Goal: Task Accomplishment & Management: Manage account settings

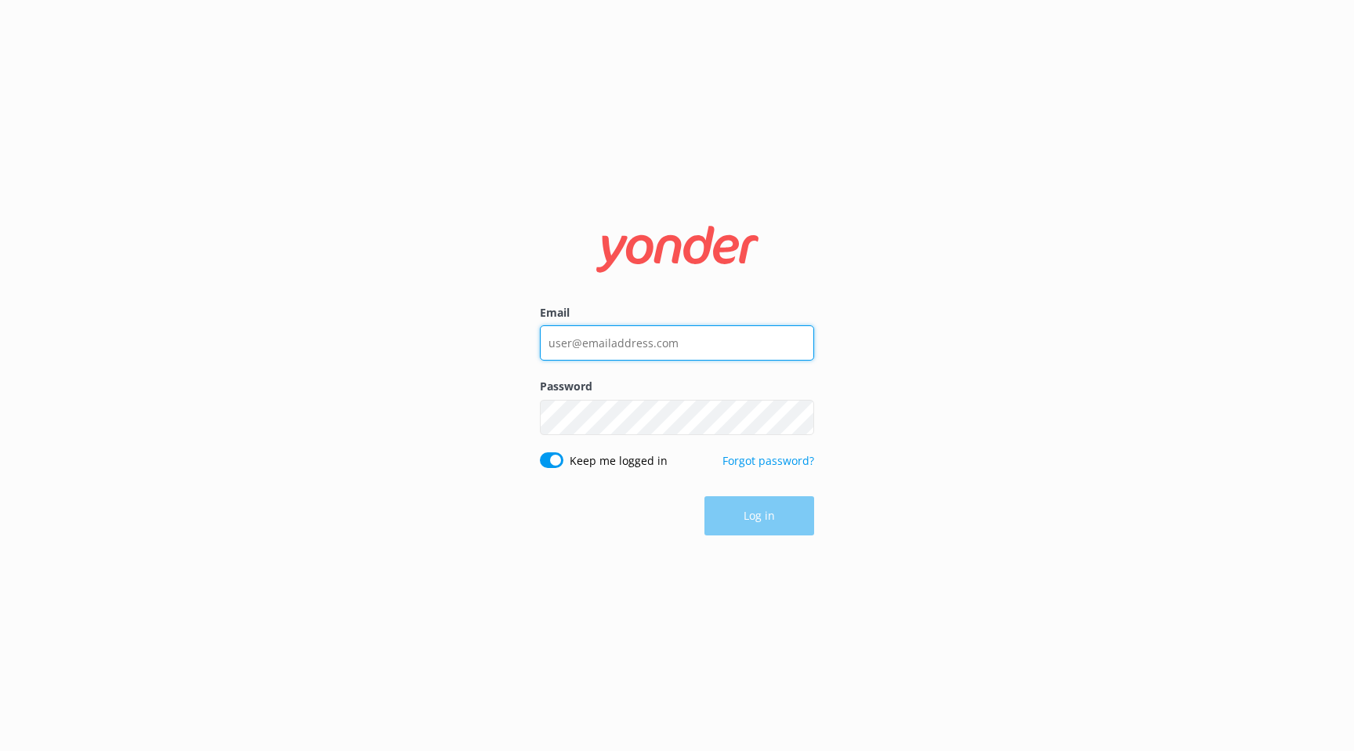
type input "[EMAIL_ADDRESS][DOMAIN_NAME]"
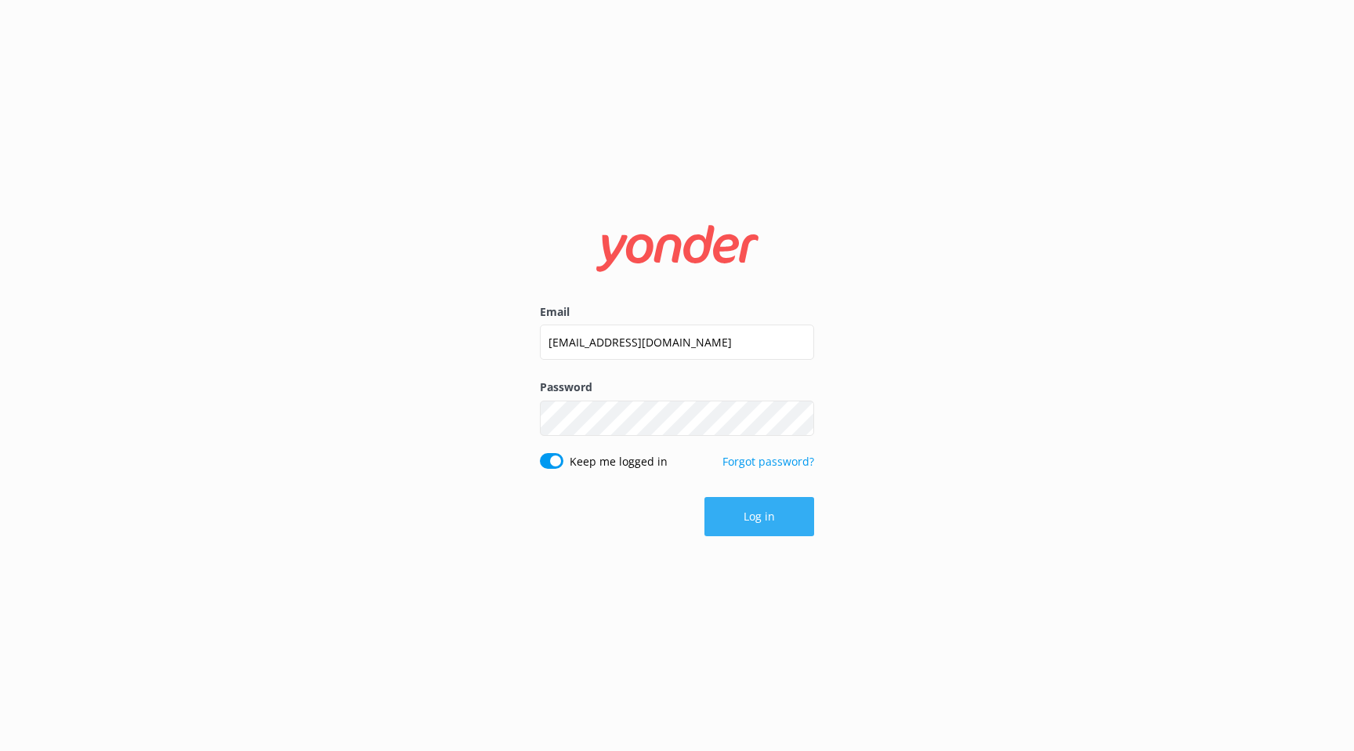
click at [725, 515] on button "Log in" at bounding box center [760, 516] width 110 height 39
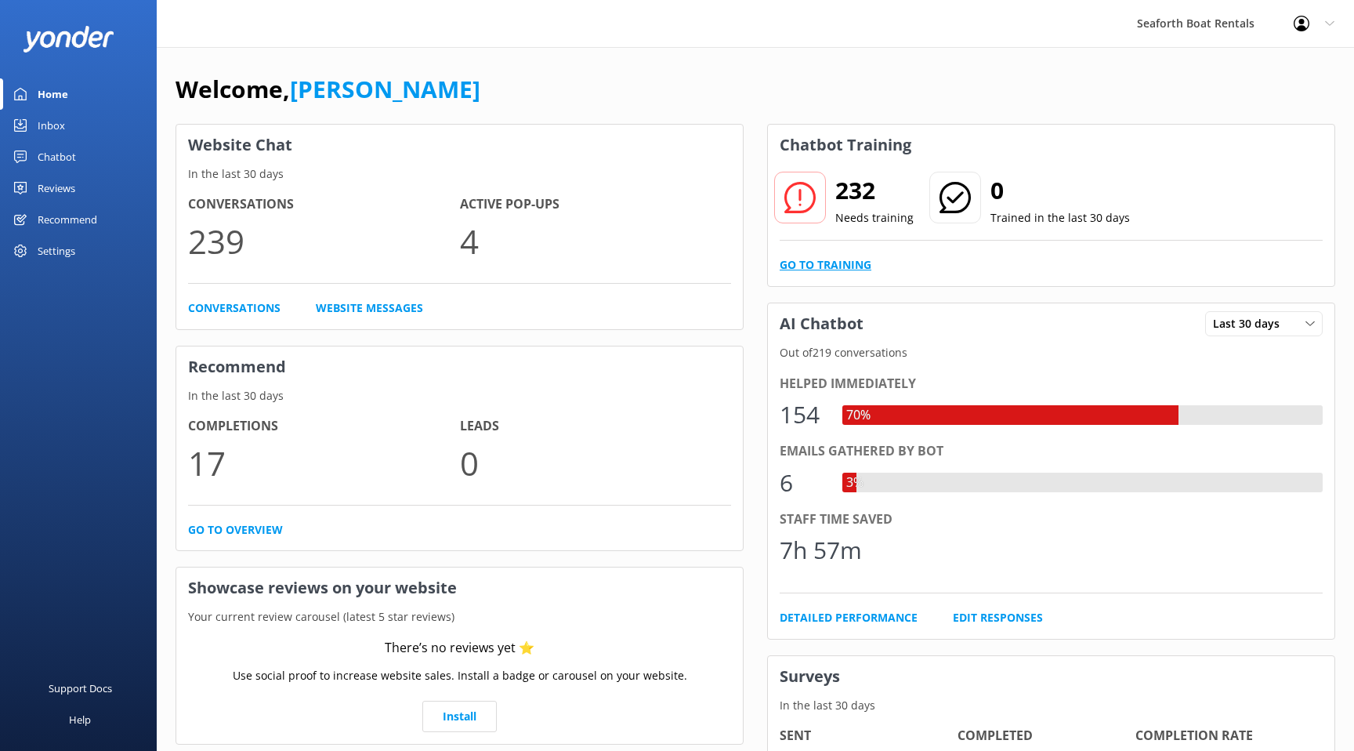
click at [824, 266] on link "Go to Training" at bounding box center [826, 264] width 92 height 17
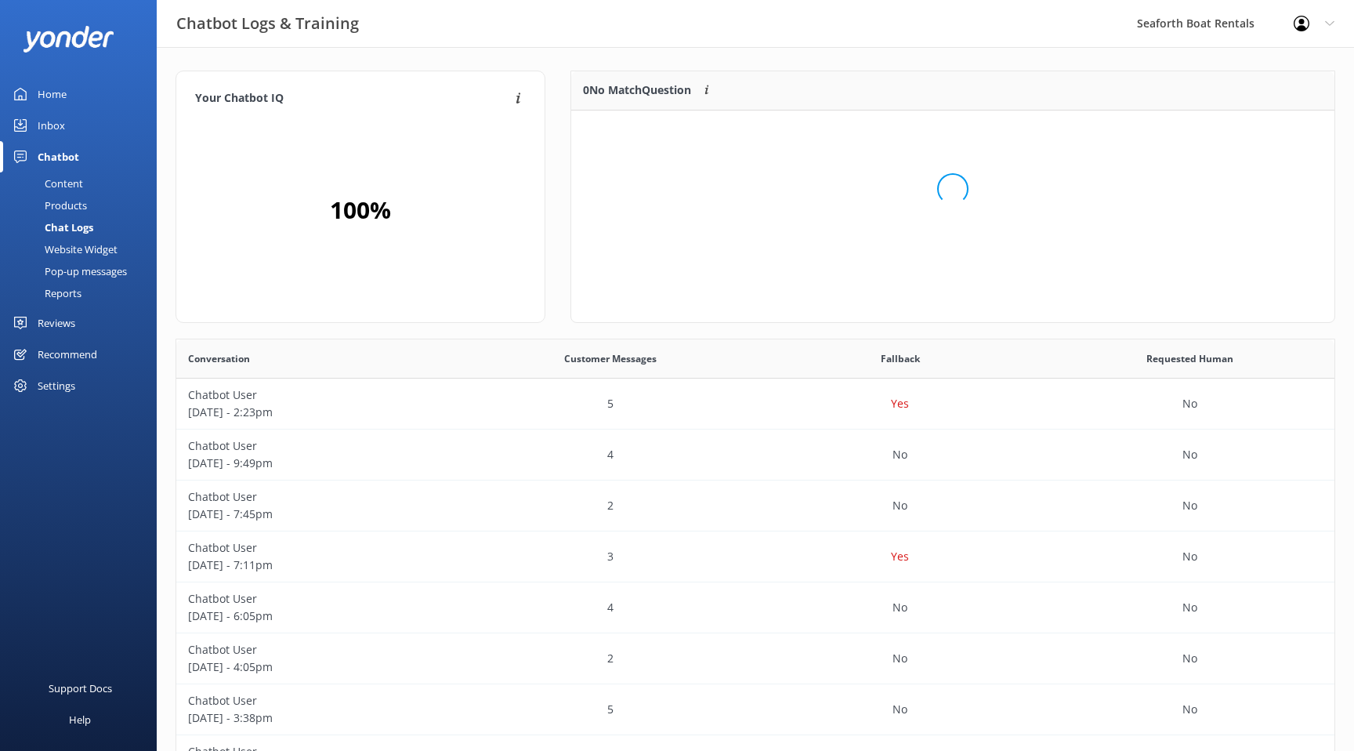
scroll to position [197, 763]
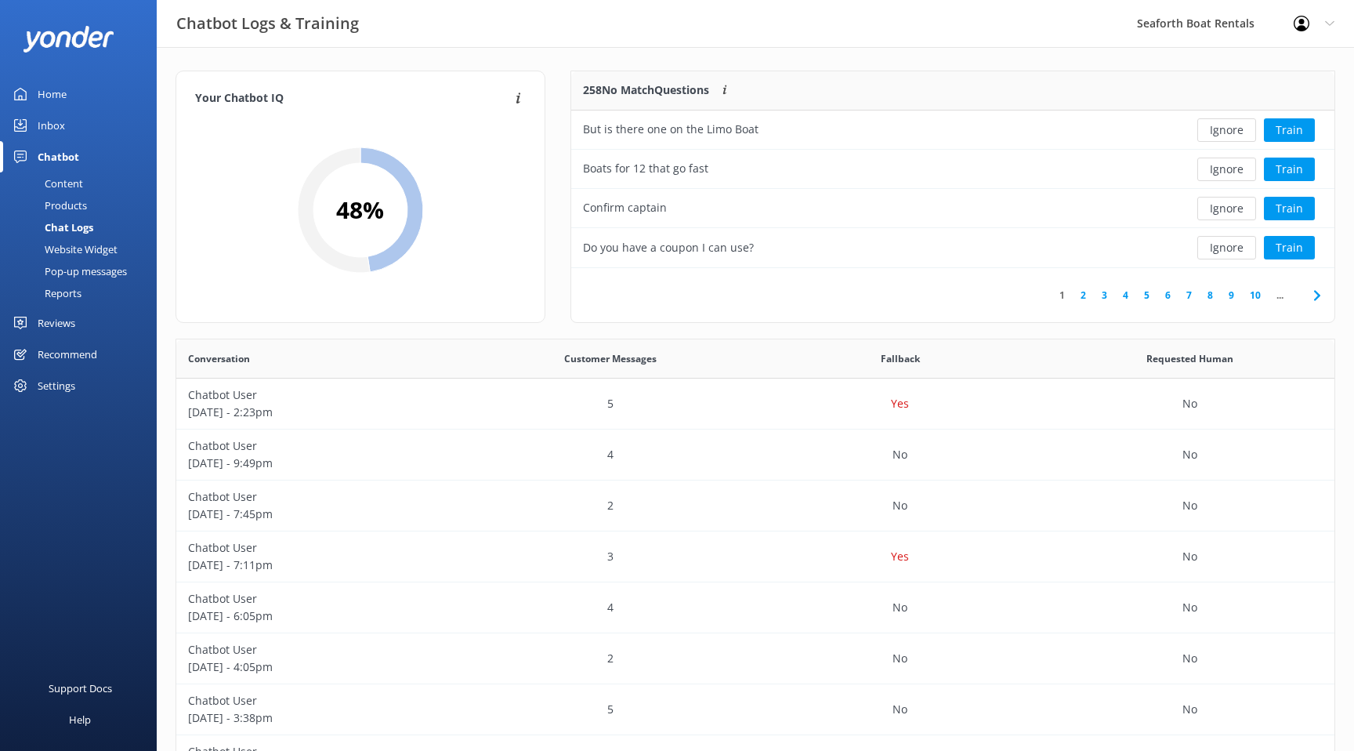
click at [1085, 294] on link "2" at bounding box center [1083, 295] width 21 height 15
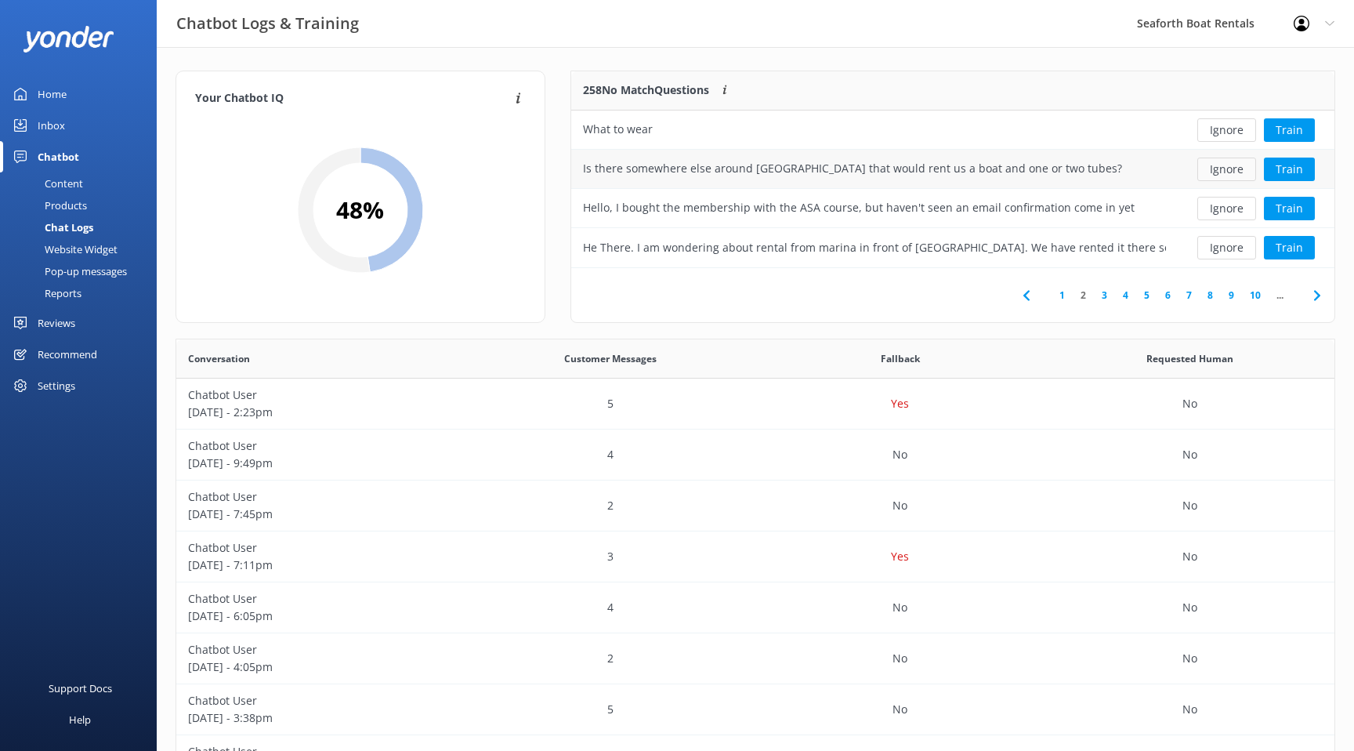
click at [1229, 169] on button "Ignore" at bounding box center [1227, 170] width 59 height 24
click at [67, 92] on link "Home" at bounding box center [78, 93] width 157 height 31
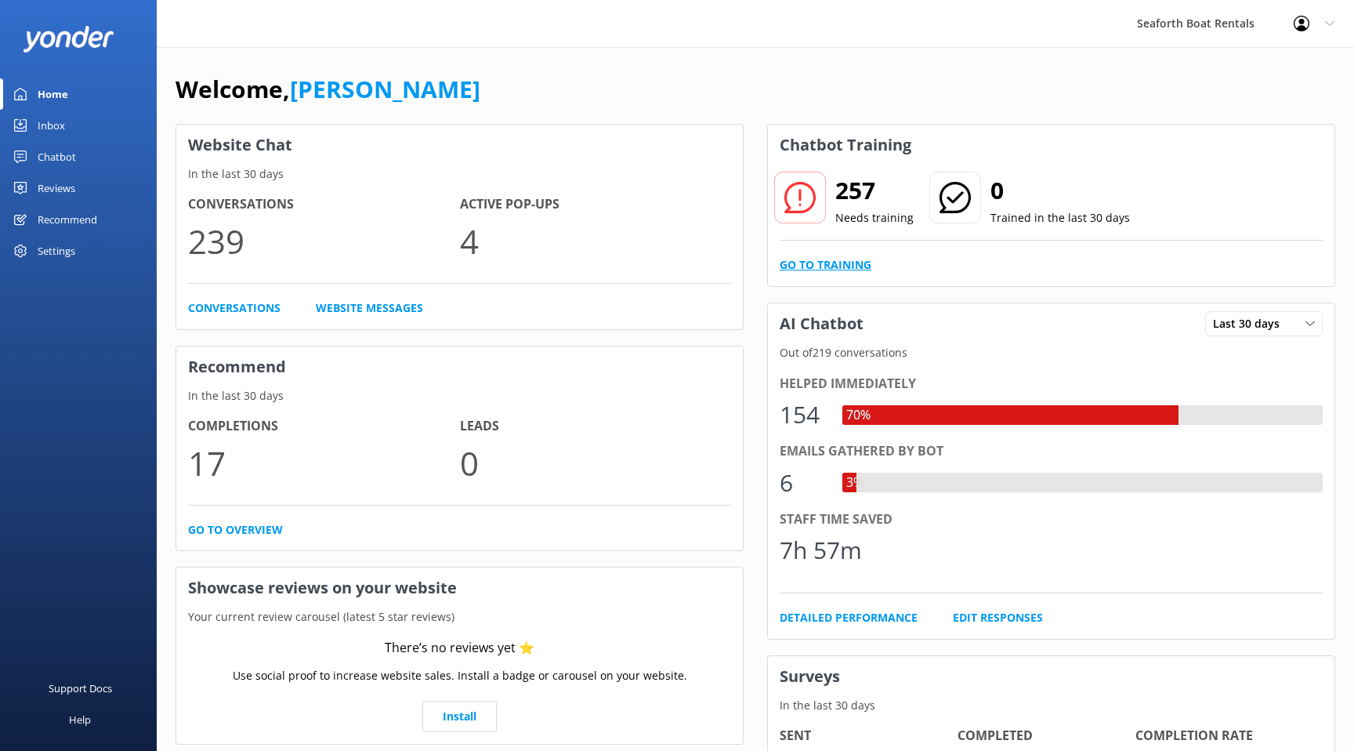
click at [799, 262] on link "Go to Training" at bounding box center [826, 264] width 92 height 17
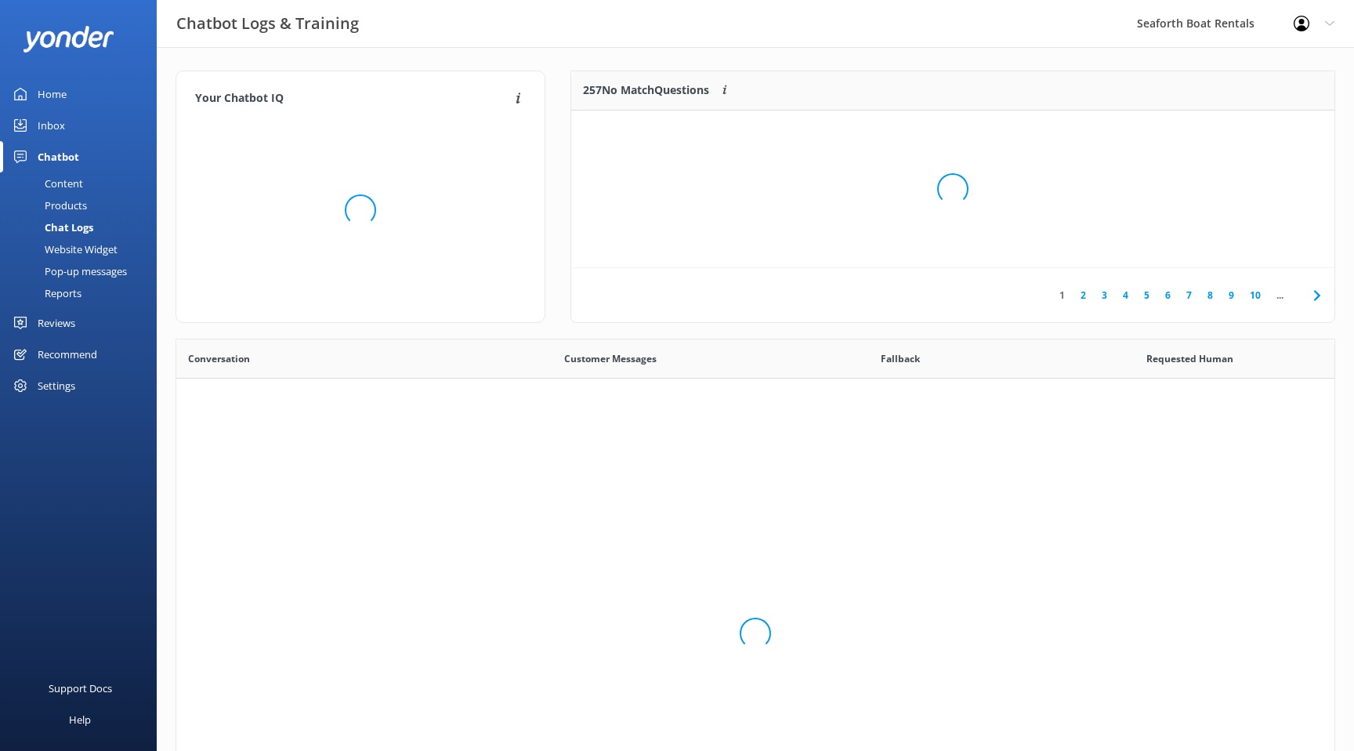
scroll to position [549, 1158]
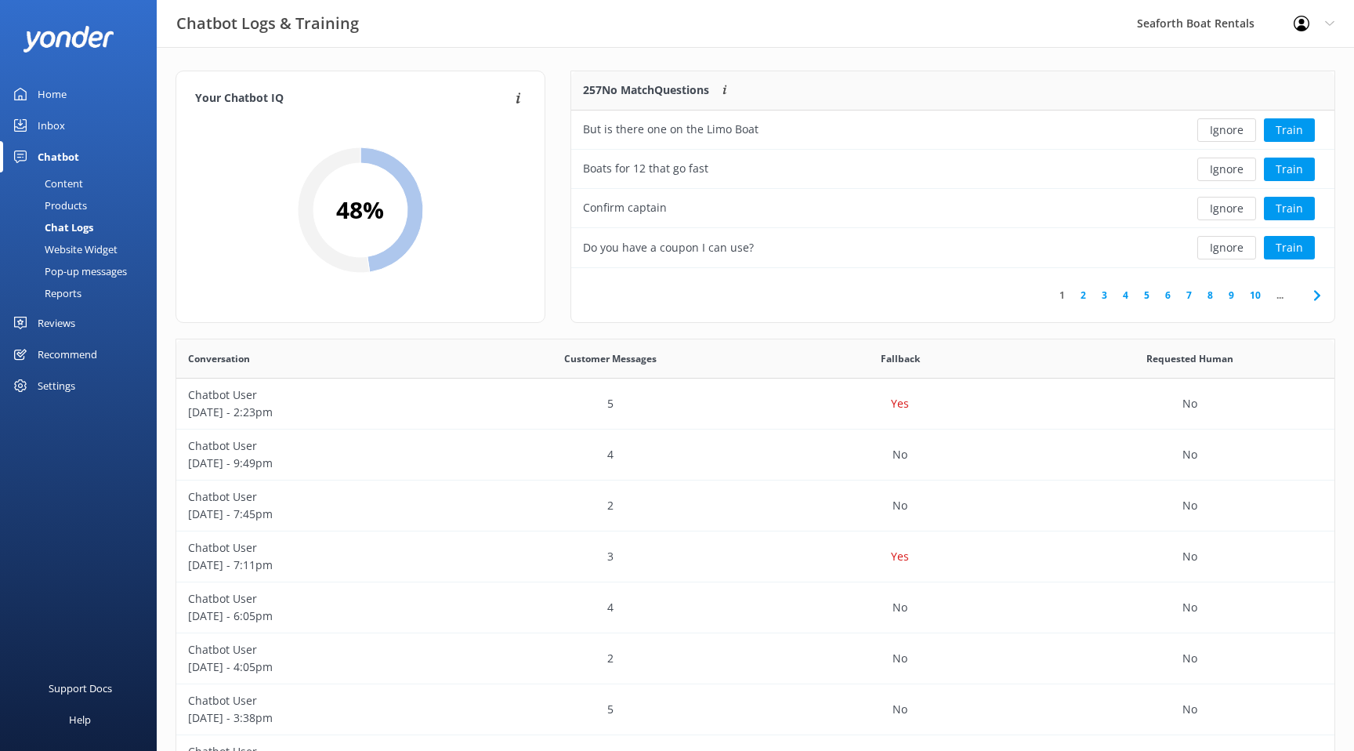
click at [1314, 293] on icon at bounding box center [1317, 295] width 19 height 19
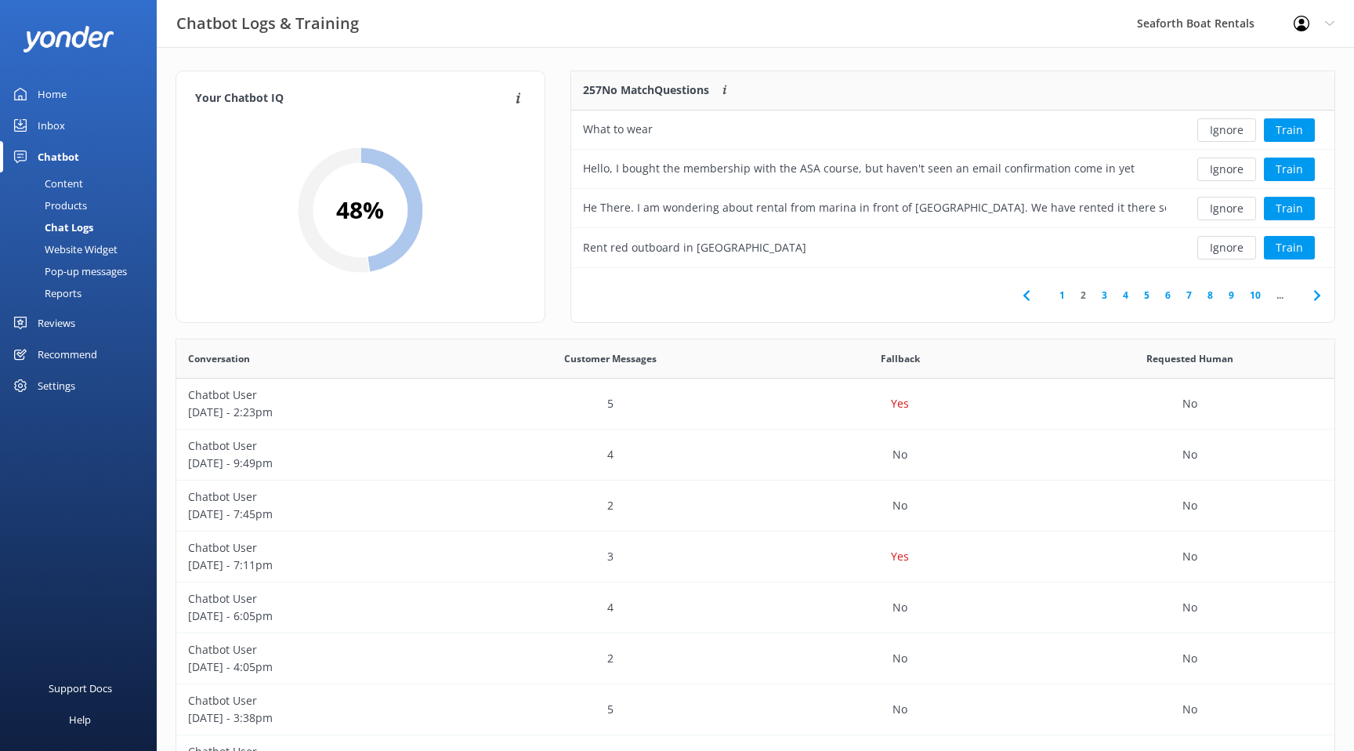
click at [1255, 289] on link "10" at bounding box center [1255, 295] width 27 height 15
click at [1256, 295] on link "15" at bounding box center [1255, 295] width 27 height 15
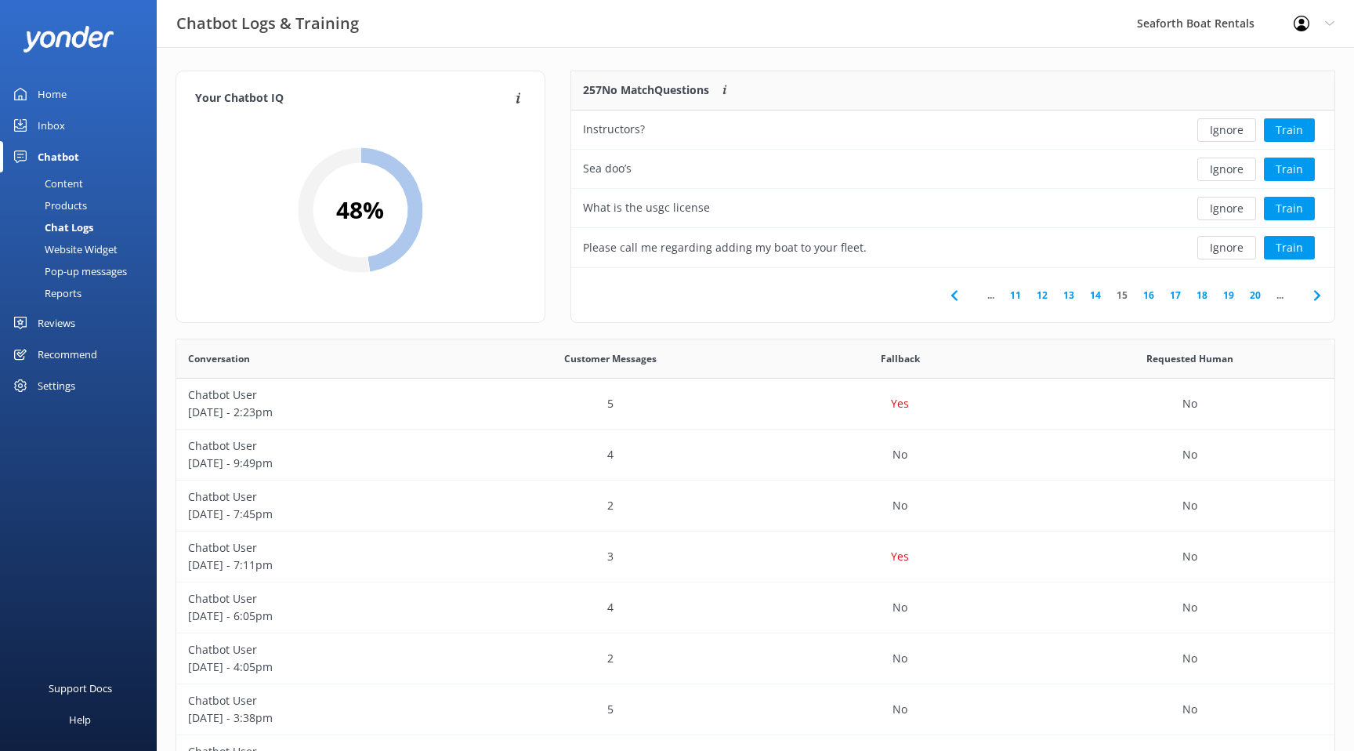
click at [1255, 294] on link "20" at bounding box center [1255, 295] width 27 height 15
click at [1259, 295] on link "25" at bounding box center [1255, 295] width 27 height 15
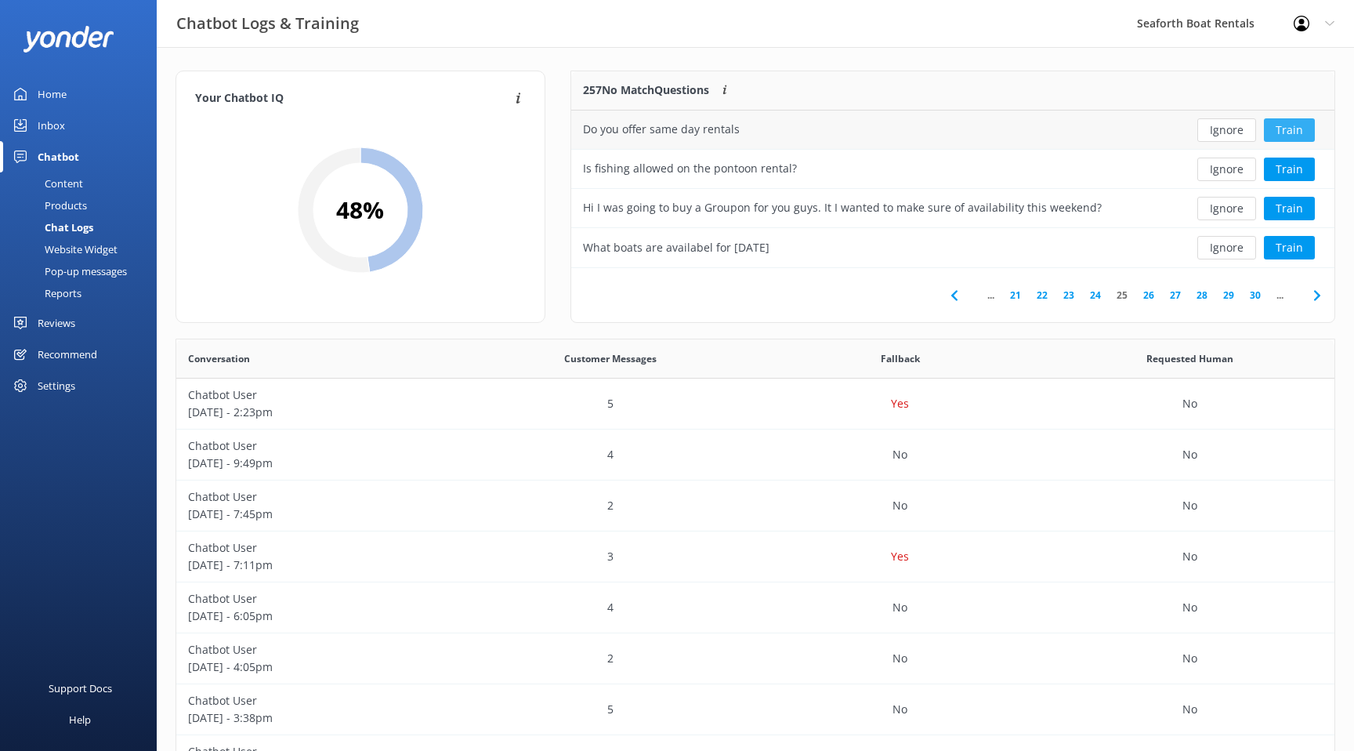
click at [1296, 132] on button "Train" at bounding box center [1289, 130] width 51 height 24
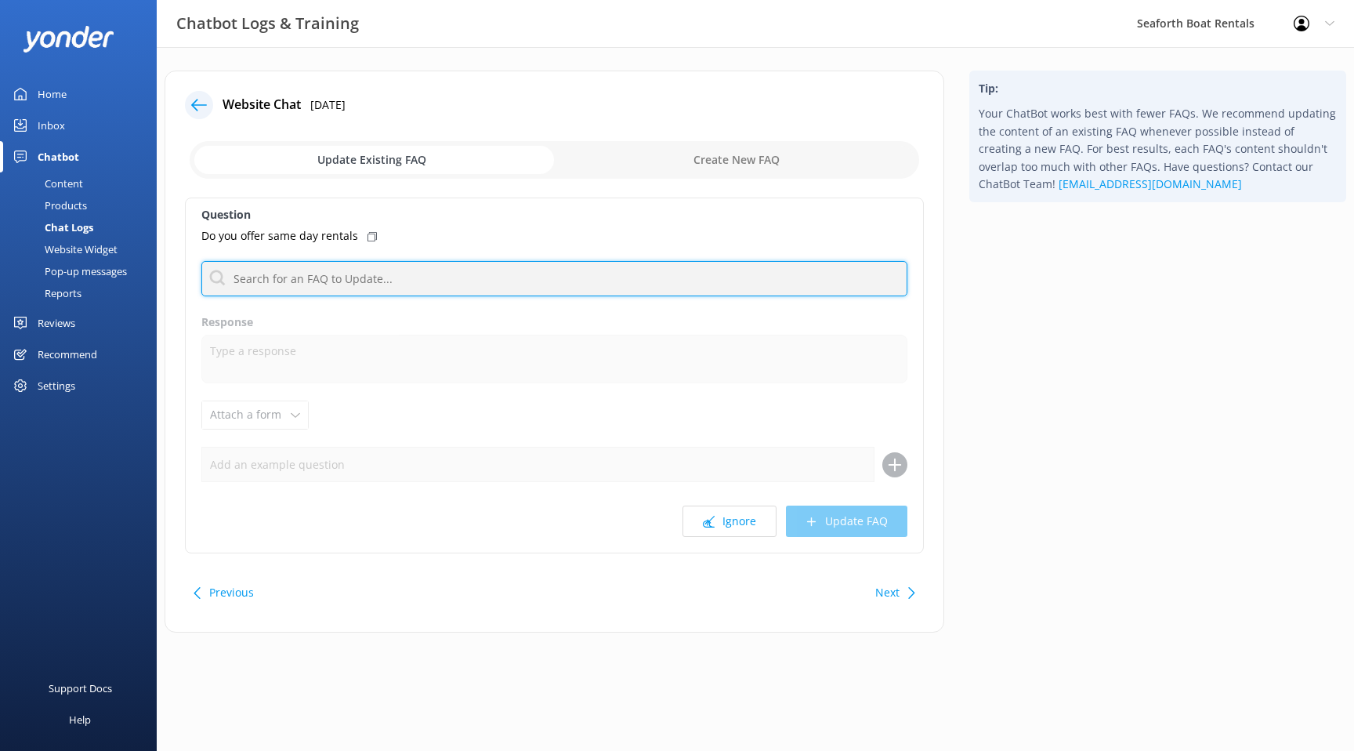
click at [756, 278] on input "text" at bounding box center [554, 278] width 706 height 35
type input "a"
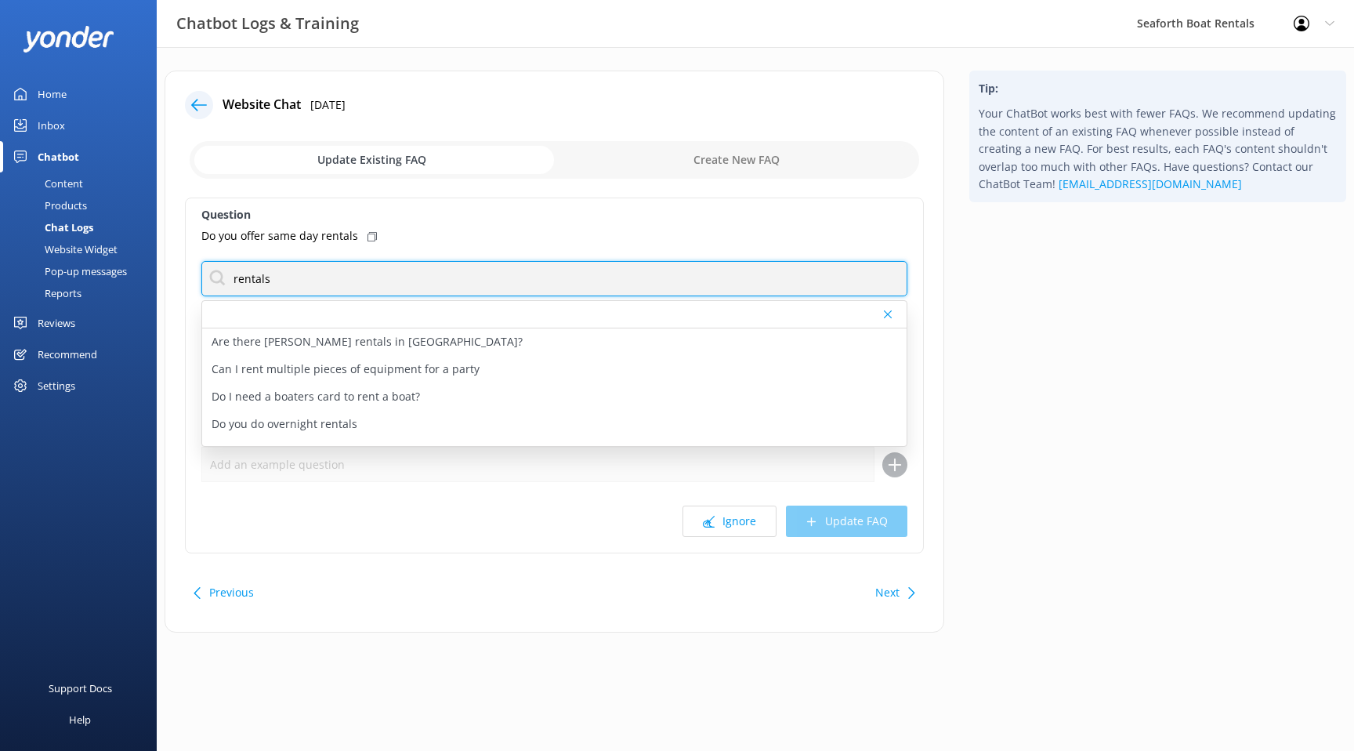
type input "rentals"
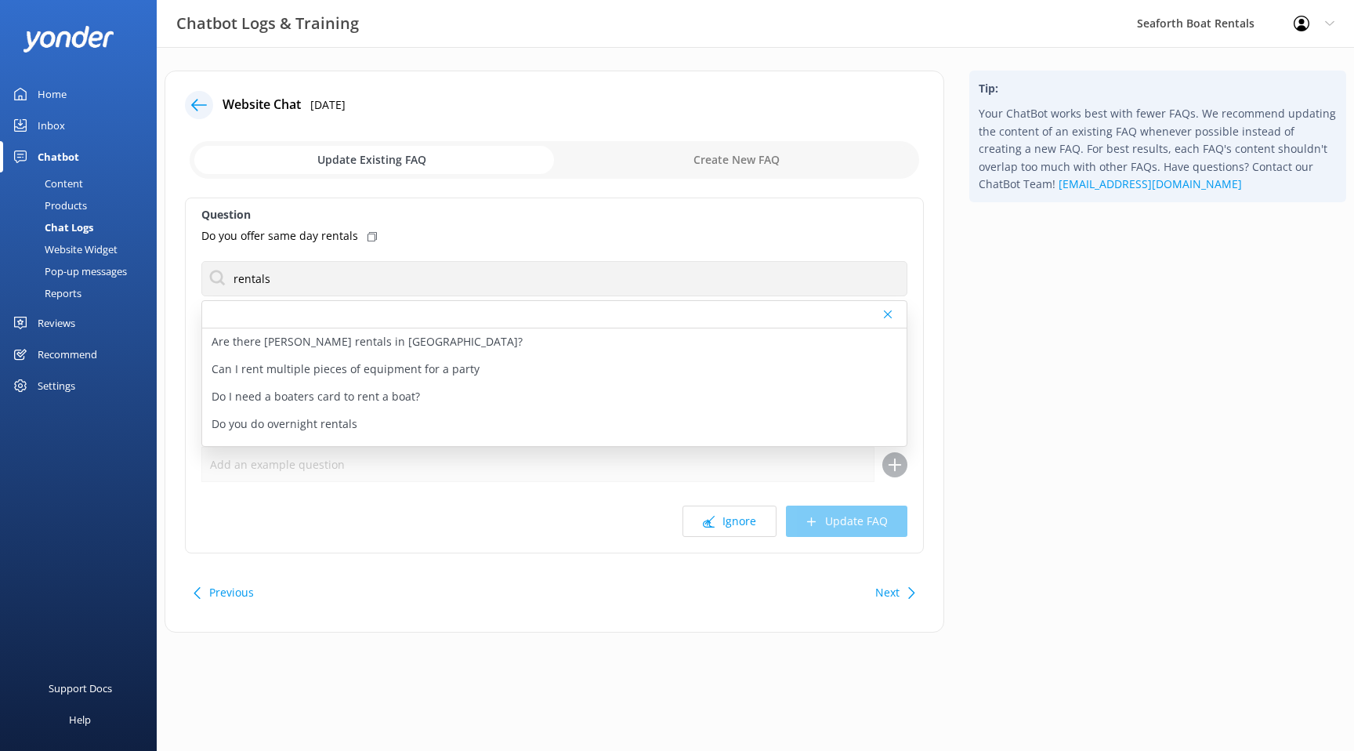
click at [476, 234] on div "Do you offer same day rentals" at bounding box center [554, 235] width 706 height 17
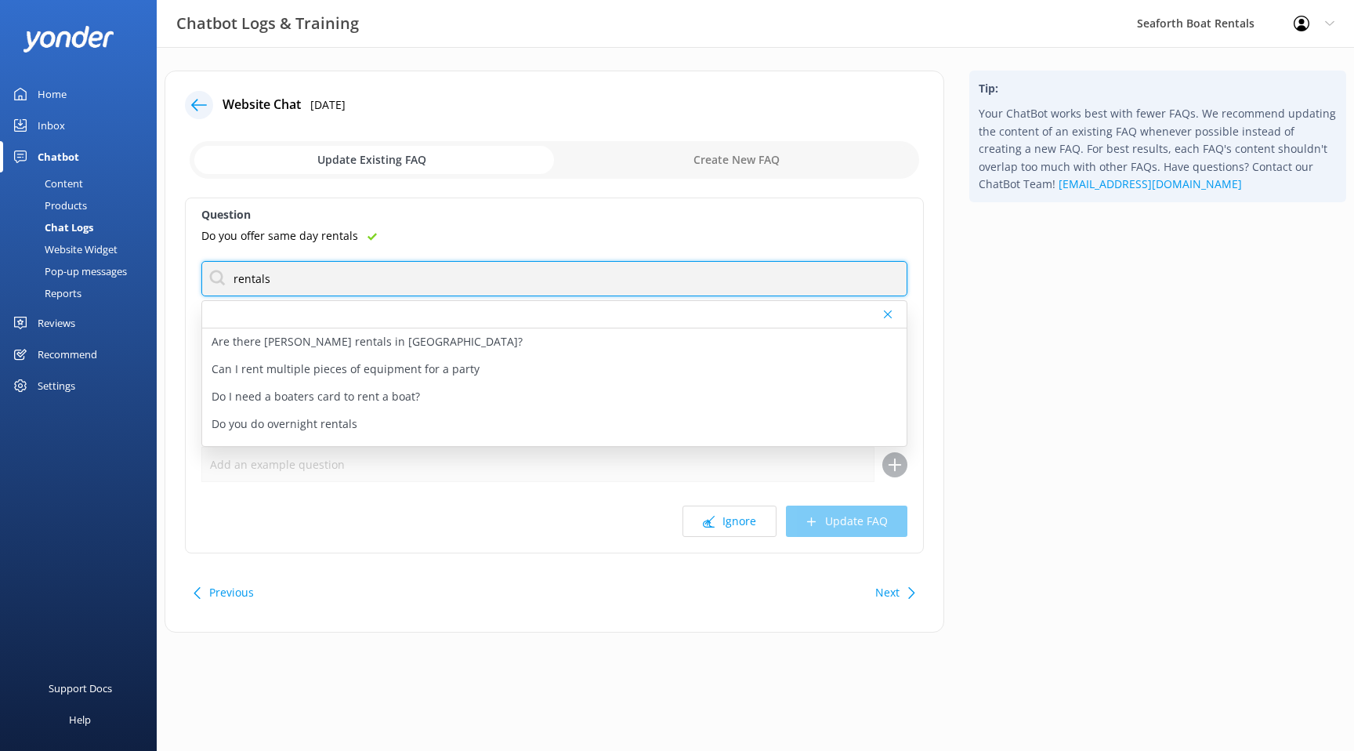
click at [361, 285] on input "rentals" at bounding box center [554, 278] width 706 height 35
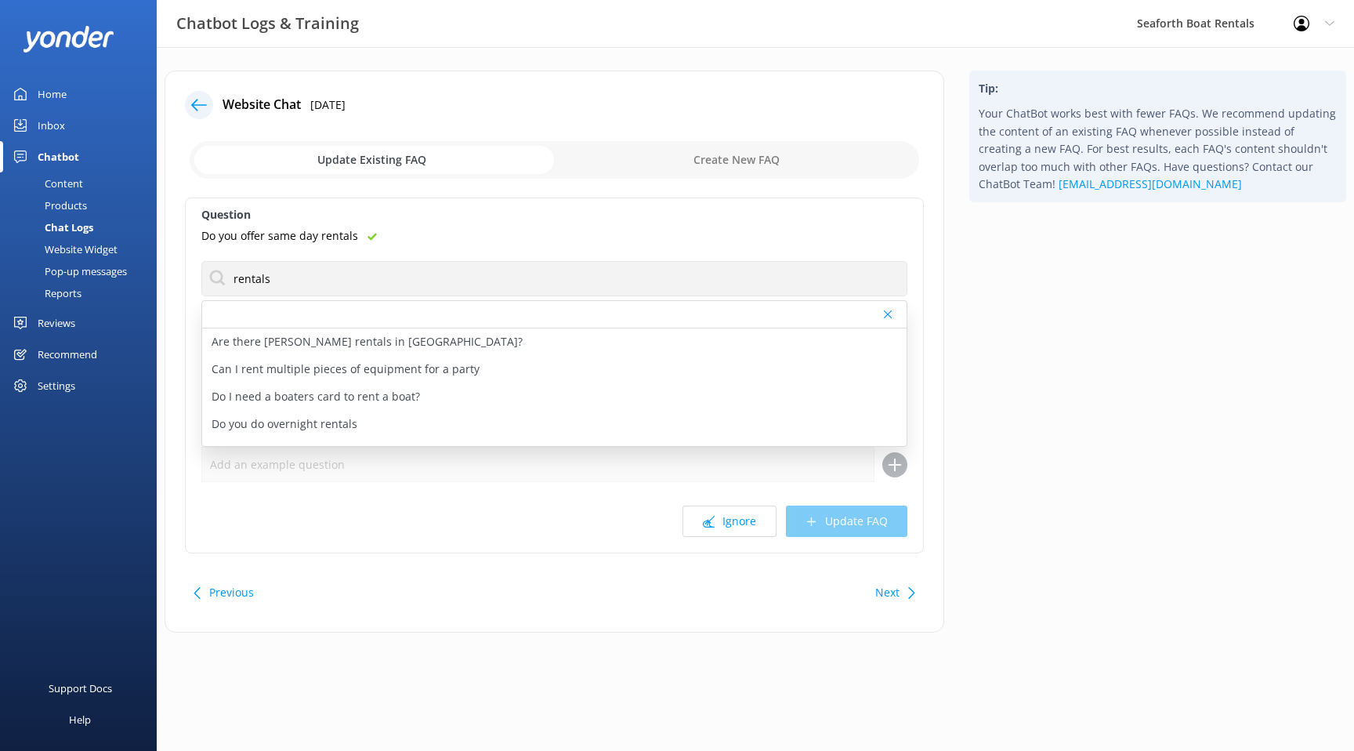
click at [368, 237] on icon at bounding box center [372, 236] width 9 height 9
click at [709, 252] on div "Question Do you offer same day rentals rentals Are there duffy rentals in Coron…" at bounding box center [554, 376] width 739 height 356
click at [888, 316] on icon at bounding box center [888, 314] width 8 height 9
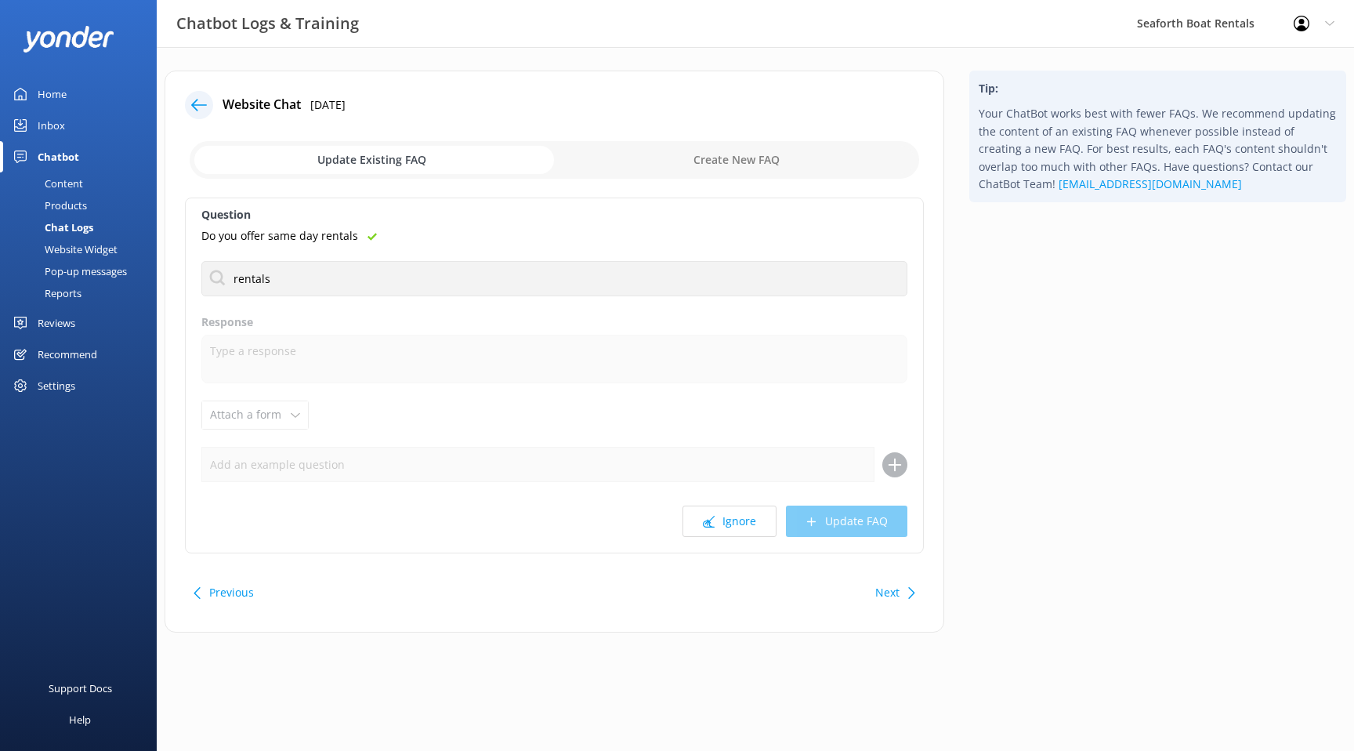
click at [1006, 365] on div "Tip: Your ChatBot works best with fewer FAQs. We recommend updating the content…" at bounding box center [1158, 360] width 402 height 578
click at [695, 161] on input "checkbox" at bounding box center [555, 160] width 730 height 38
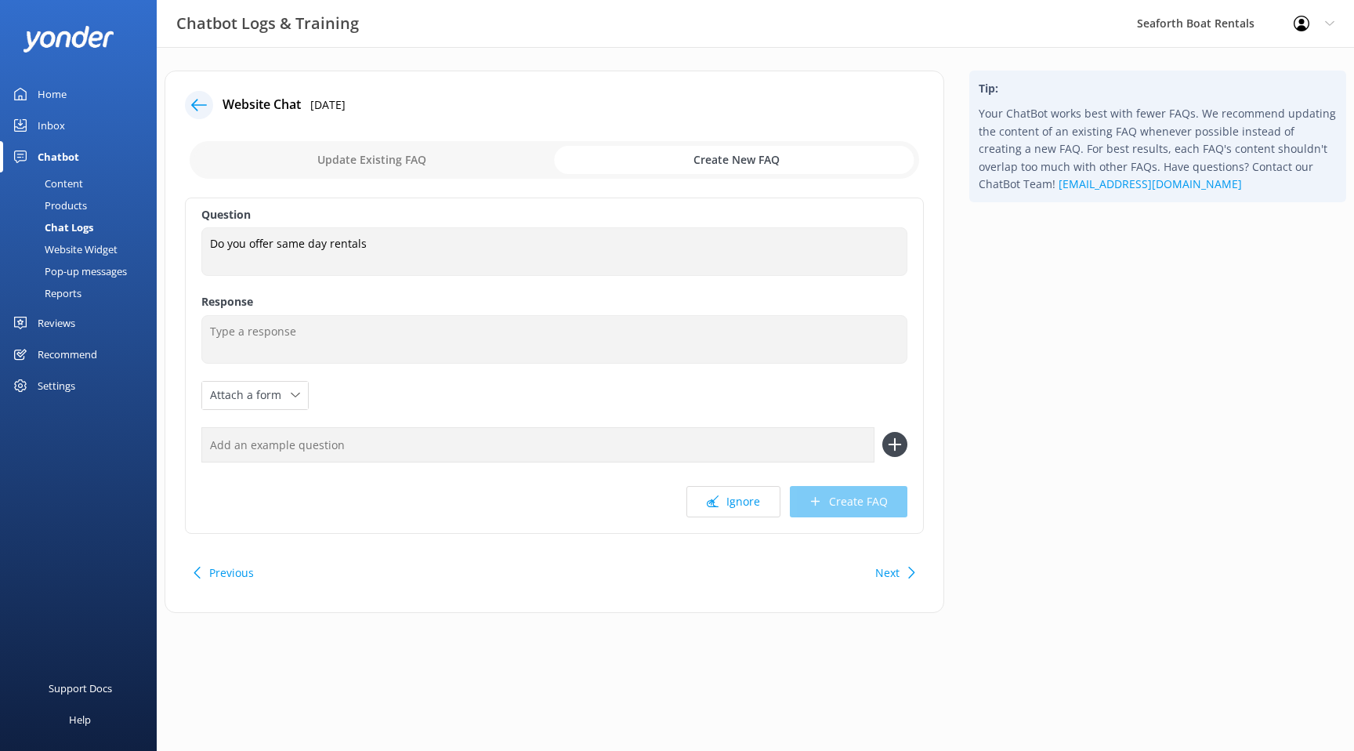
click at [426, 155] on input "checkbox" at bounding box center [555, 160] width 730 height 38
checkbox input "false"
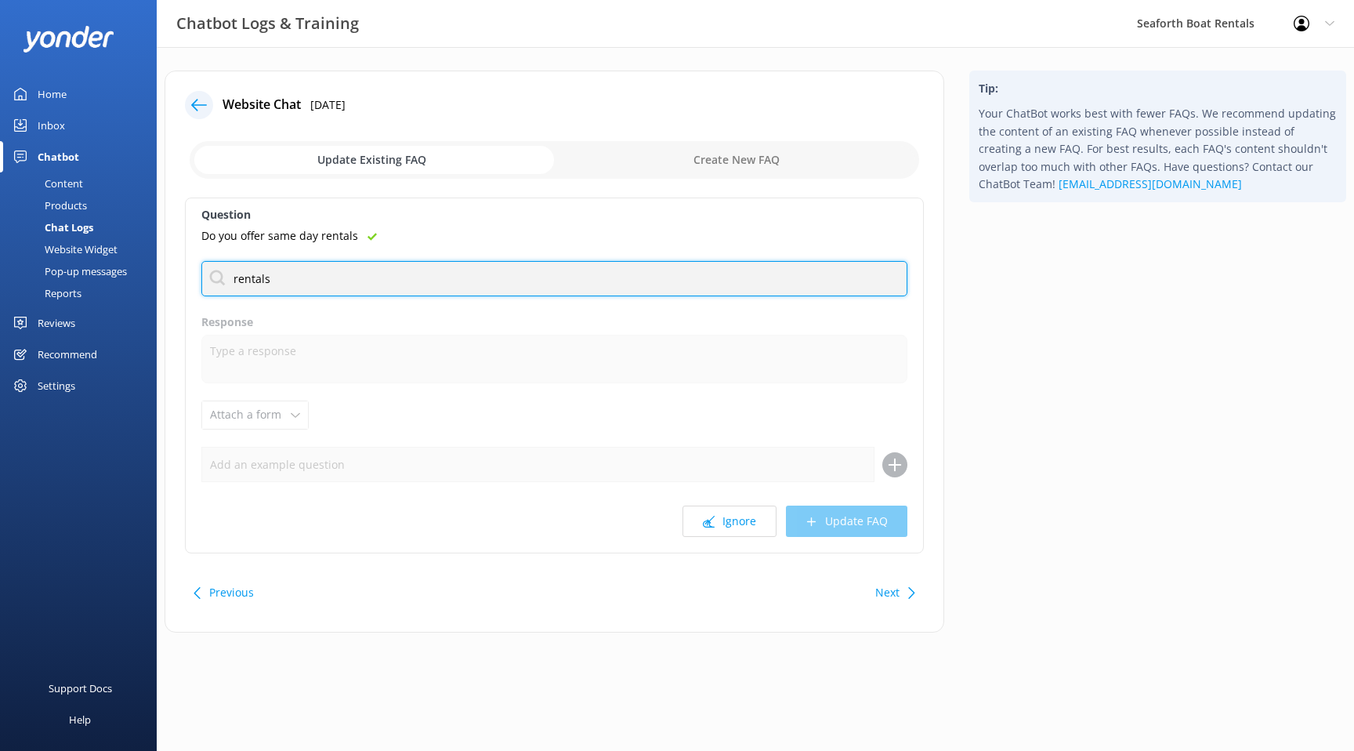
click at [391, 271] on input "rentals" at bounding box center [554, 278] width 706 height 35
type input "r"
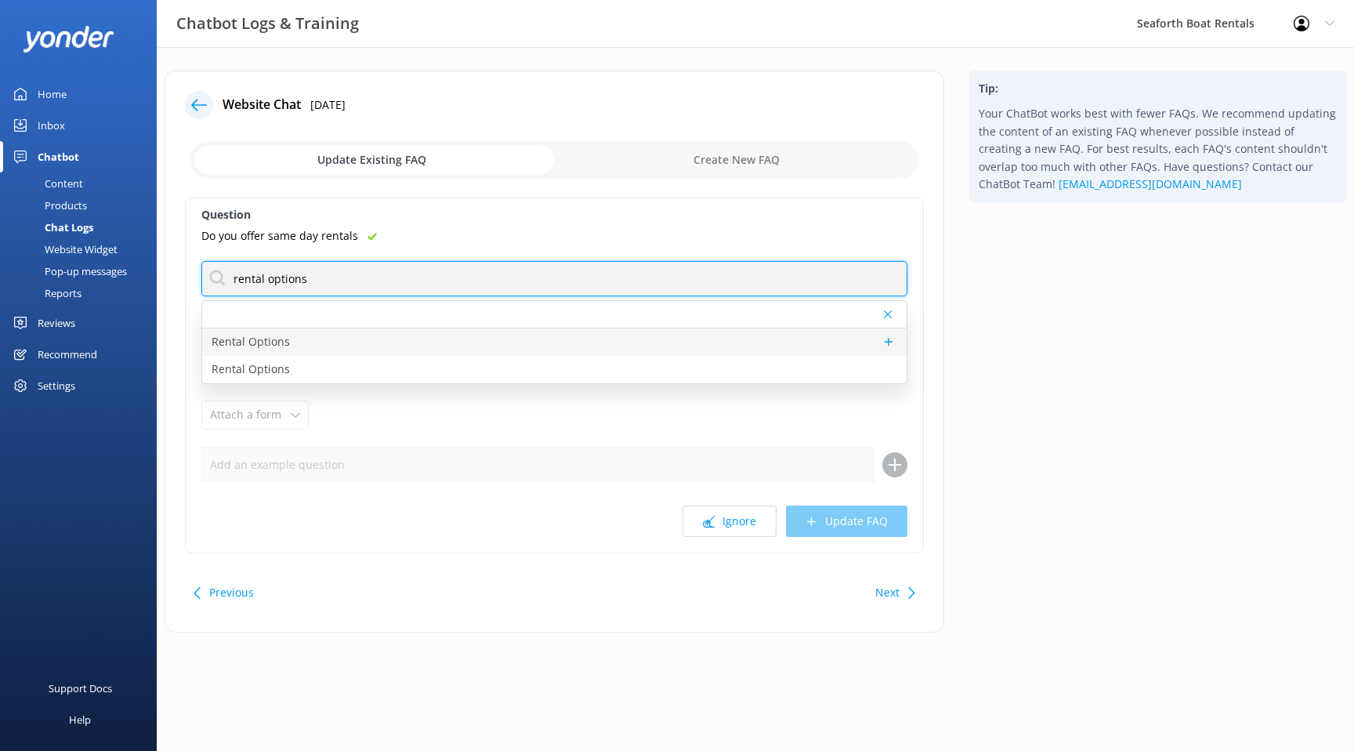
type input "rental options"
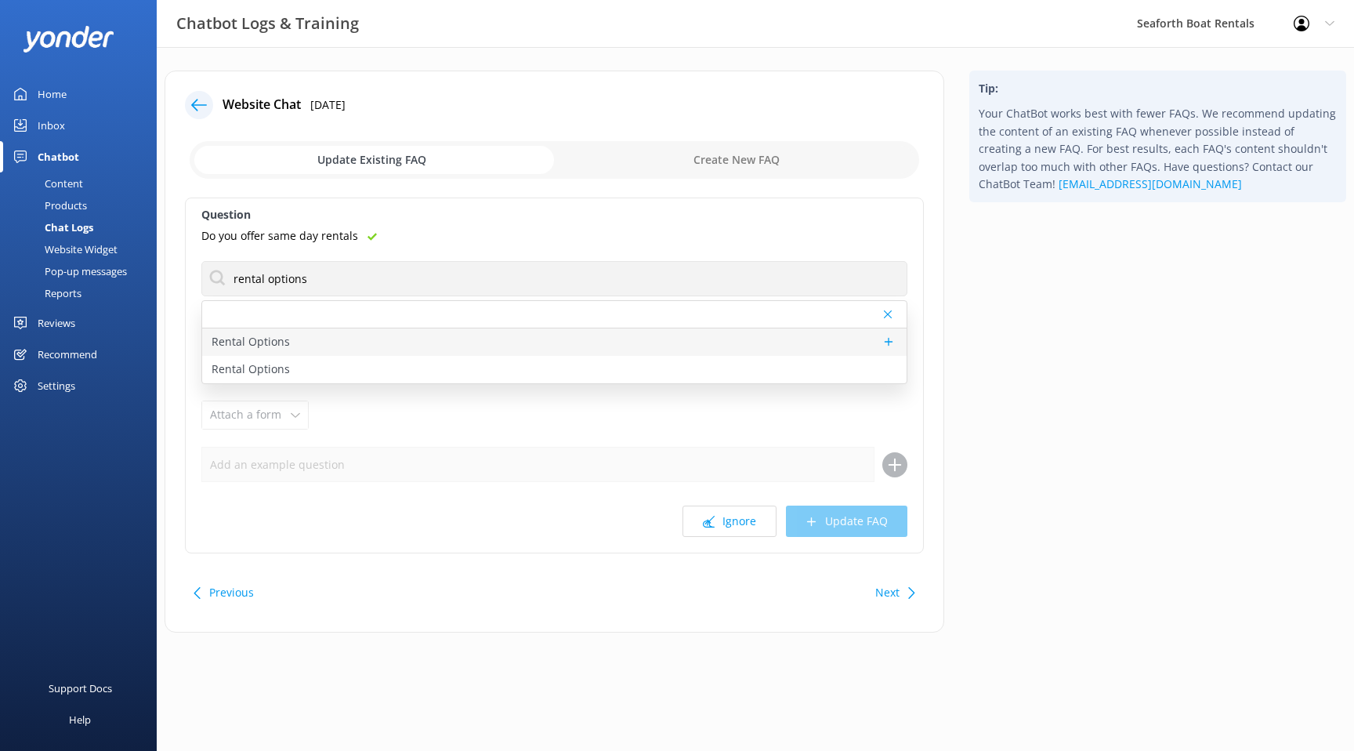
click at [350, 334] on div "Rental Options" at bounding box center [554, 341] width 705 height 27
type textarea "Need help choosing your rental? Take our quiz to help narrow down your options!…"
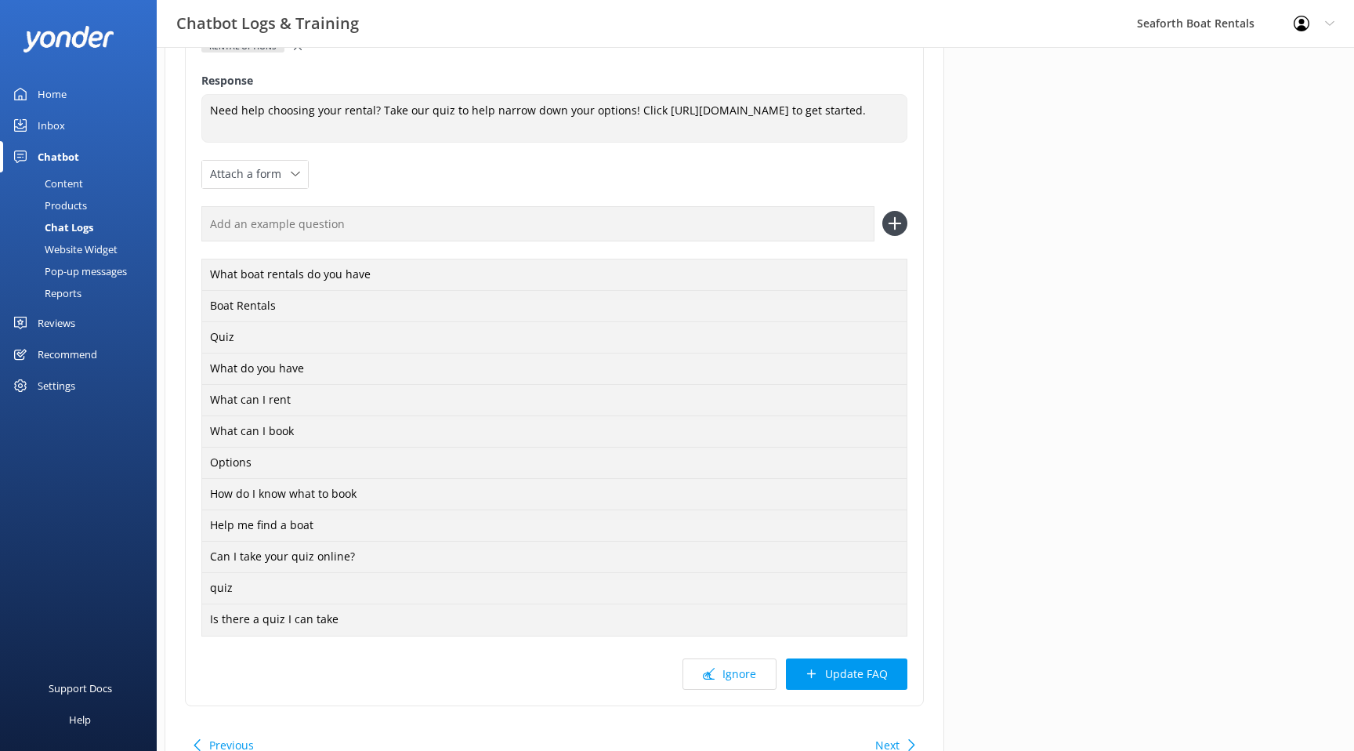
scroll to position [244, 0]
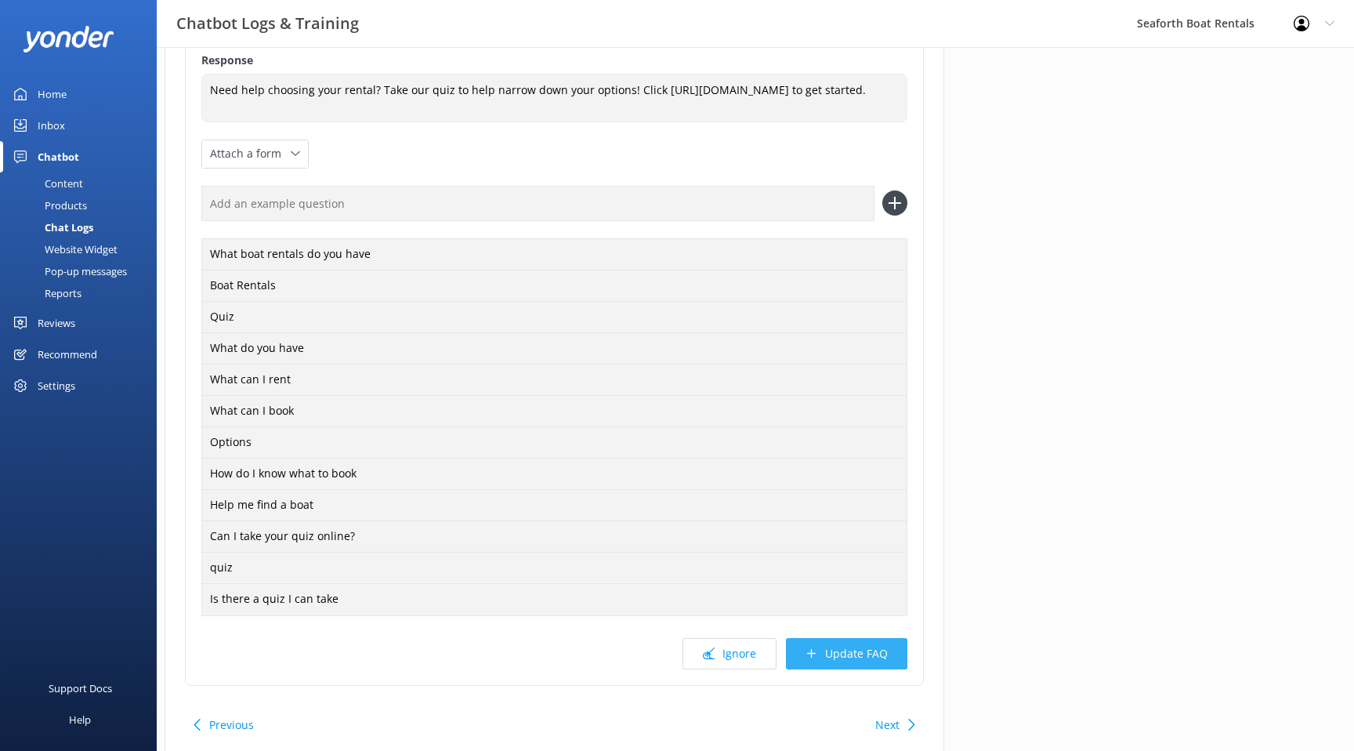
click at [830, 643] on button "Update FAQ" at bounding box center [846, 653] width 121 height 31
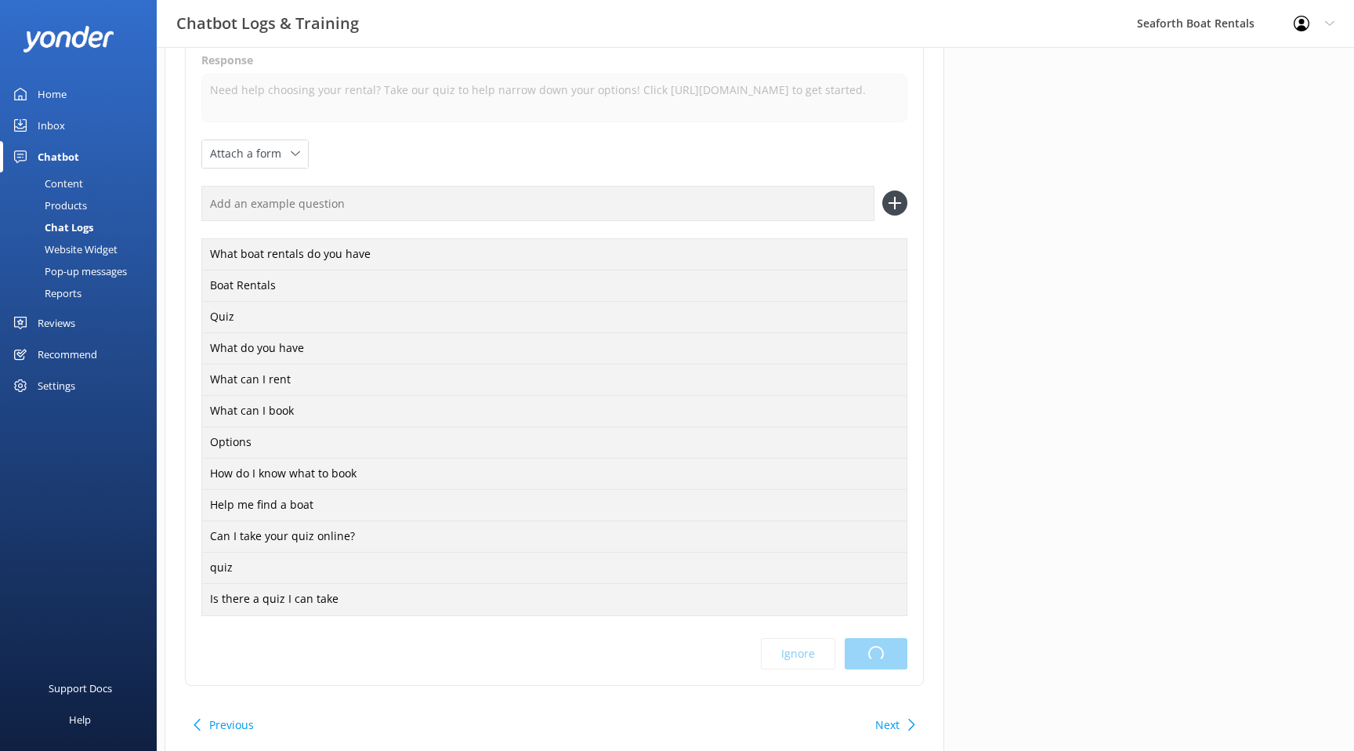
scroll to position [0, 0]
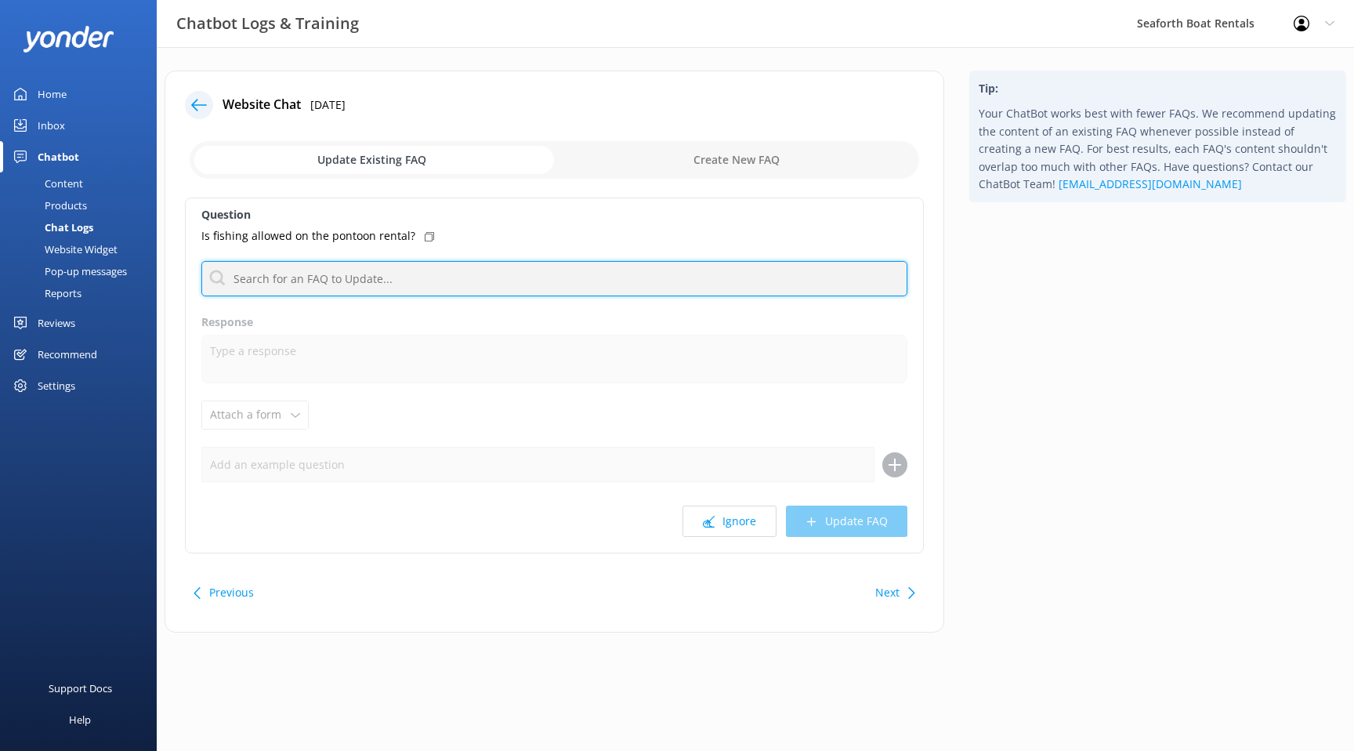
click at [655, 285] on input "text" at bounding box center [554, 278] width 706 height 35
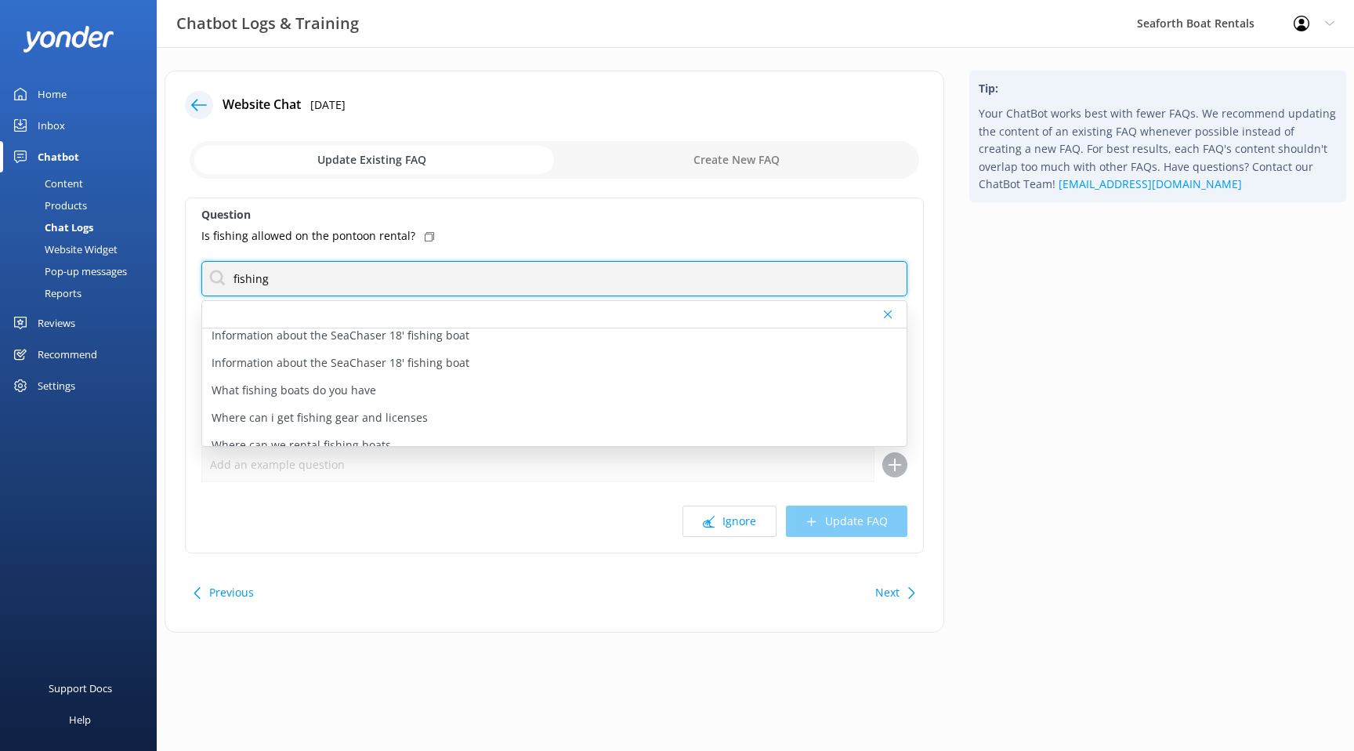
scroll to position [102, 0]
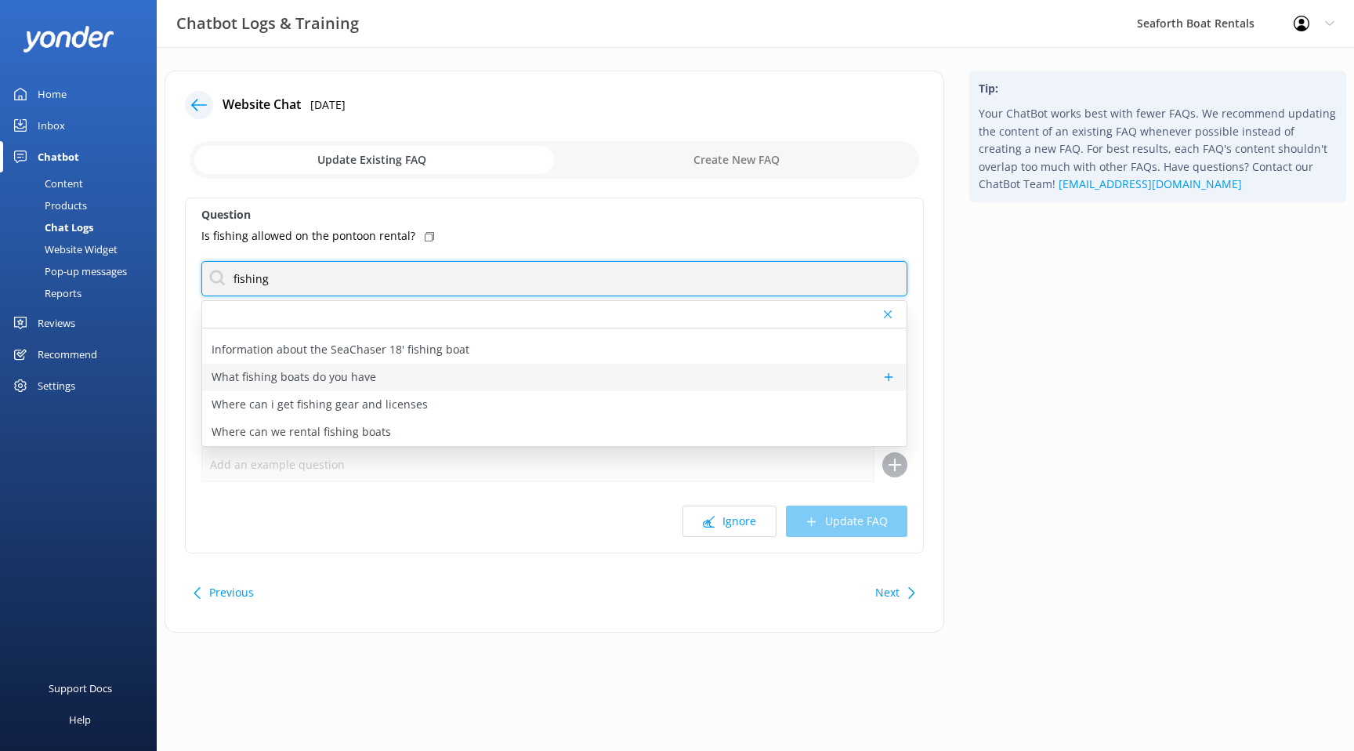
type input "fishing"
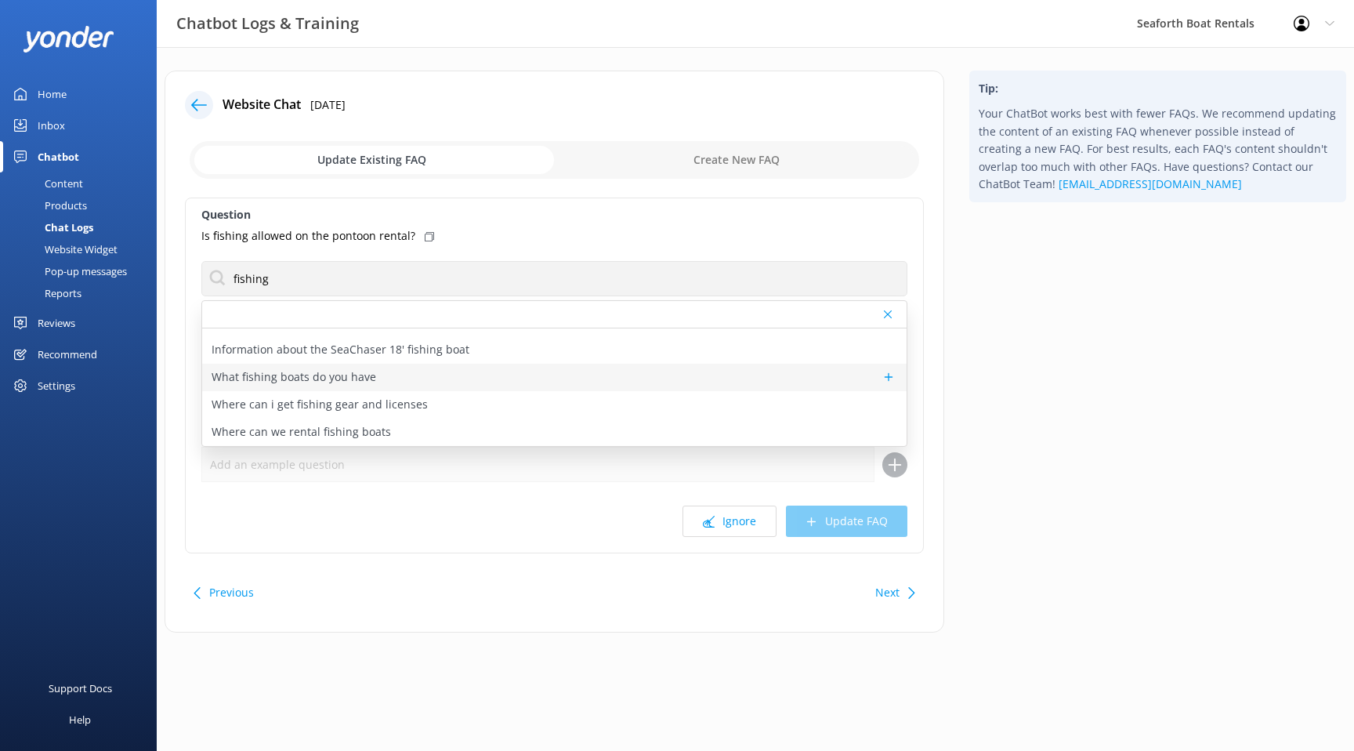
click at [578, 378] on div "What fishing boats do you have" at bounding box center [554, 377] width 705 height 27
type textarea "We offer a variety of fishing boats for rent & charter. View our fleet at https…"
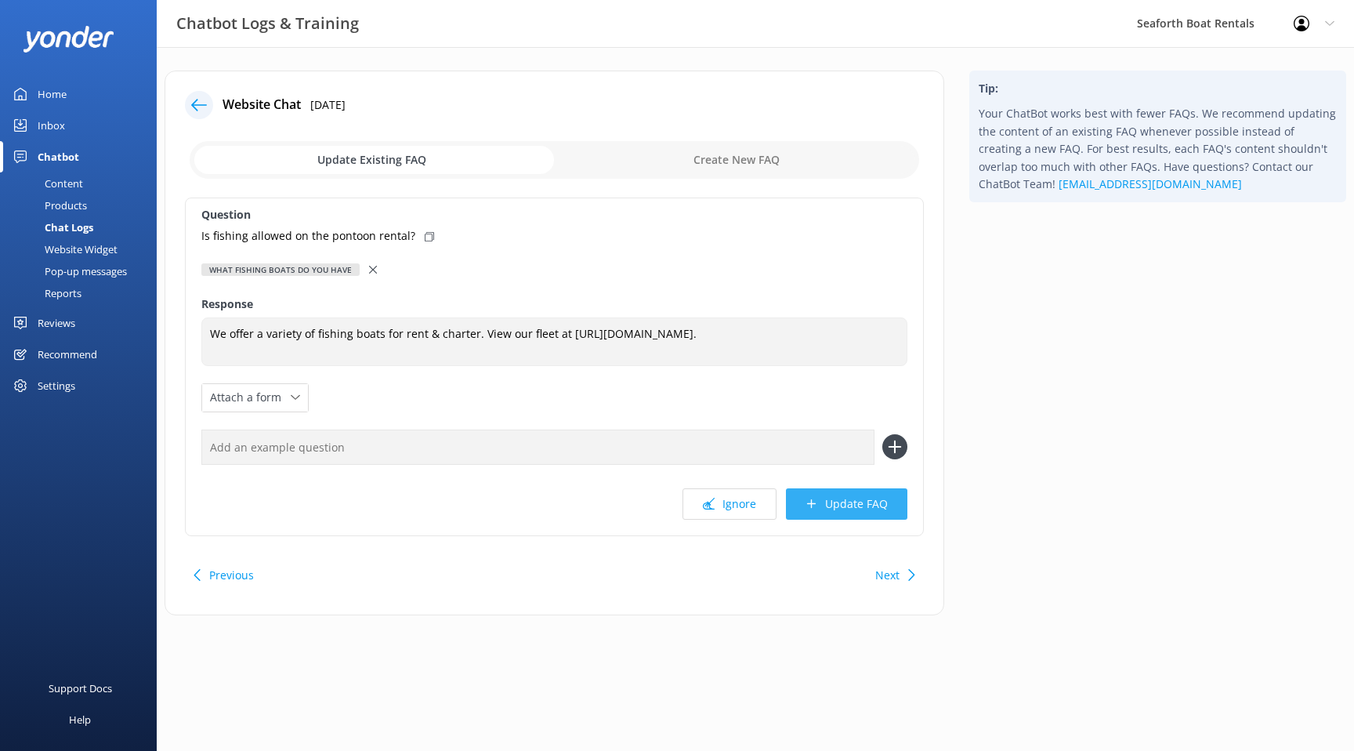
click at [817, 511] on button "Update FAQ" at bounding box center [846, 503] width 121 height 31
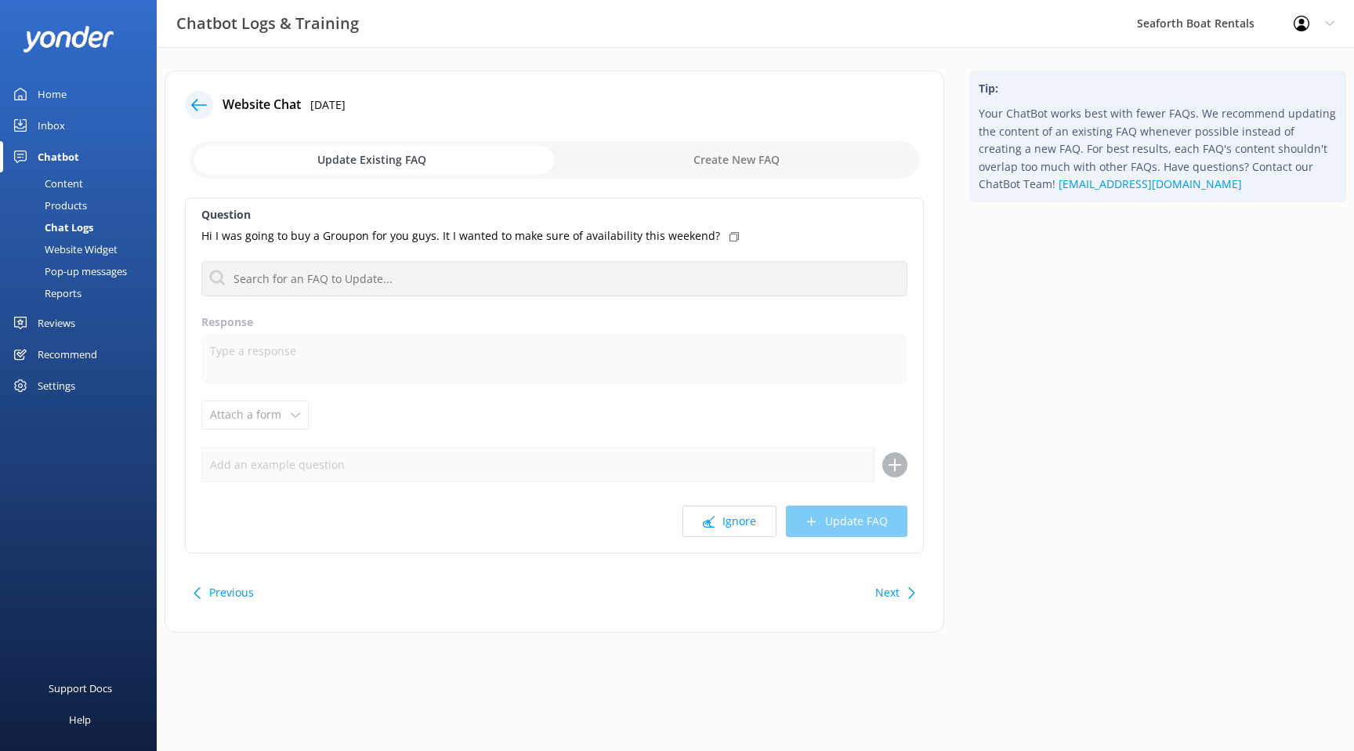
click at [199, 101] on icon at bounding box center [199, 105] width 16 height 16
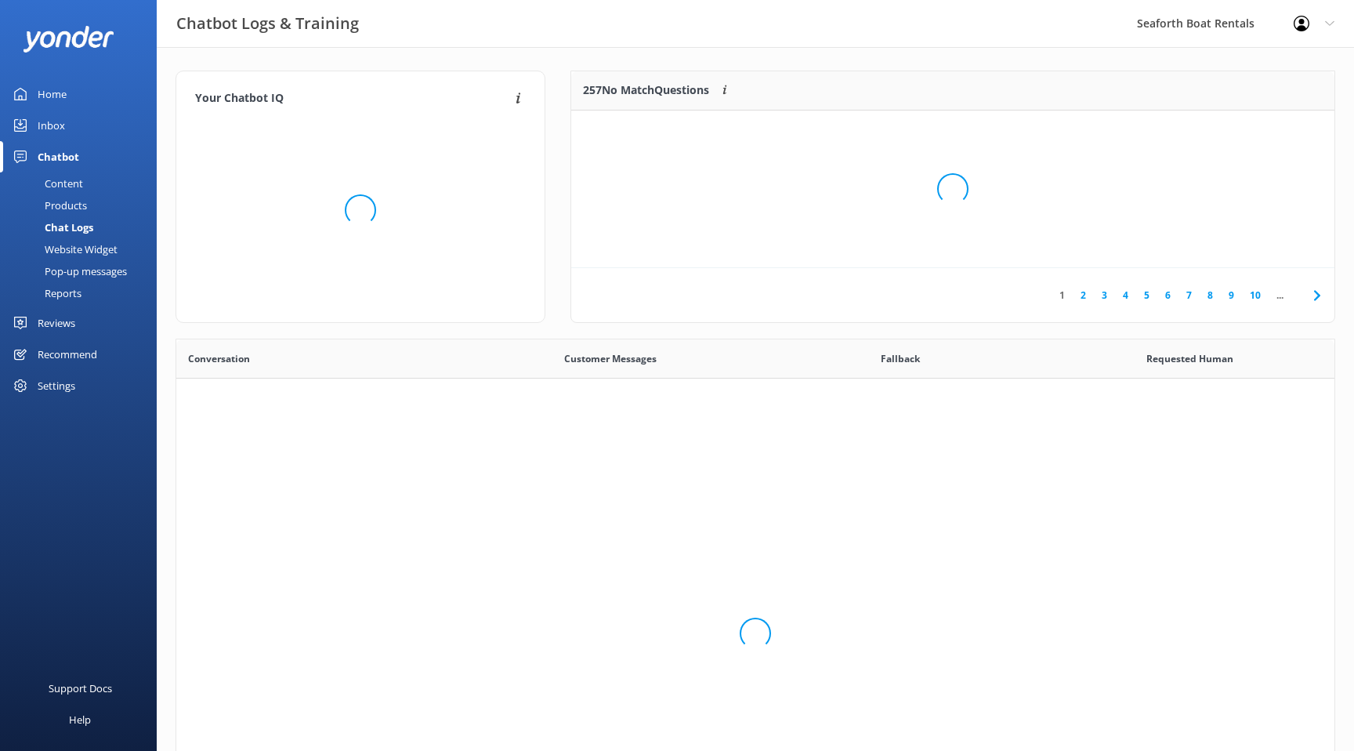
scroll to position [549, 1158]
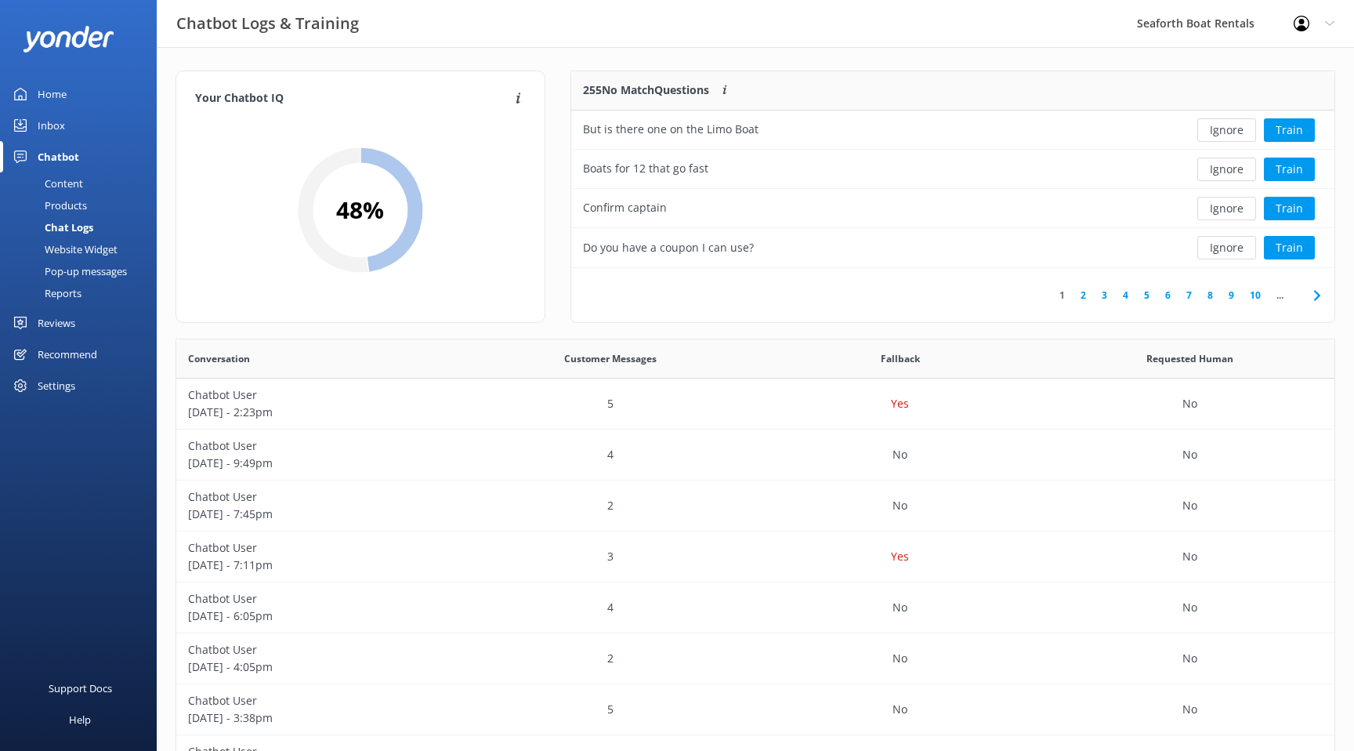
click at [1085, 295] on link "2" at bounding box center [1083, 295] width 21 height 15
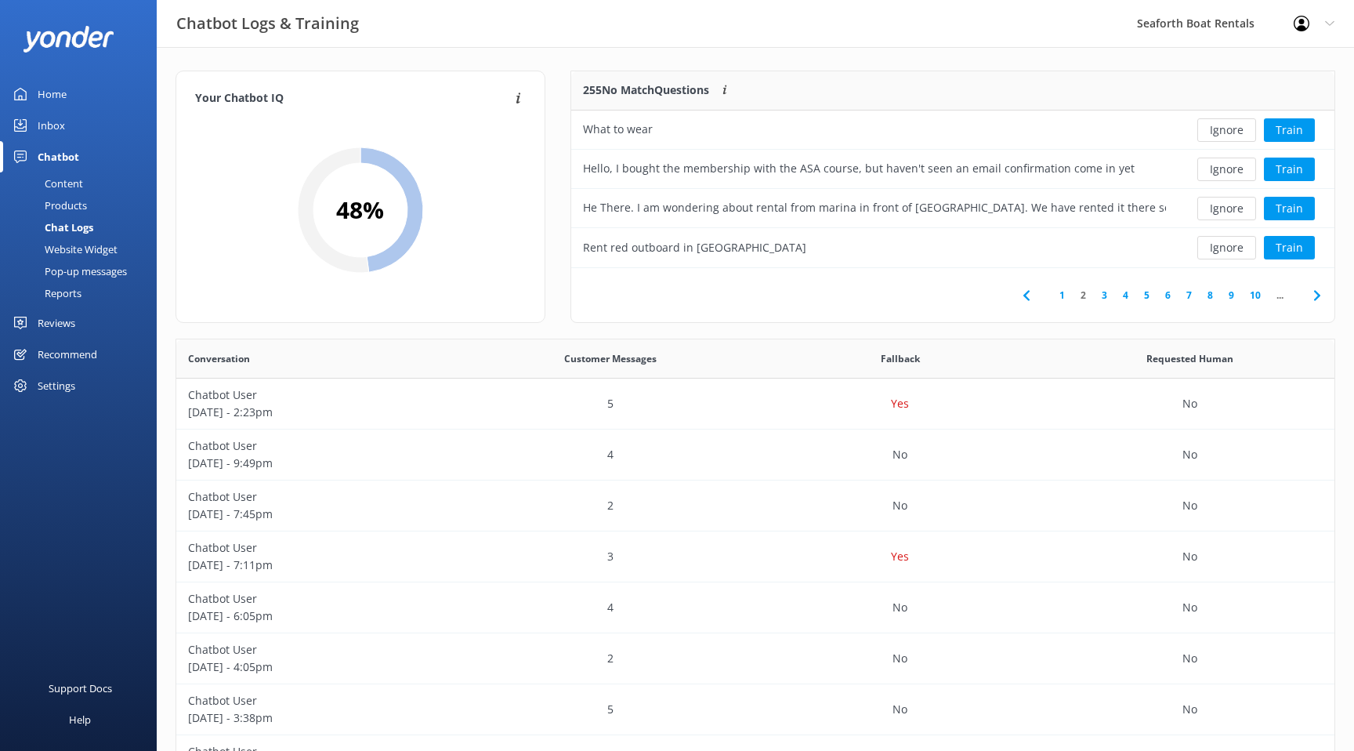
click at [1102, 294] on link "3" at bounding box center [1104, 295] width 21 height 15
click at [1056, 171] on div "That’s why I’m asking you" at bounding box center [874, 169] width 607 height 39
click at [1282, 166] on button "Train" at bounding box center [1289, 170] width 51 height 24
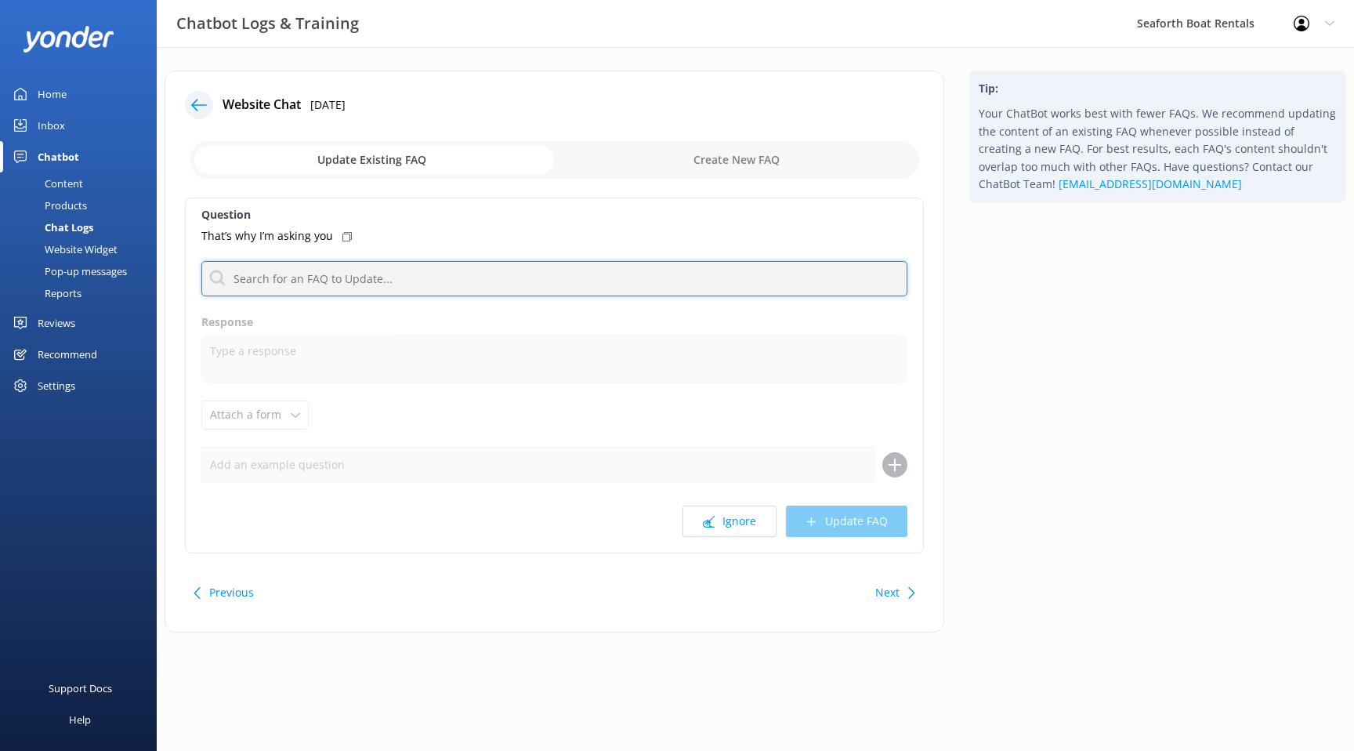
click at [525, 278] on input "text" at bounding box center [554, 278] width 706 height 35
type input "f"
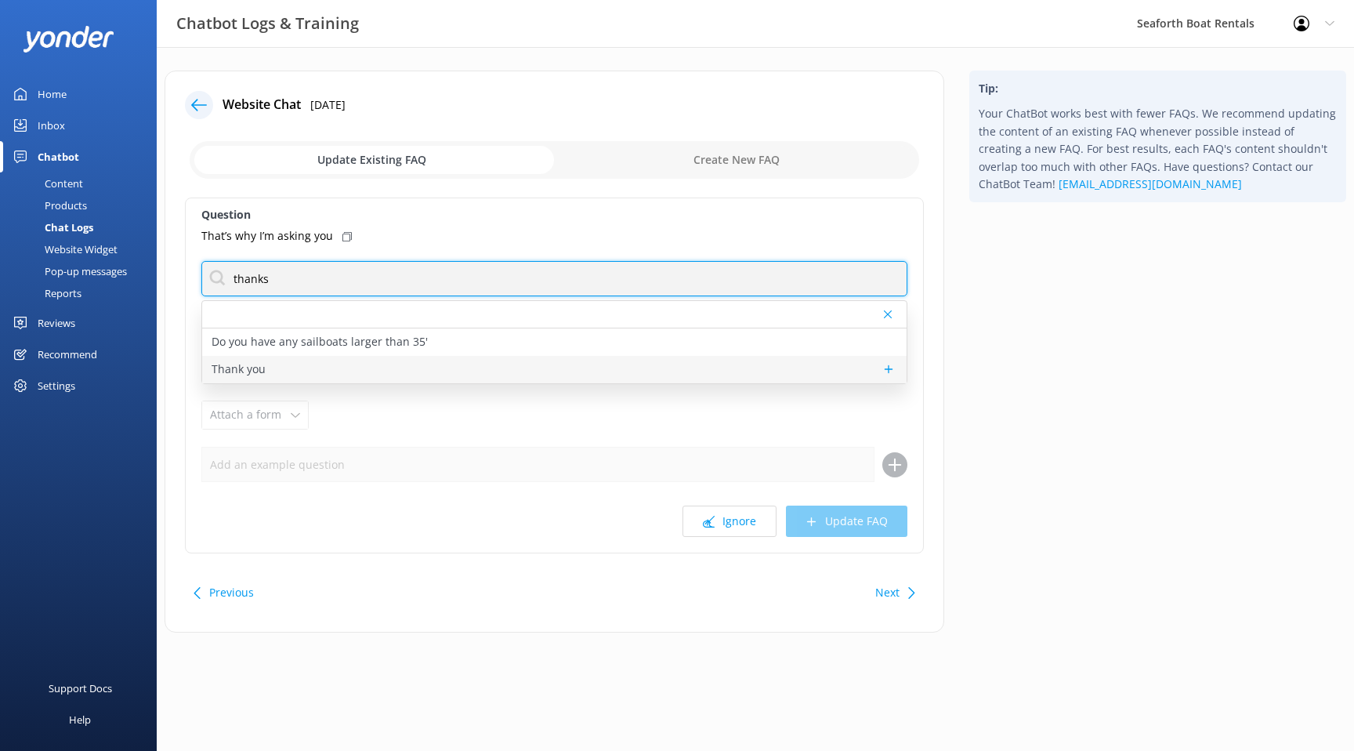
type input "thanks"
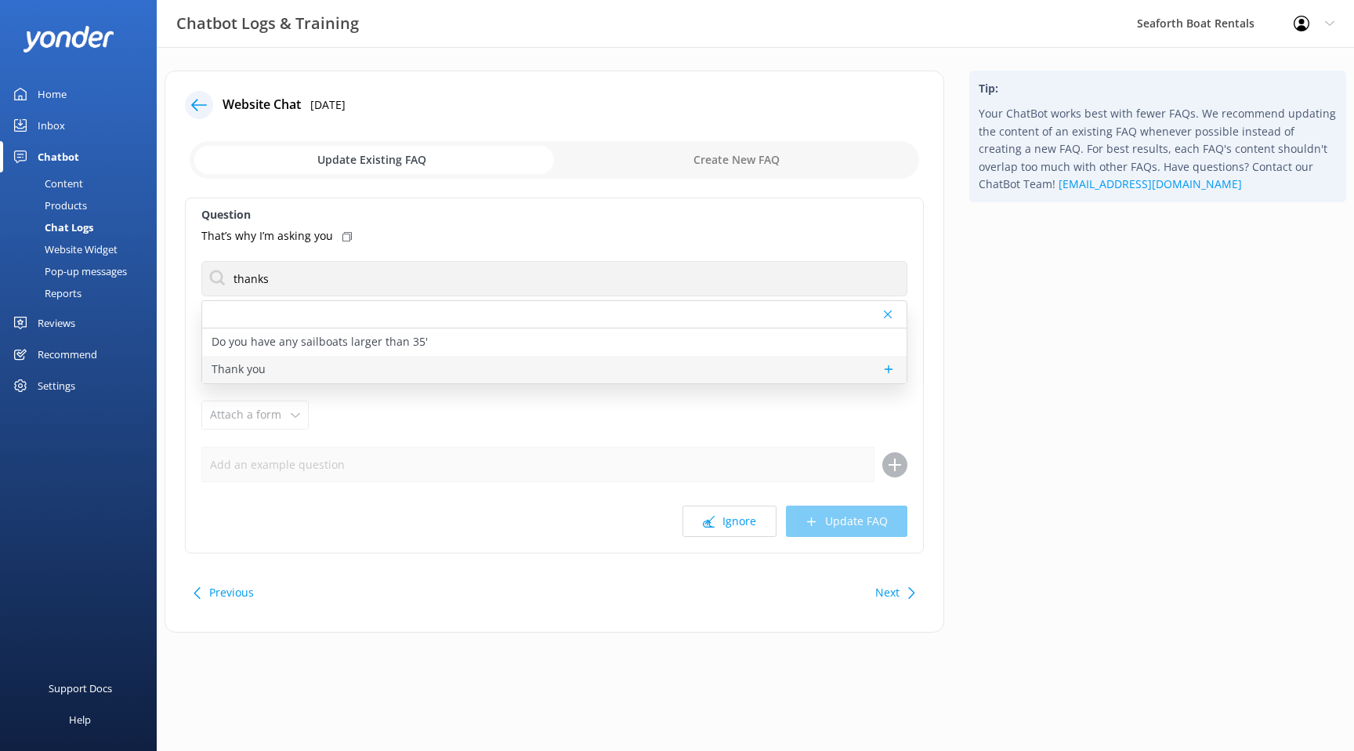
click at [480, 363] on div "Thank you" at bounding box center [554, 369] width 705 height 27
type textarea "You're welcome. We hope to see you soon!"
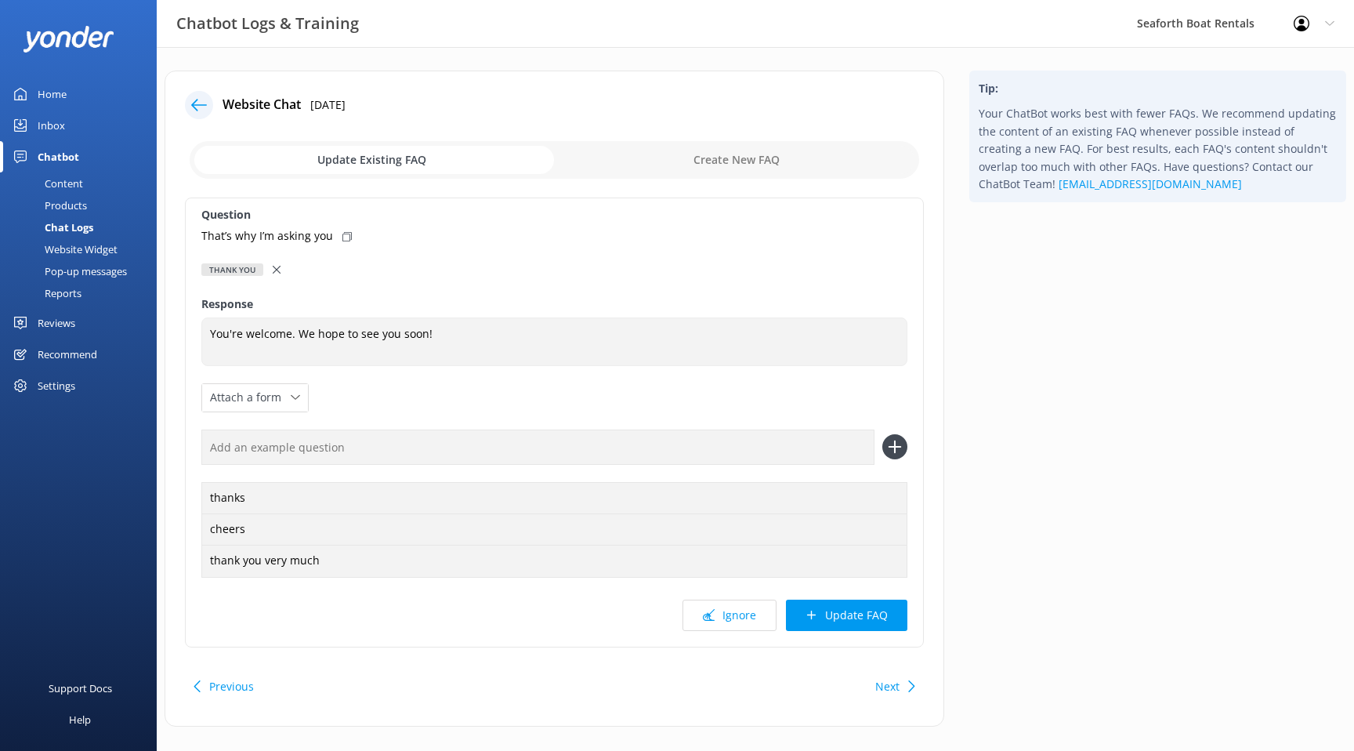
click at [277, 270] on icon at bounding box center [277, 270] width 8 height 8
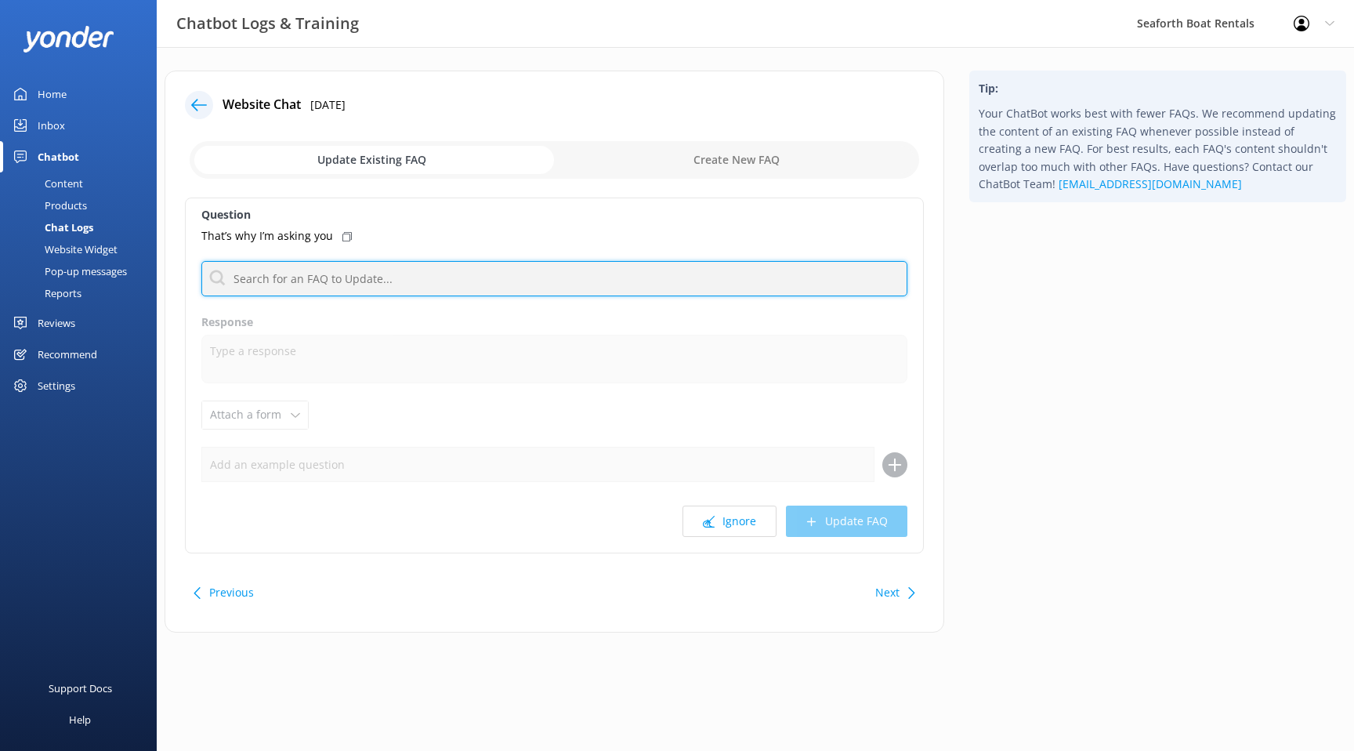
click at [324, 281] on input "text" at bounding box center [554, 278] width 706 height 35
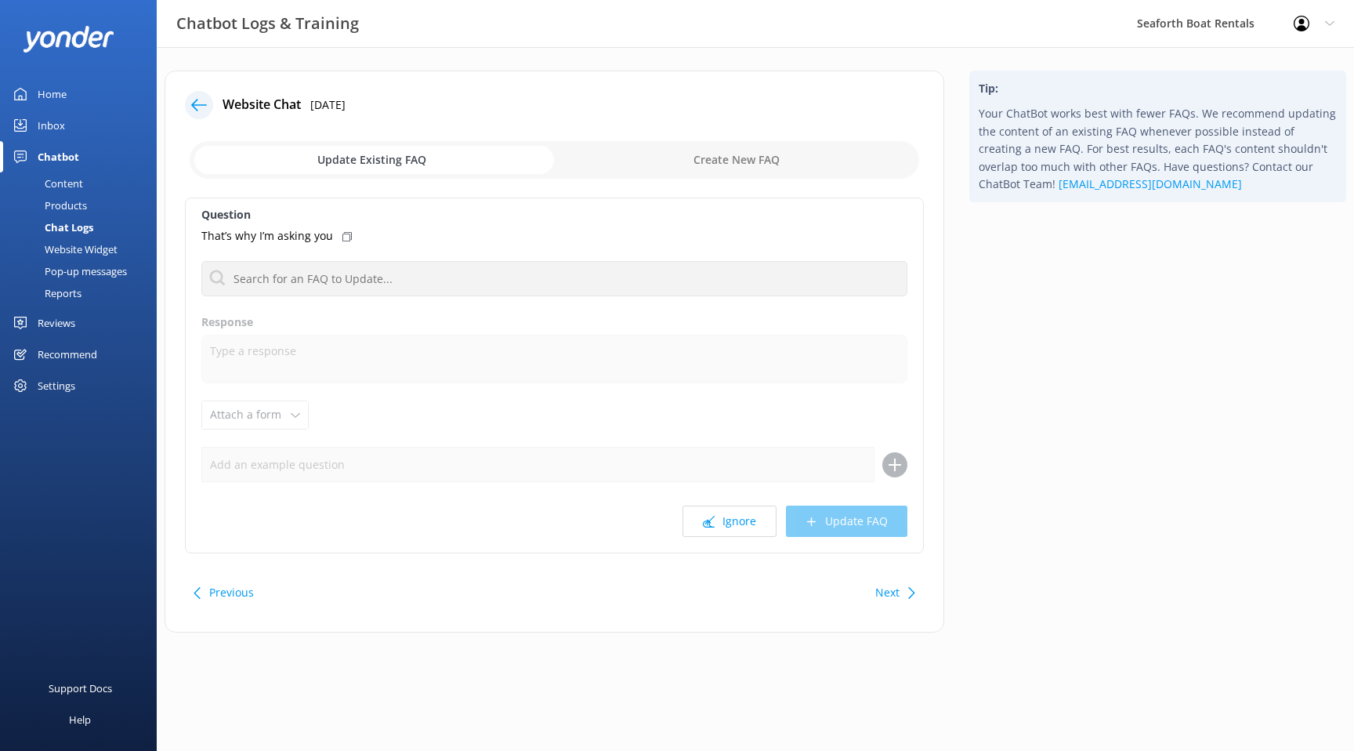
click at [462, 238] on div "That’s why I’m asking you" at bounding box center [554, 235] width 706 height 17
click at [720, 518] on button "Ignore" at bounding box center [730, 521] width 94 height 31
click at [201, 102] on icon at bounding box center [199, 105] width 16 height 16
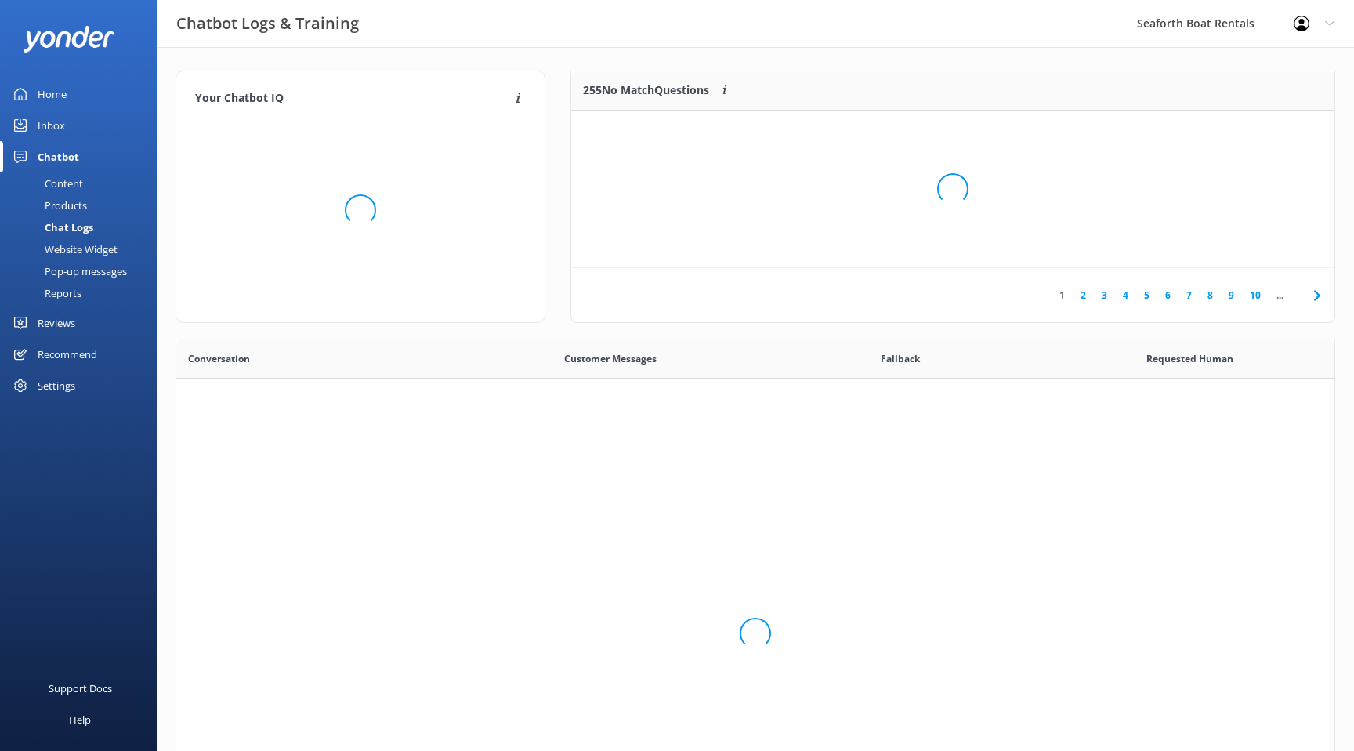
scroll to position [549, 1158]
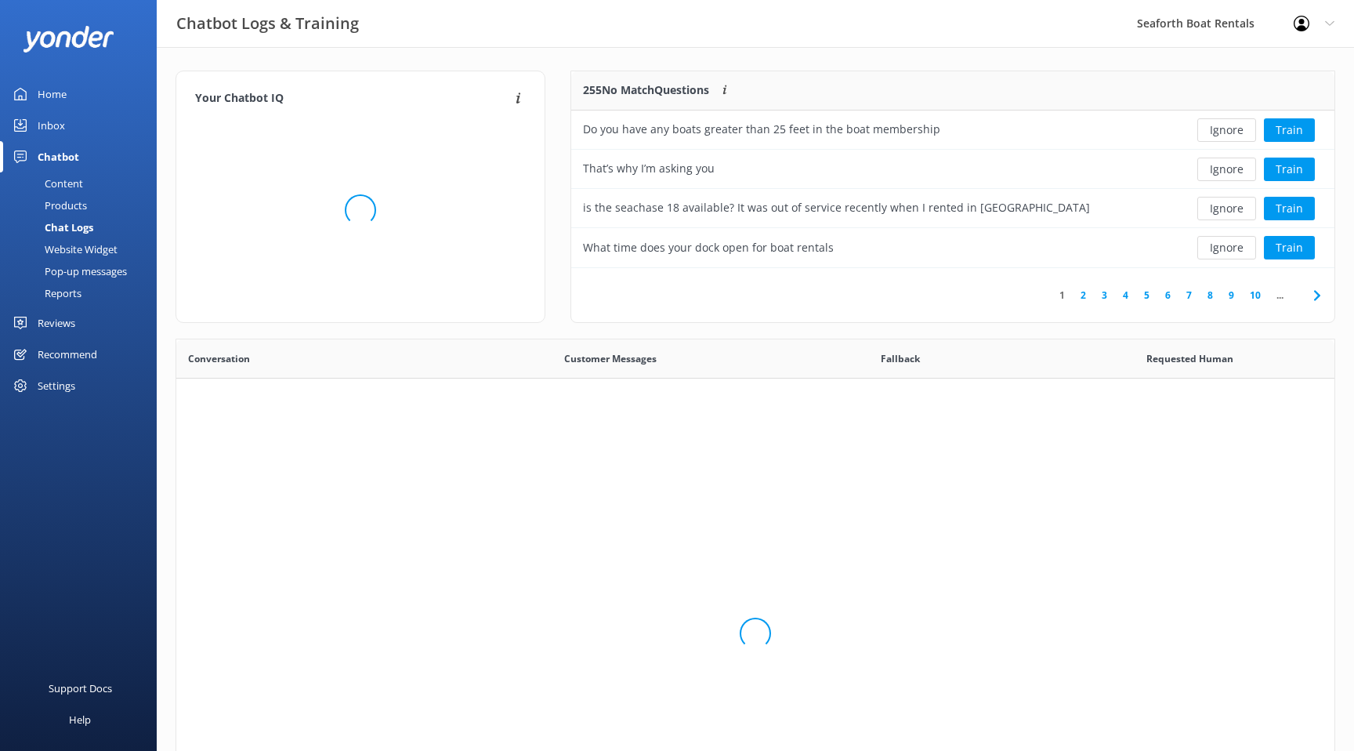
click at [99, 89] on link "Home" at bounding box center [78, 93] width 157 height 31
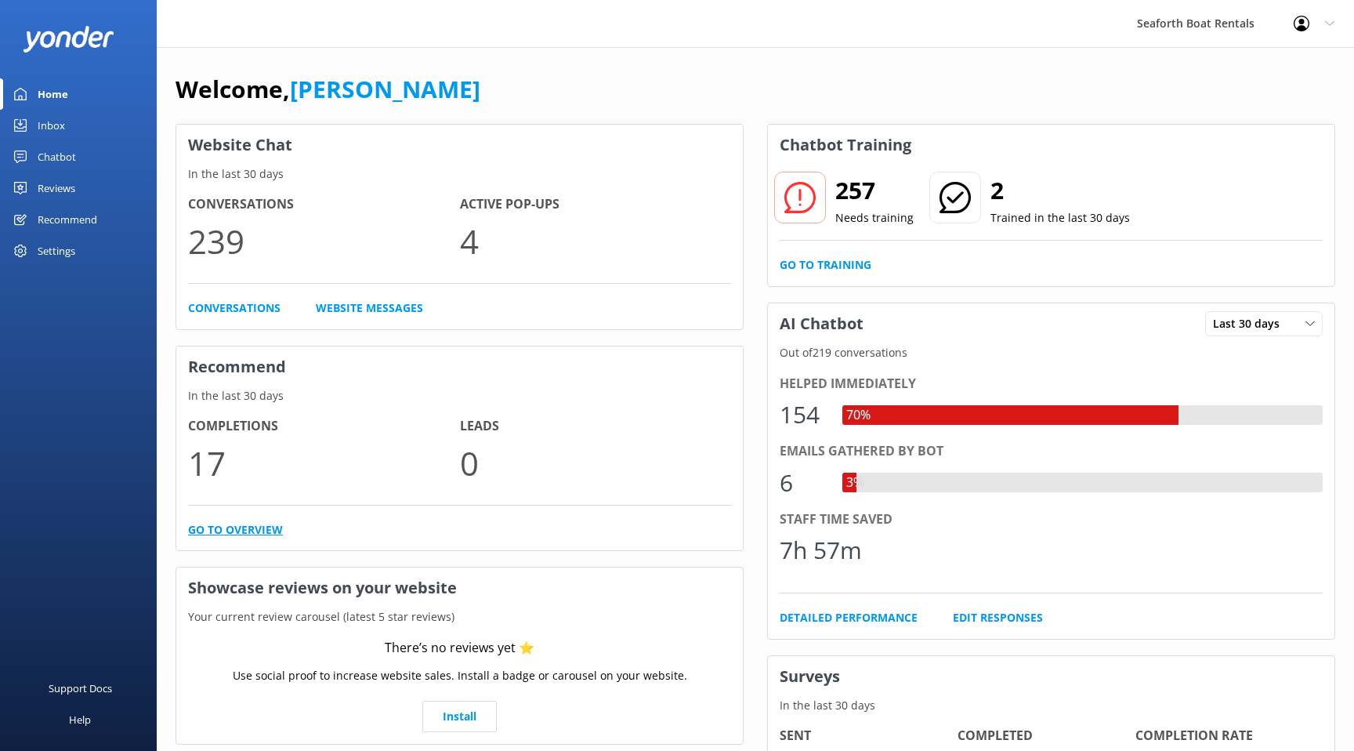
click at [239, 531] on link "Go to overview" at bounding box center [235, 529] width 95 height 17
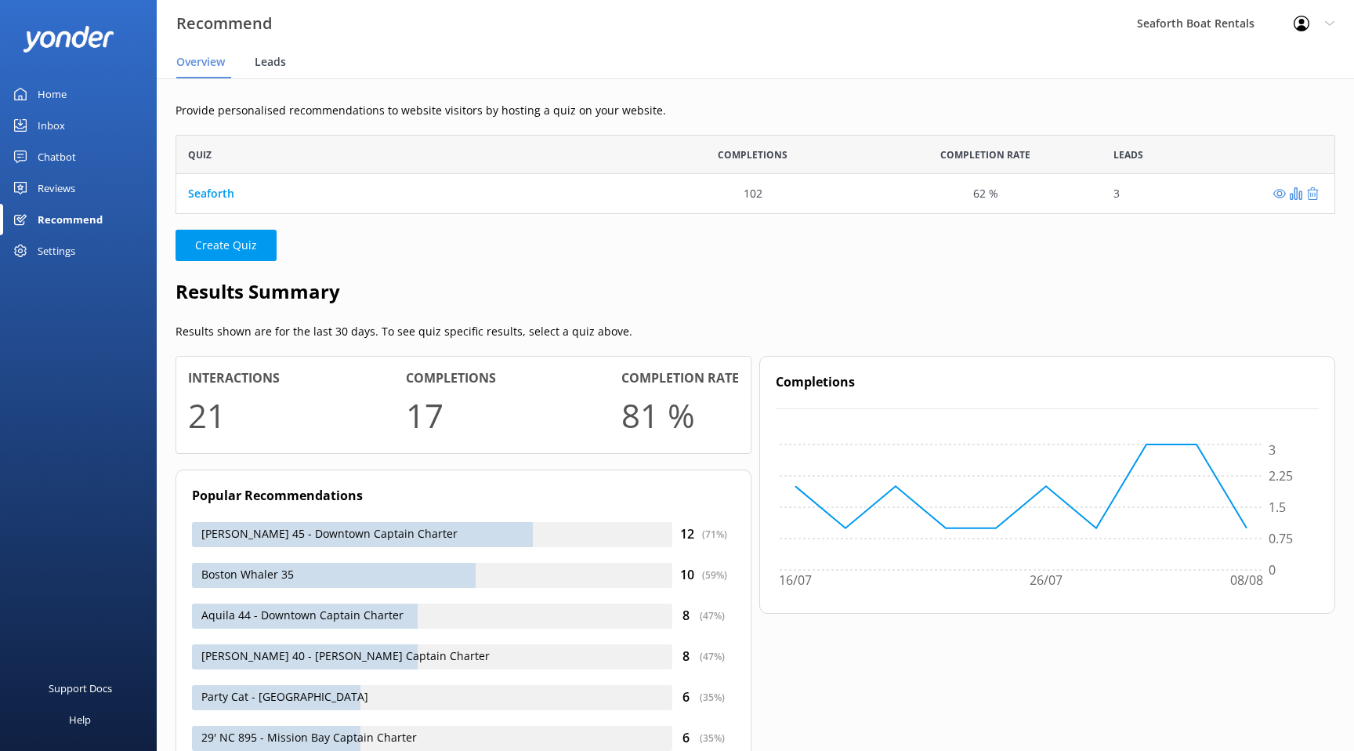
click at [278, 67] on span "Leads" at bounding box center [270, 62] width 31 height 16
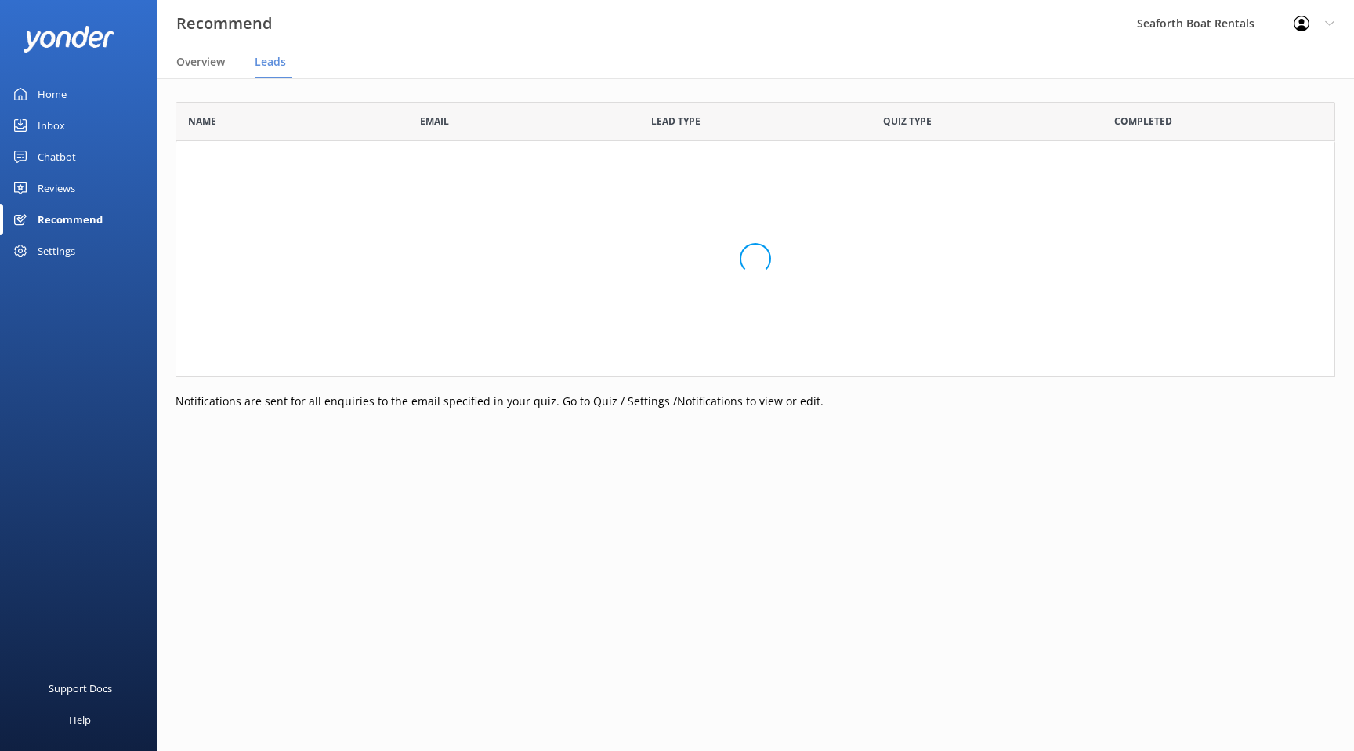
scroll to position [158, 1160]
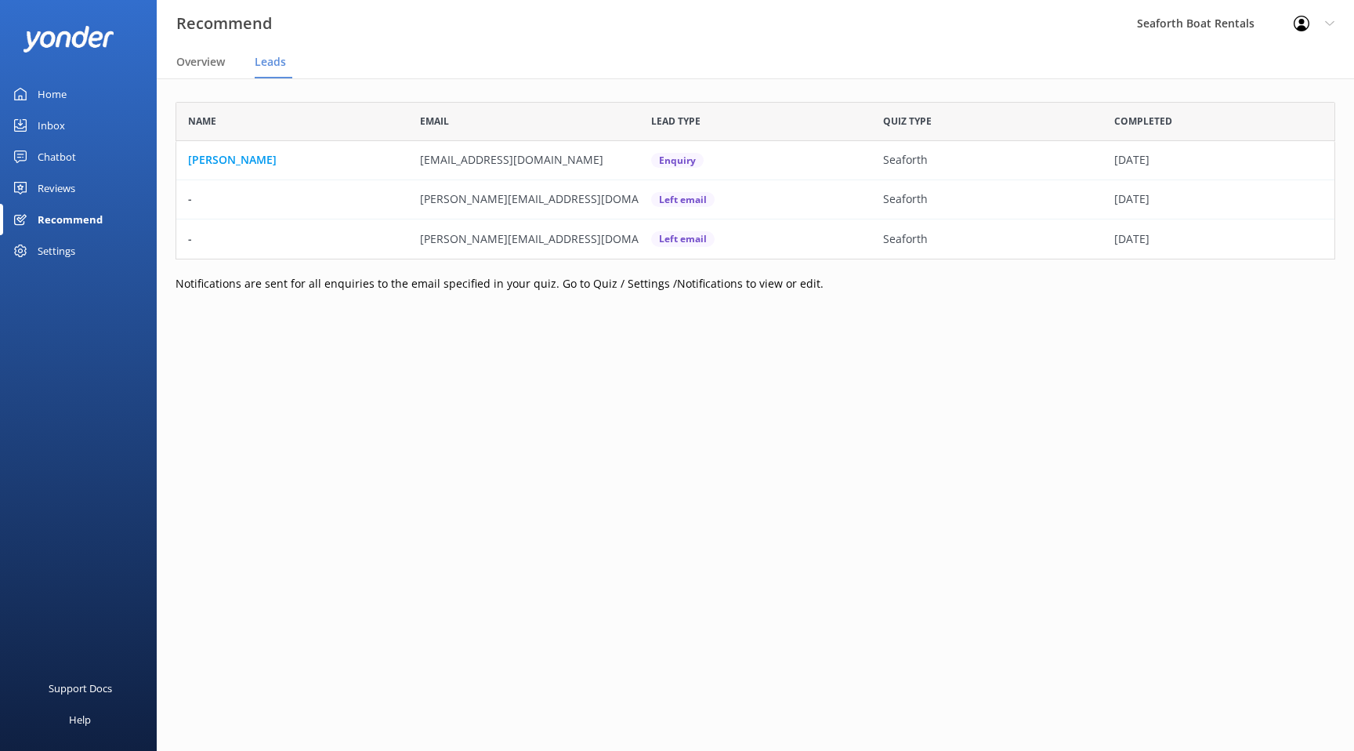
click at [40, 92] on div "Home" at bounding box center [52, 93] width 29 height 31
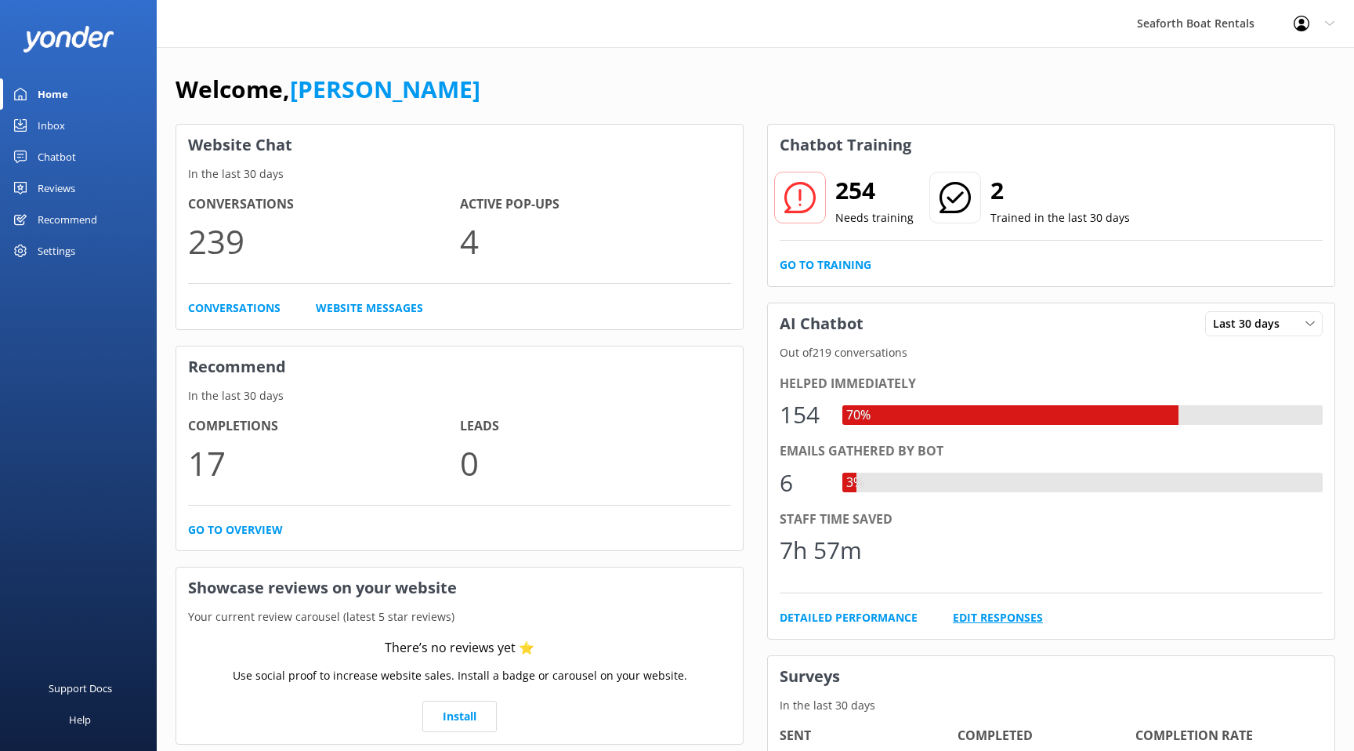
click at [973, 617] on link "Edit Responses" at bounding box center [998, 617] width 90 height 17
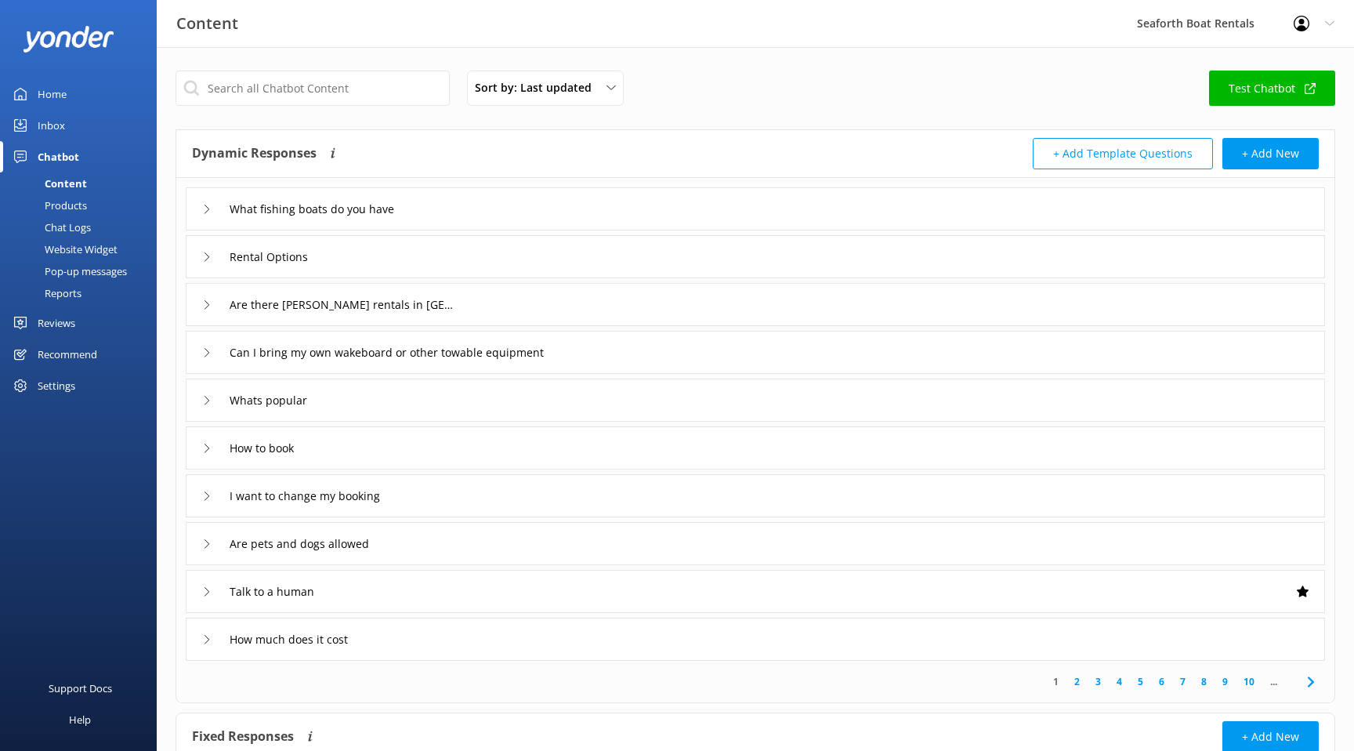
click at [762, 216] on div "What fishing boats do you have" at bounding box center [756, 208] width 1140 height 43
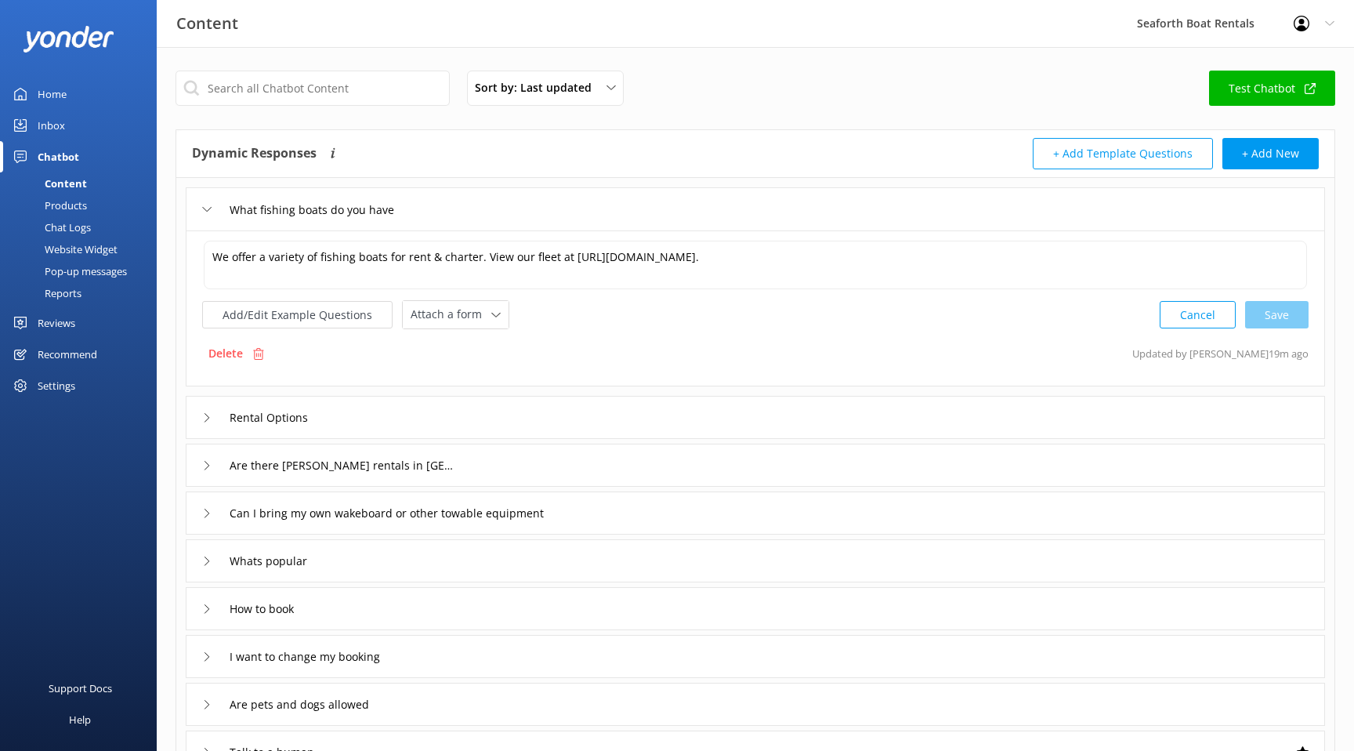
click at [762, 217] on div "What fishing boats do you have" at bounding box center [756, 208] width 1140 height 43
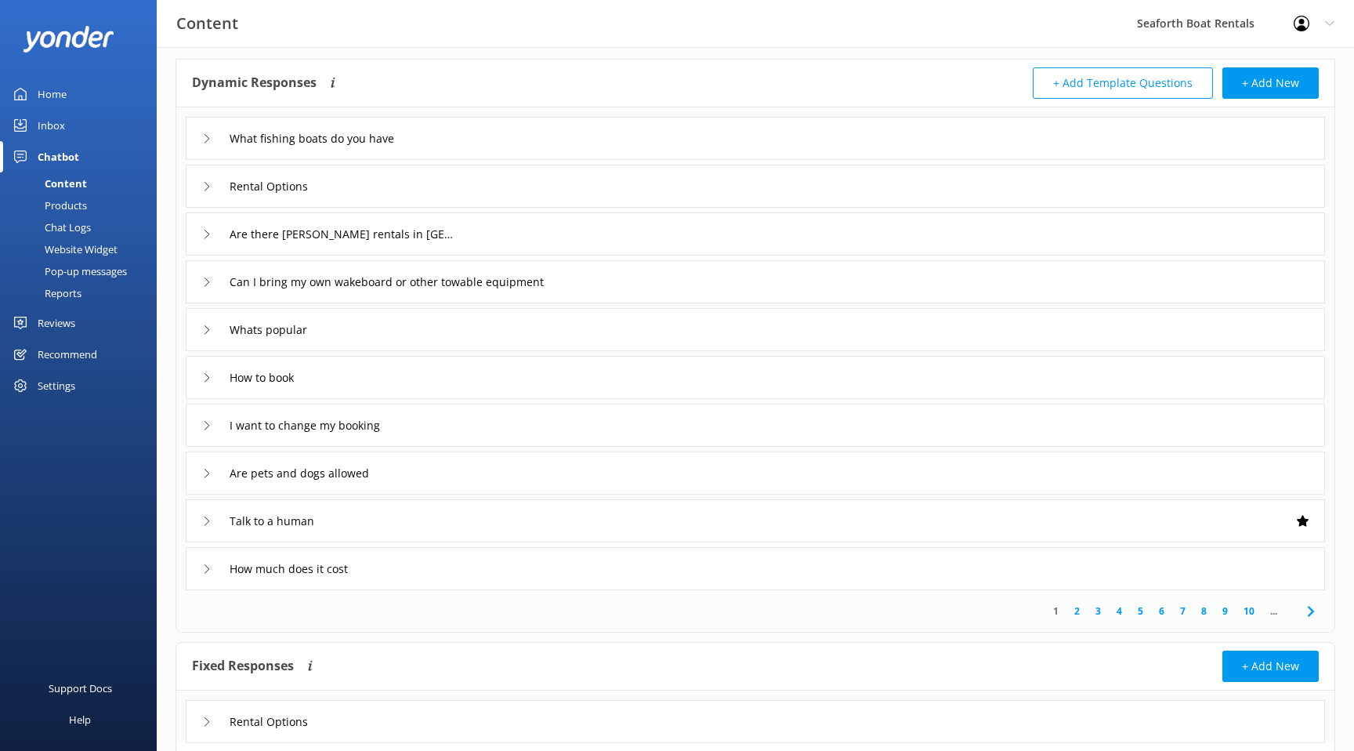
scroll to position [72, 0]
click at [720, 293] on div "Can I bring my own wakeboard or other towable equipment" at bounding box center [756, 280] width 1140 height 43
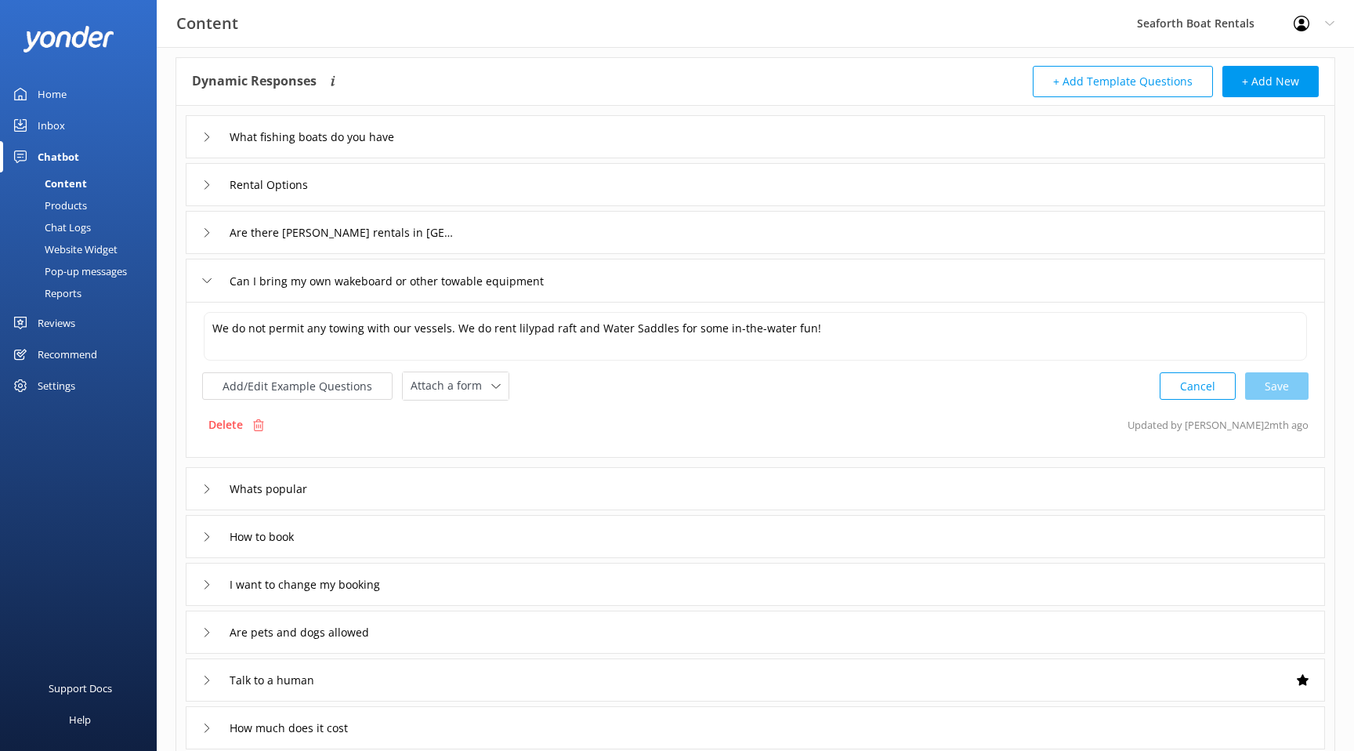
click at [730, 280] on div "Can I bring my own wakeboard or other towable equipment" at bounding box center [756, 280] width 1140 height 43
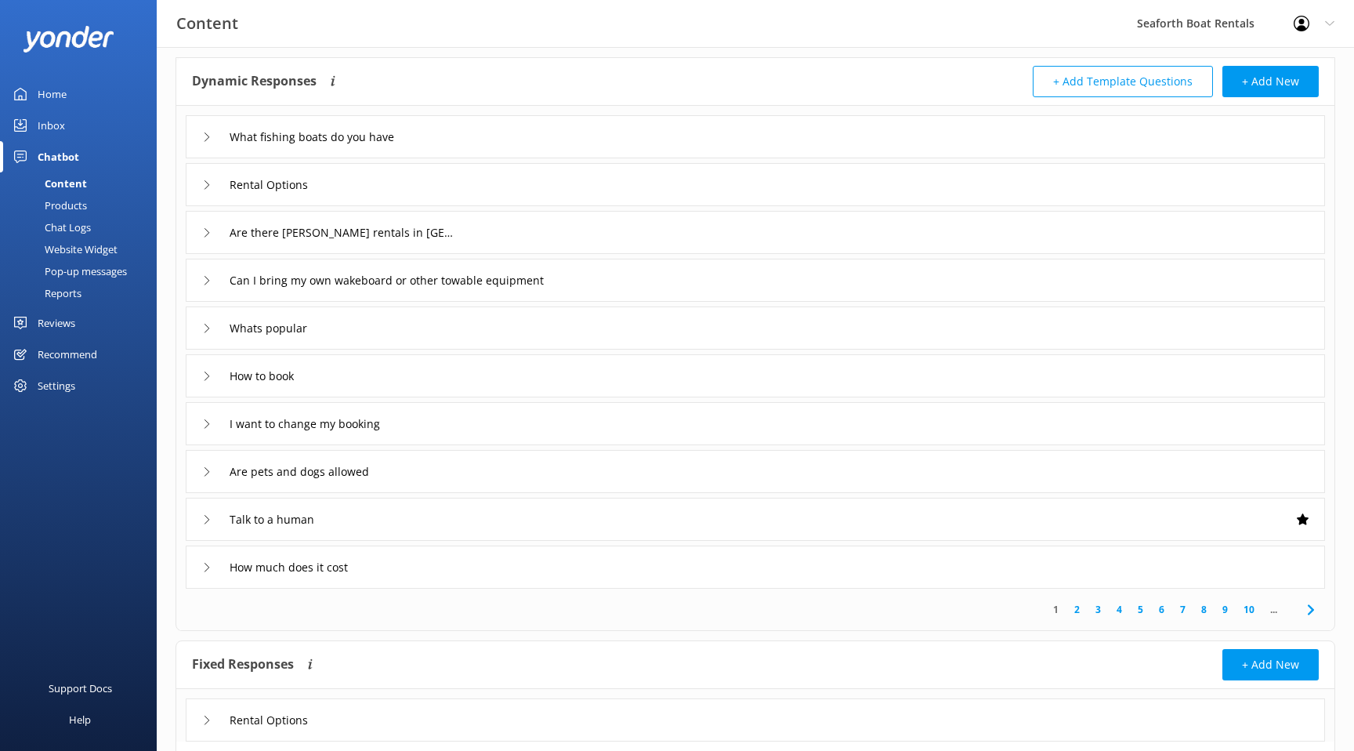
click at [734, 349] on div "Whats popular" at bounding box center [756, 327] width 1140 height 43
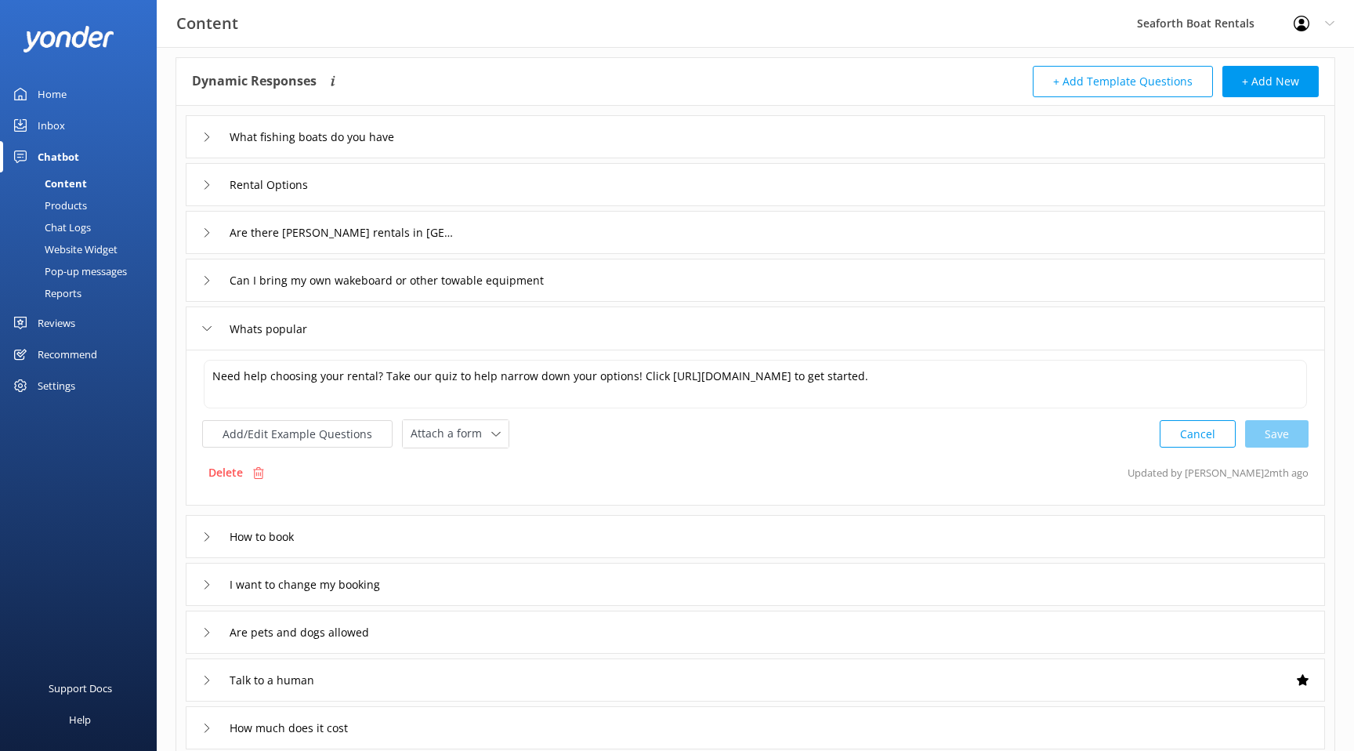
click at [743, 330] on div "Whats popular" at bounding box center [756, 327] width 1140 height 43
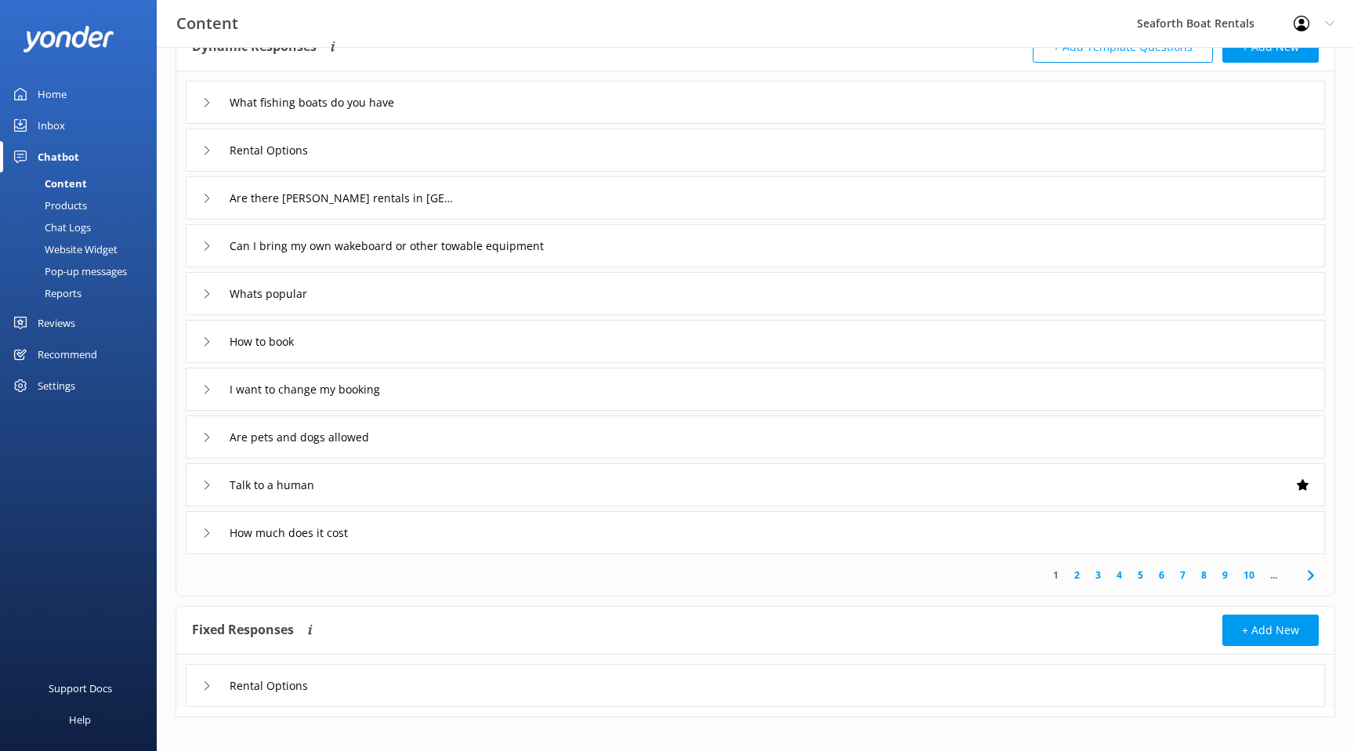
scroll to position [120, 0]
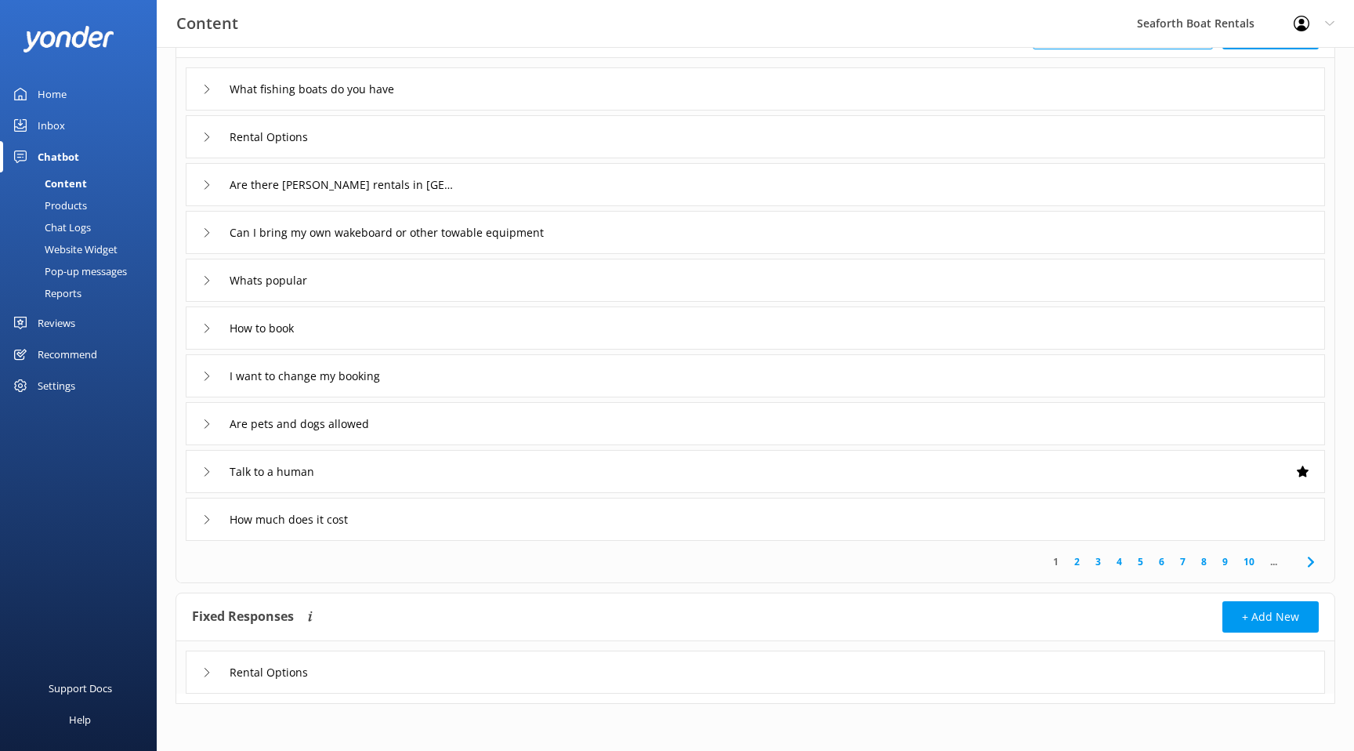
click at [665, 667] on div "Rental Options" at bounding box center [756, 672] width 1140 height 43
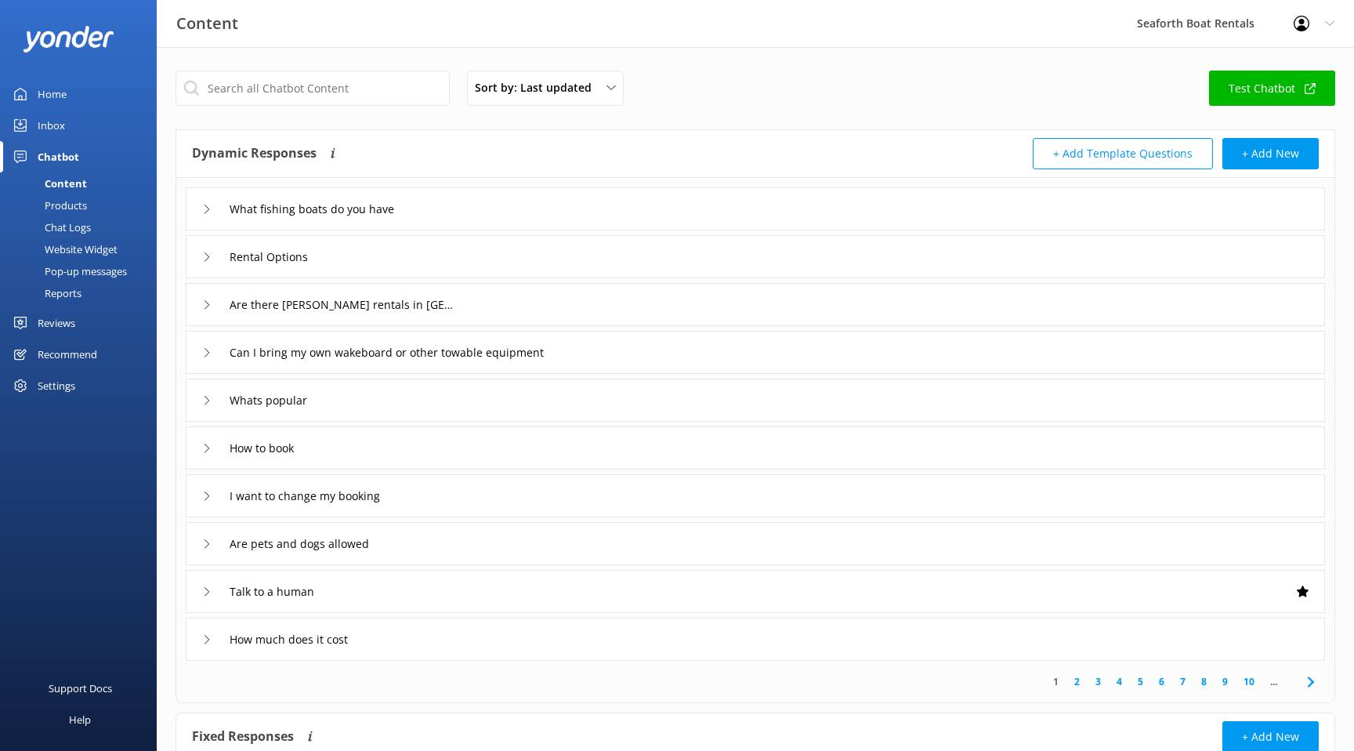
click at [656, 220] on div "What fishing boats do you have" at bounding box center [756, 208] width 1140 height 43
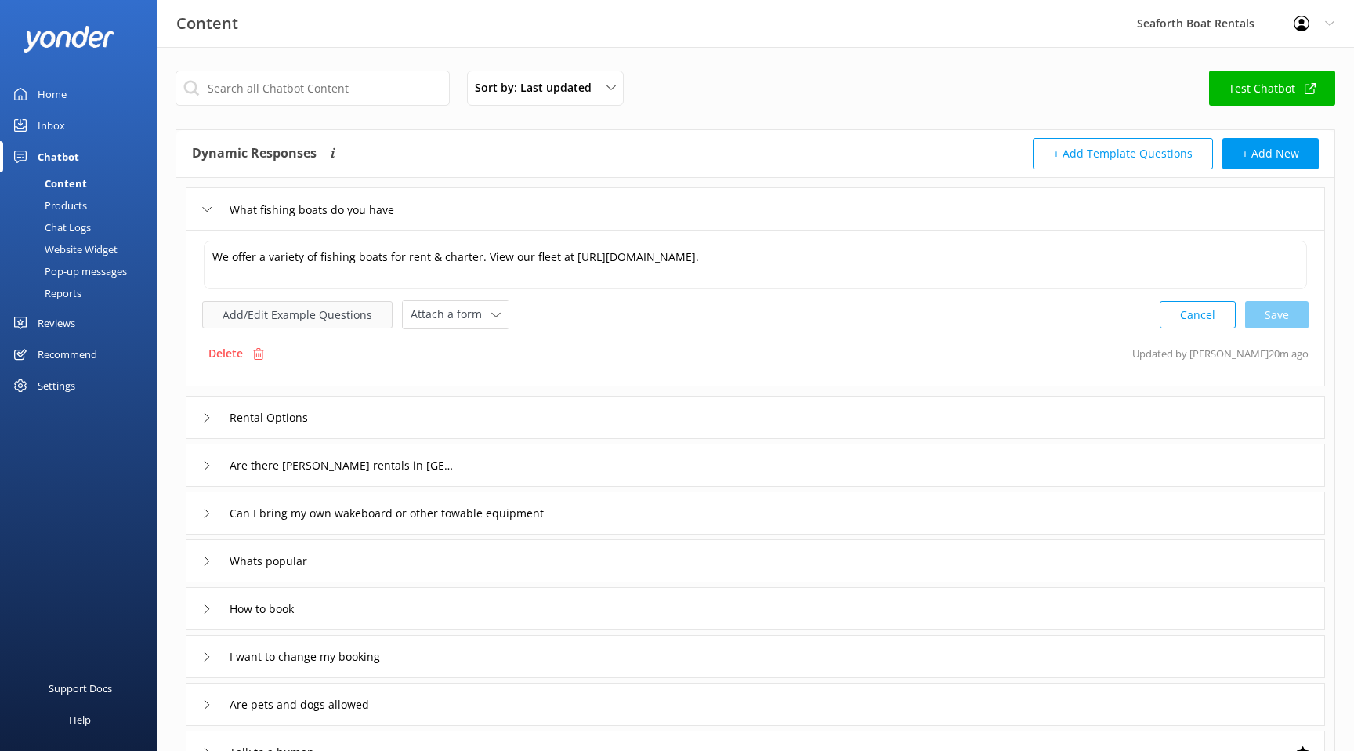
click at [336, 316] on button "Add/Edit Example Questions" at bounding box center [297, 314] width 190 height 27
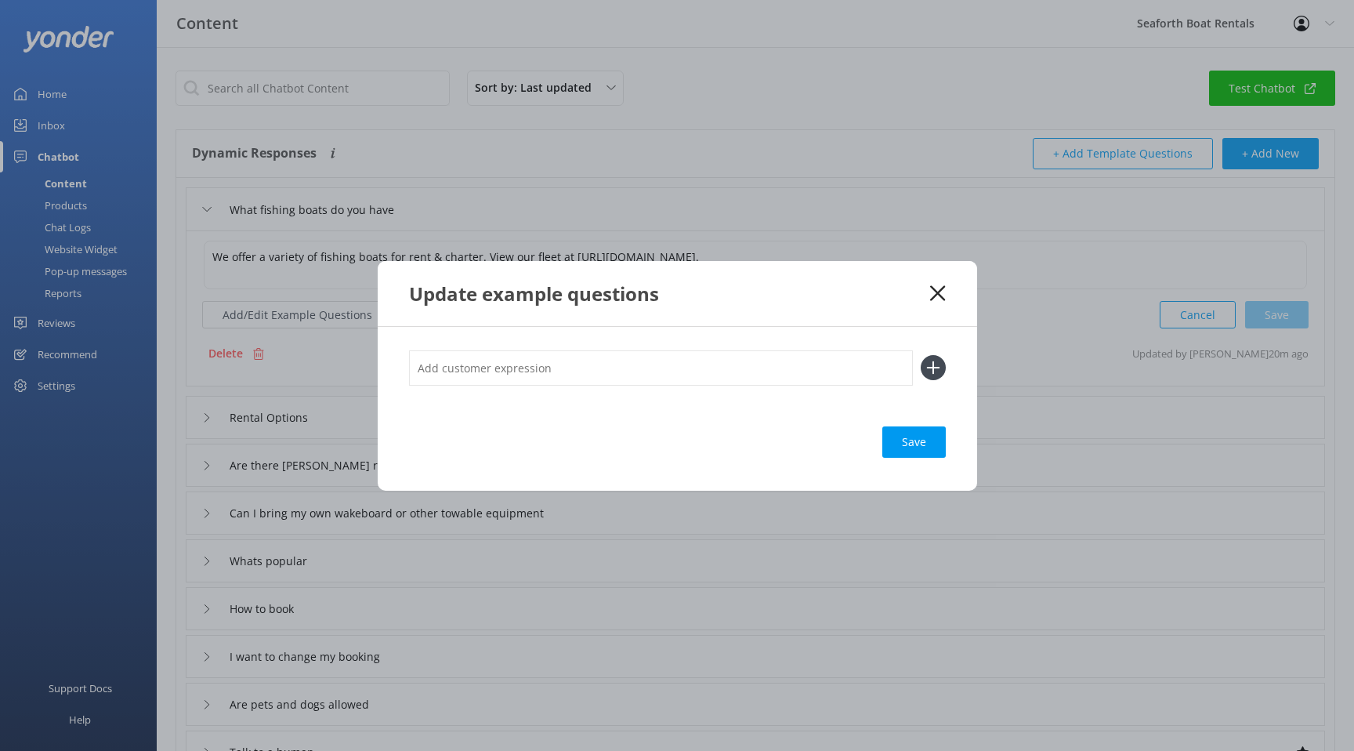
click at [545, 371] on input "text" at bounding box center [661, 367] width 504 height 35
type input "W"
click at [938, 294] on use at bounding box center [937, 292] width 15 height 15
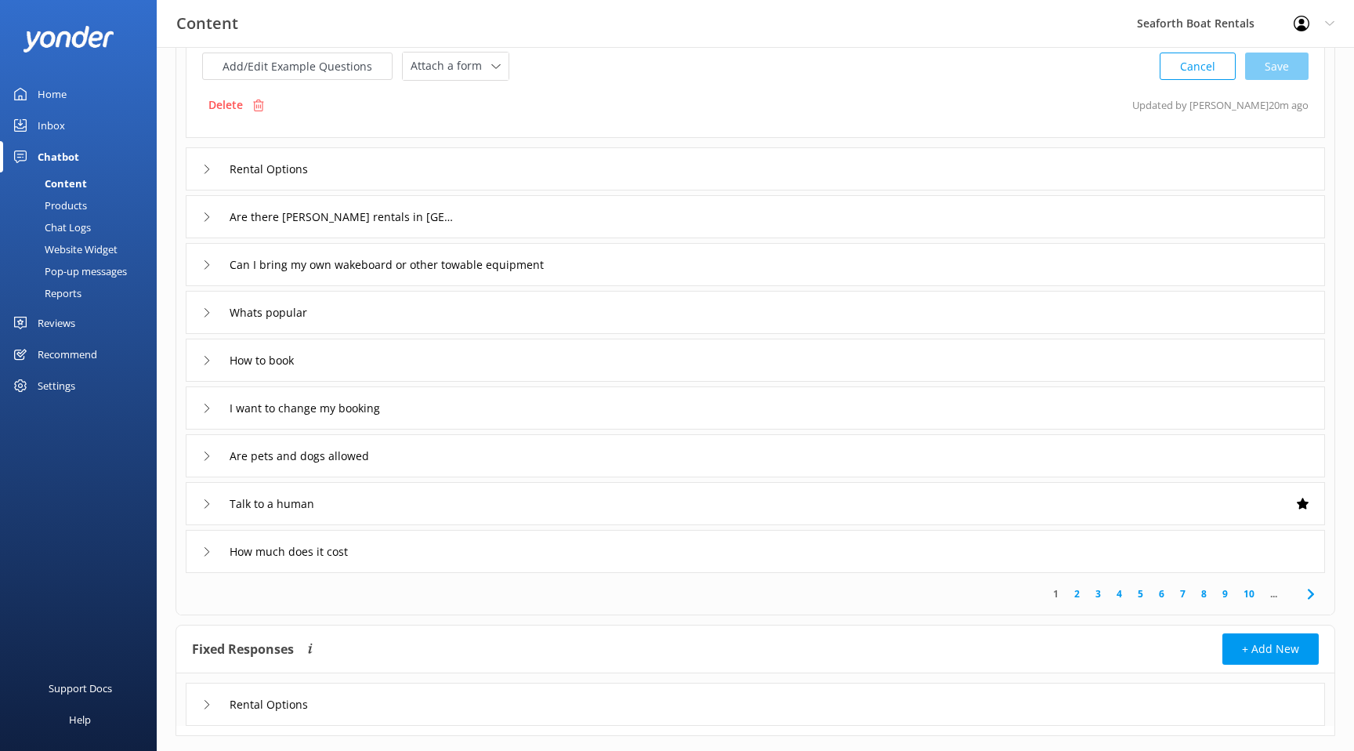
scroll to position [281, 0]
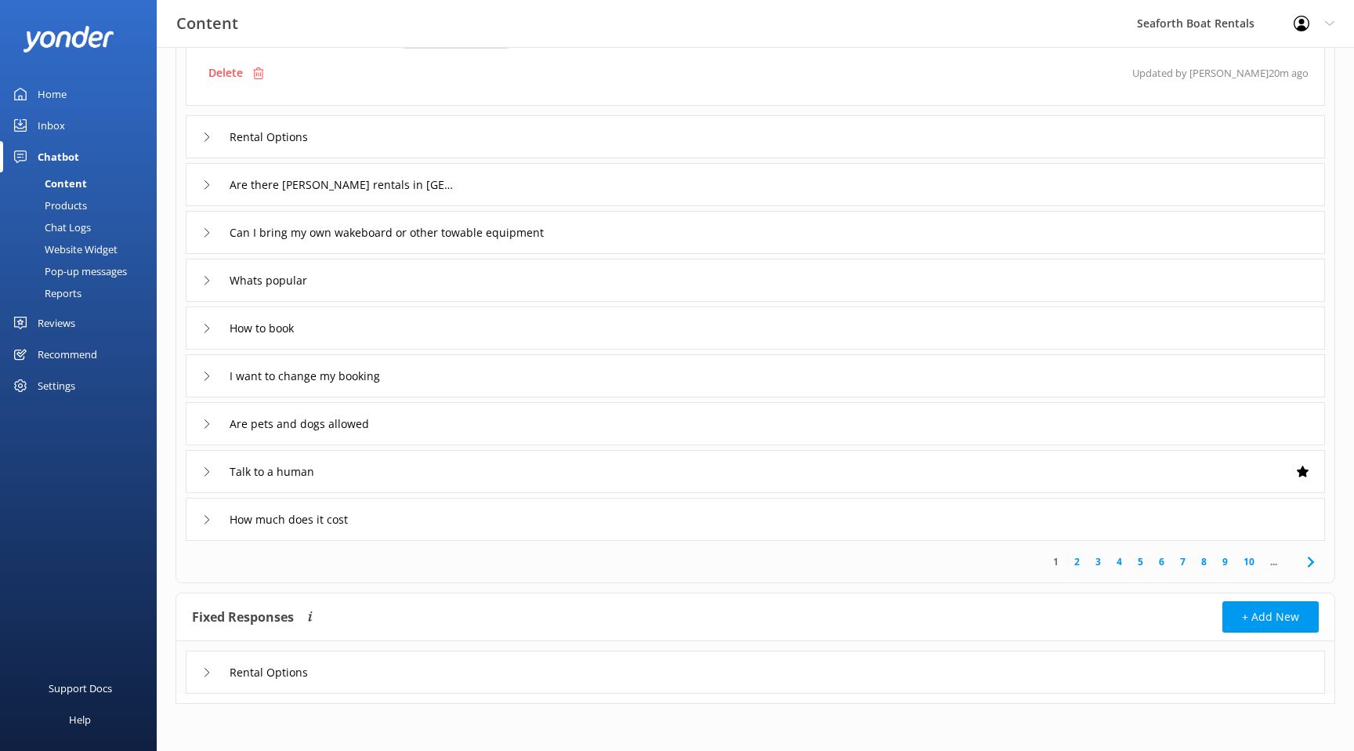
click at [1073, 560] on link "2" at bounding box center [1077, 561] width 21 height 15
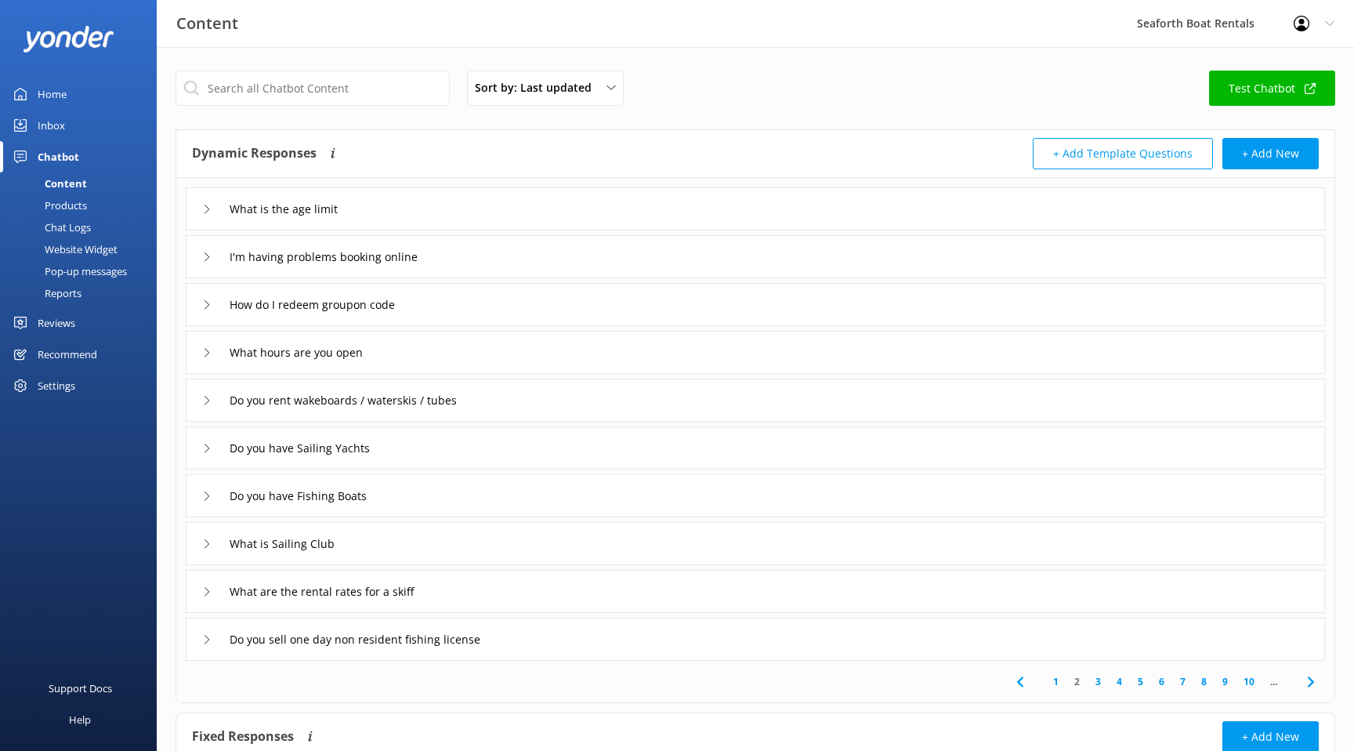
click at [600, 214] on div "What is the age limit" at bounding box center [756, 208] width 1140 height 43
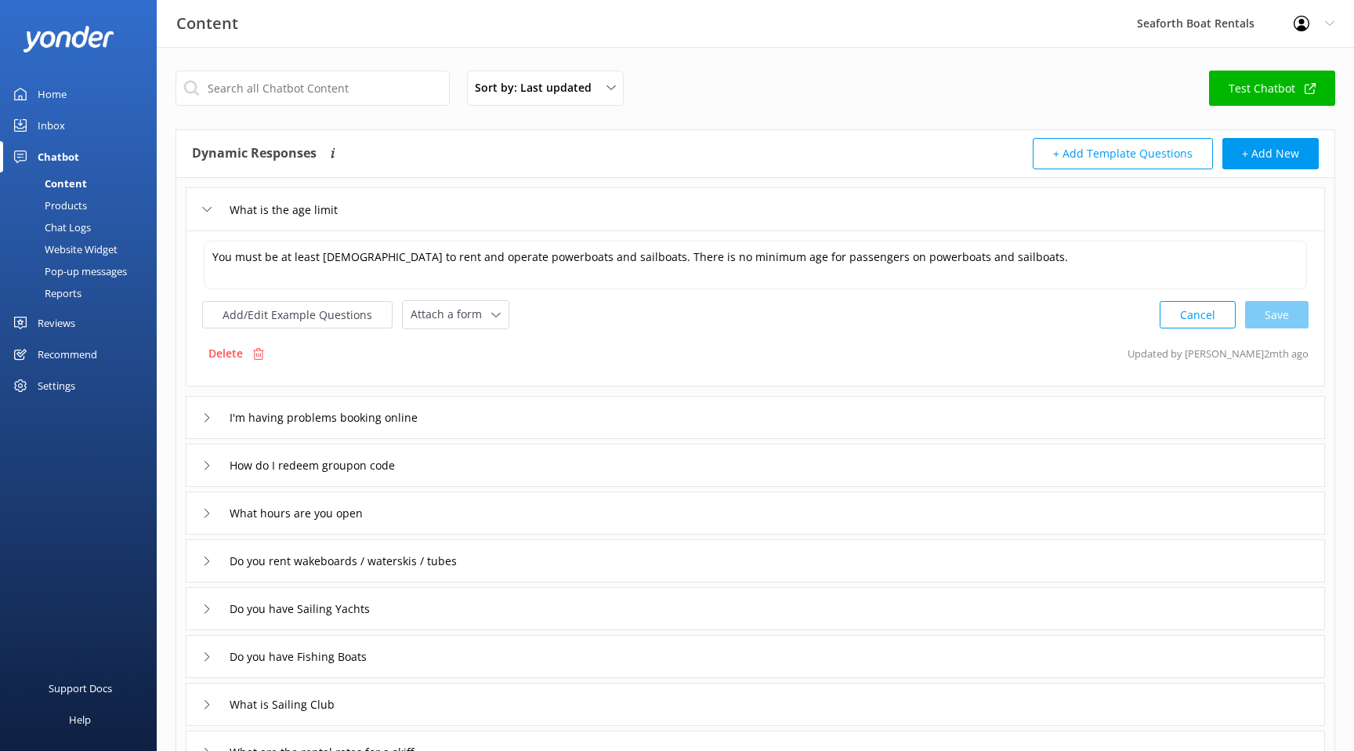
click at [601, 216] on div "What is the age limit" at bounding box center [756, 208] width 1140 height 43
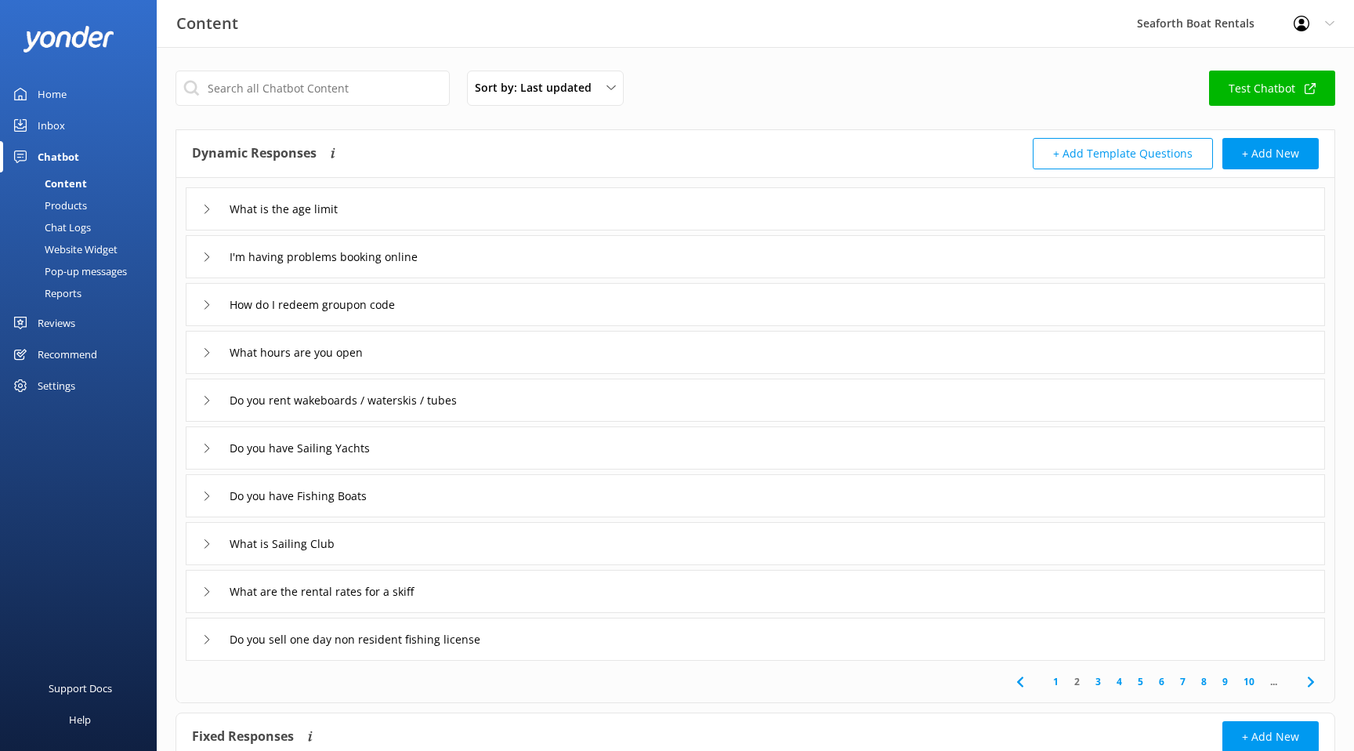
click at [588, 270] on div "I'm having problems booking online" at bounding box center [756, 256] width 1140 height 43
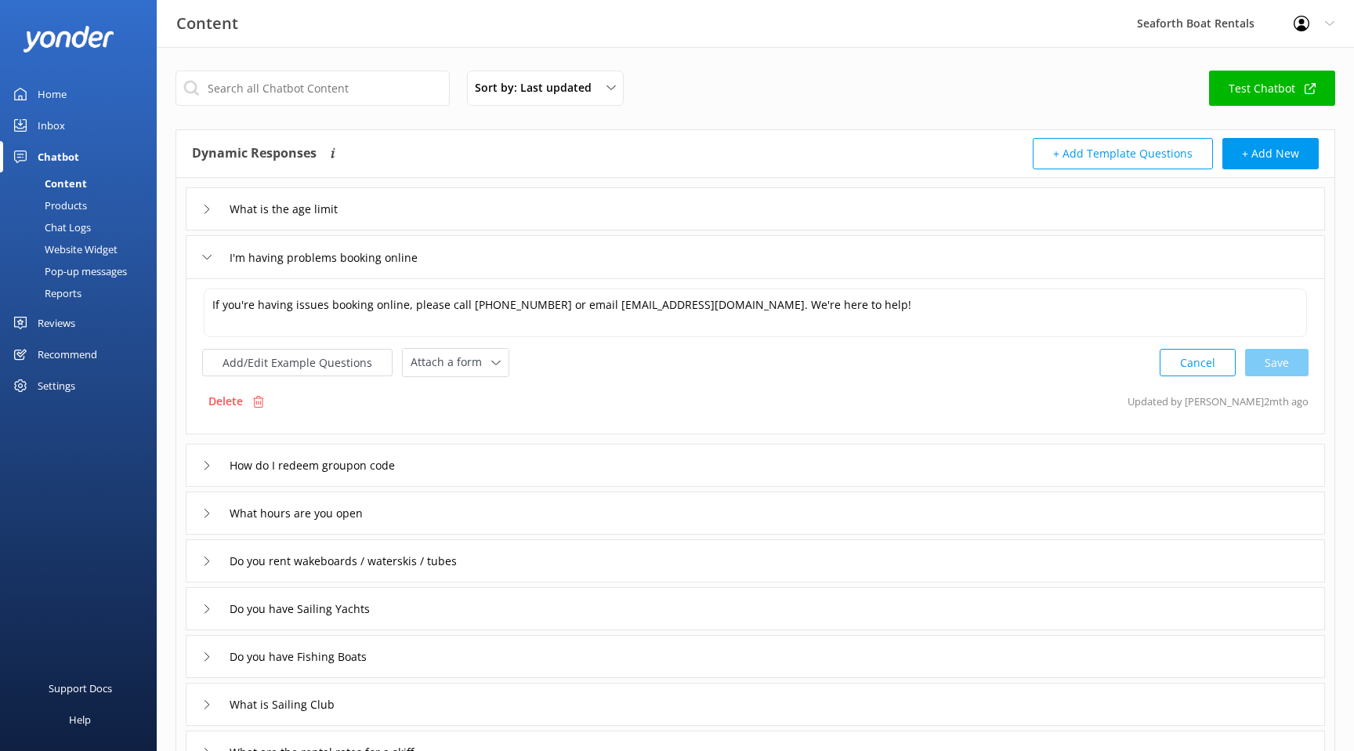
click at [590, 266] on div "I'm having problems booking online" at bounding box center [756, 256] width 1140 height 43
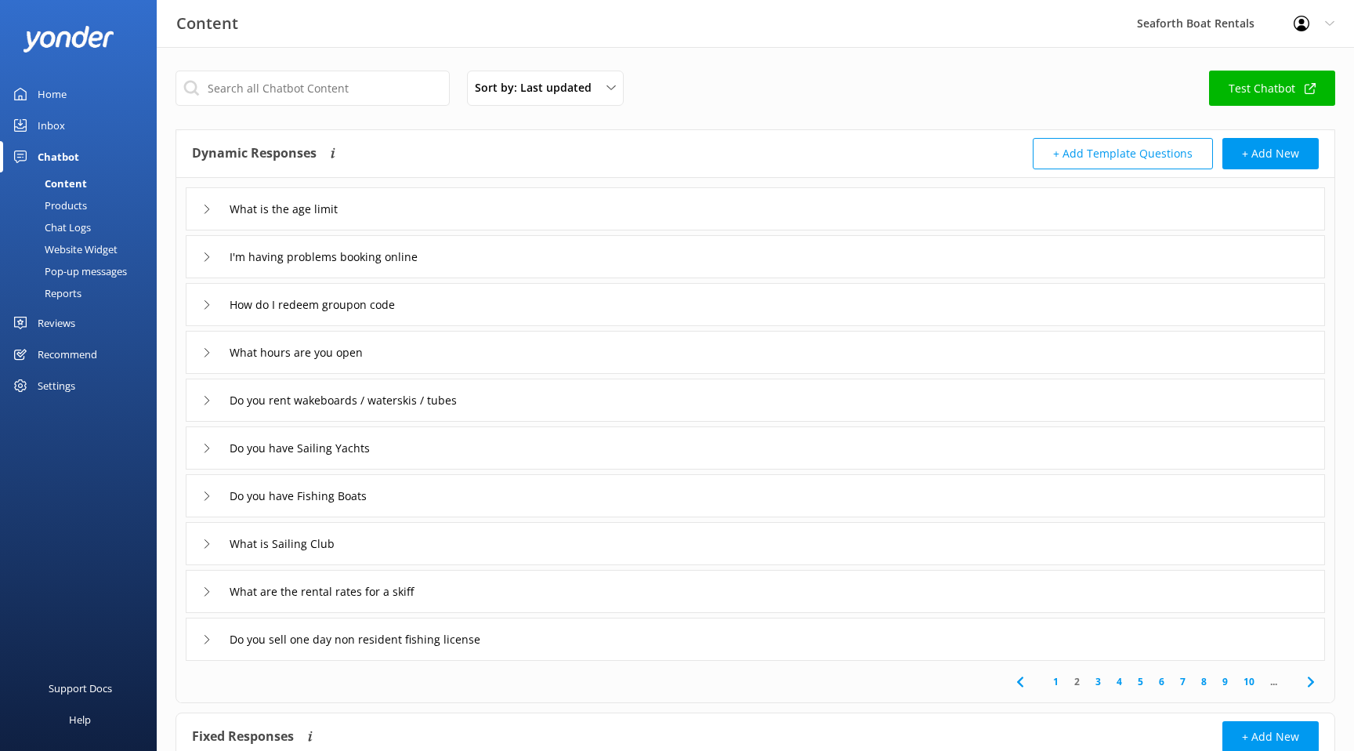
click at [580, 313] on div "How do I redeem groupon code" at bounding box center [756, 304] width 1140 height 43
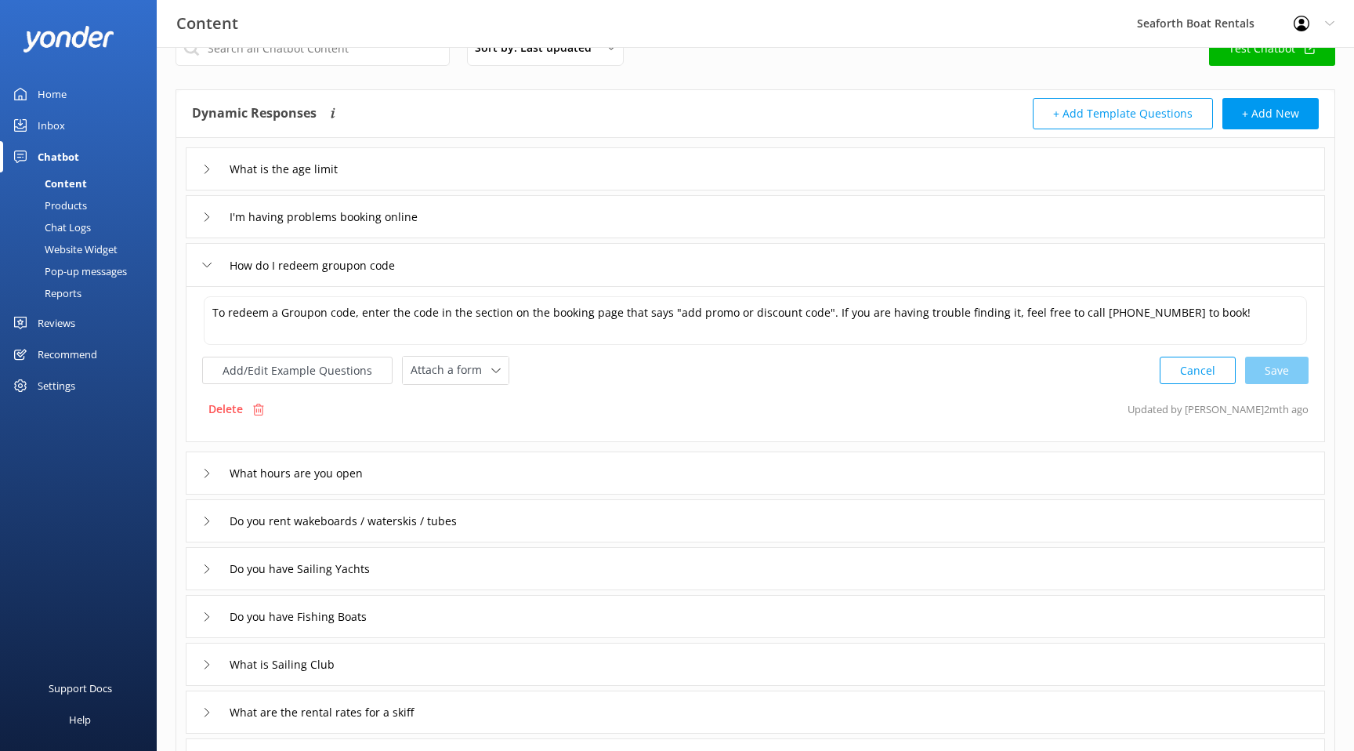
scroll to position [48, 0]
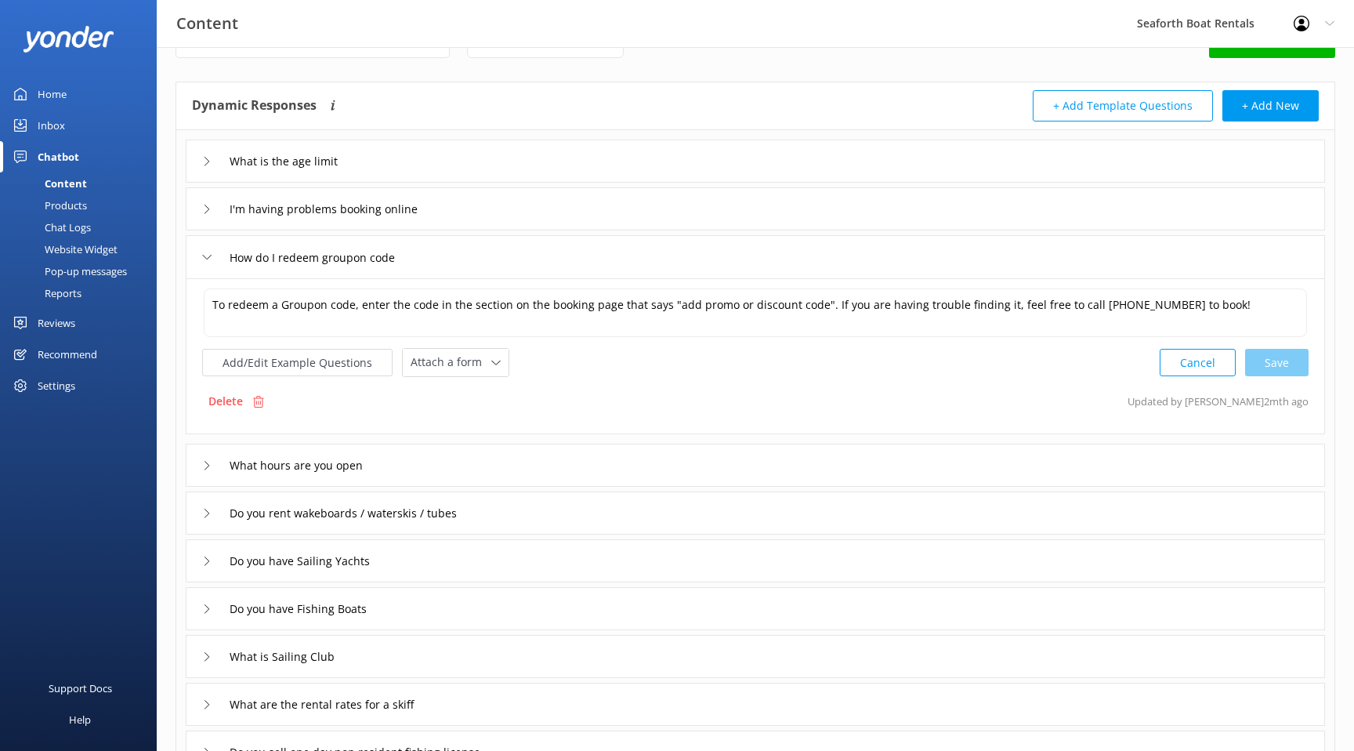
click at [591, 263] on div "How do I redeem groupon code" at bounding box center [756, 256] width 1140 height 43
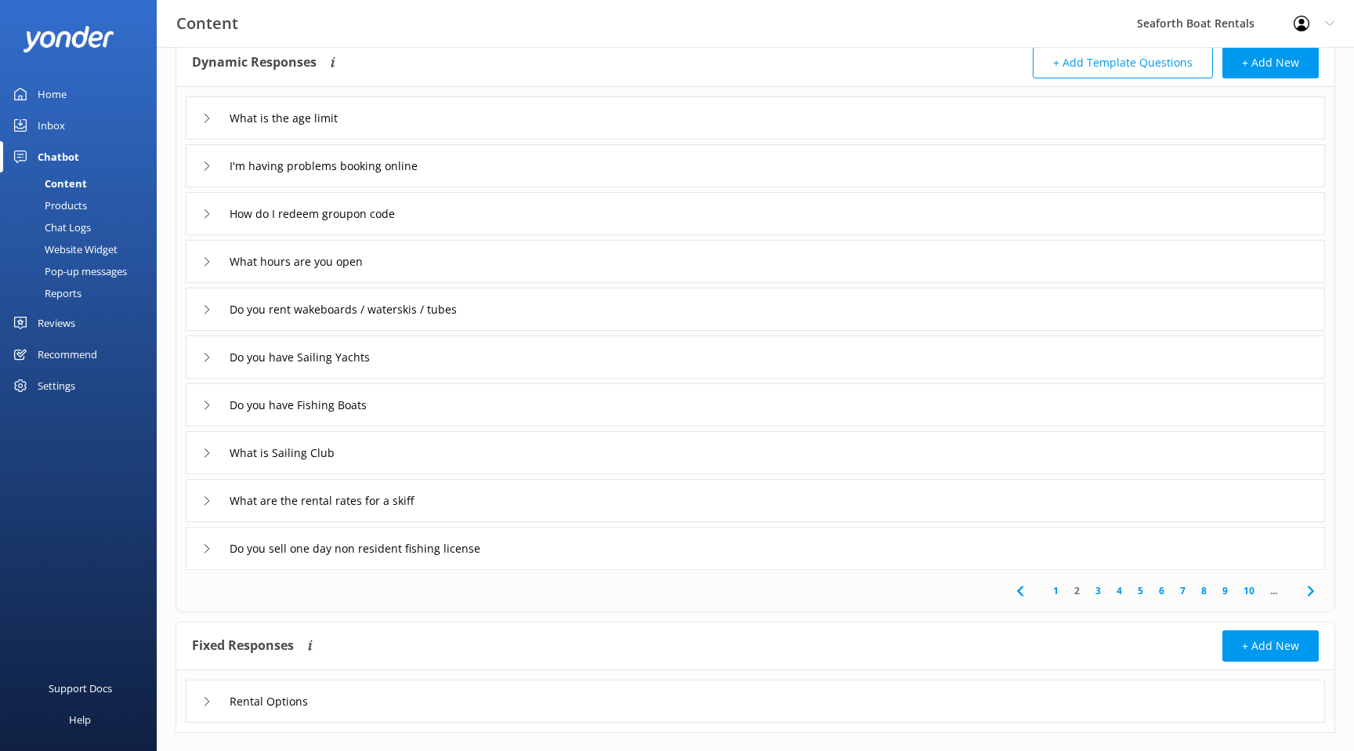
scroll to position [92, 0]
click at [589, 263] on div "What hours are you open" at bounding box center [756, 259] width 1140 height 43
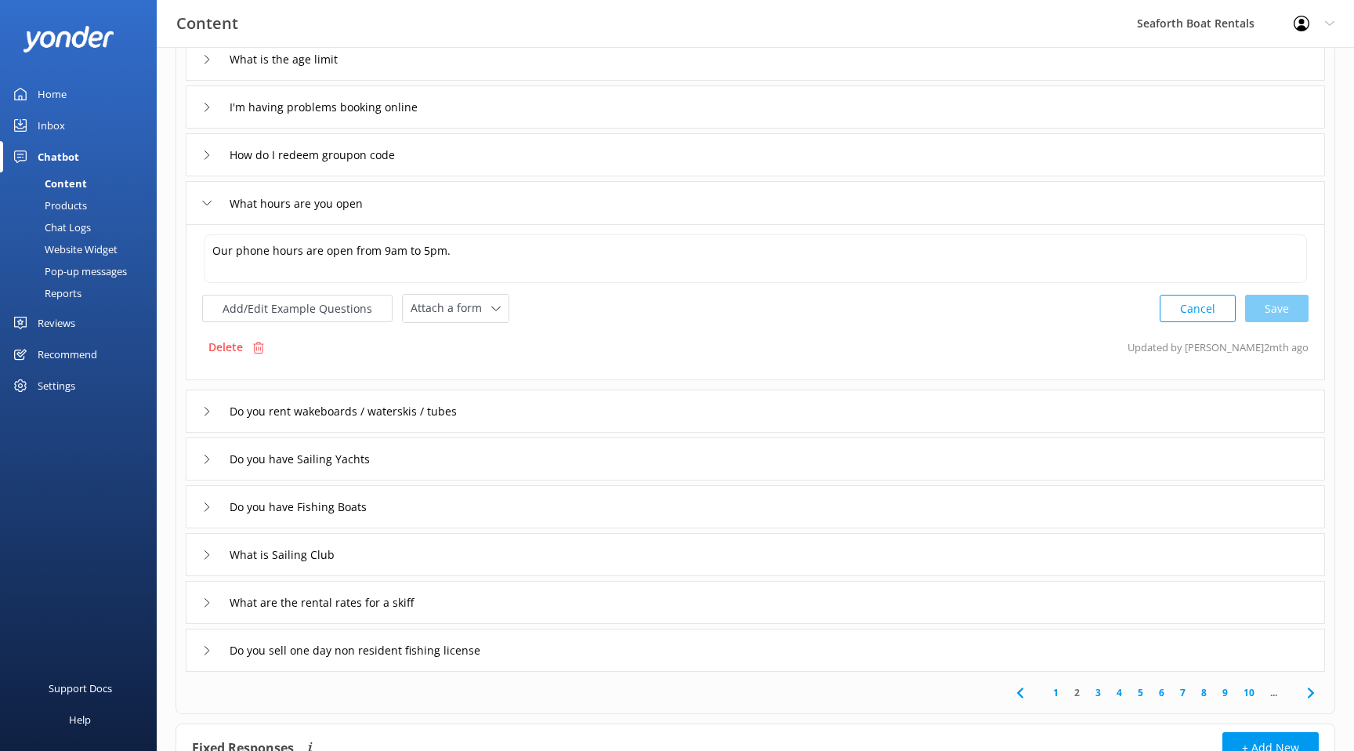
click at [593, 215] on div "What hours are you open" at bounding box center [756, 202] width 1140 height 43
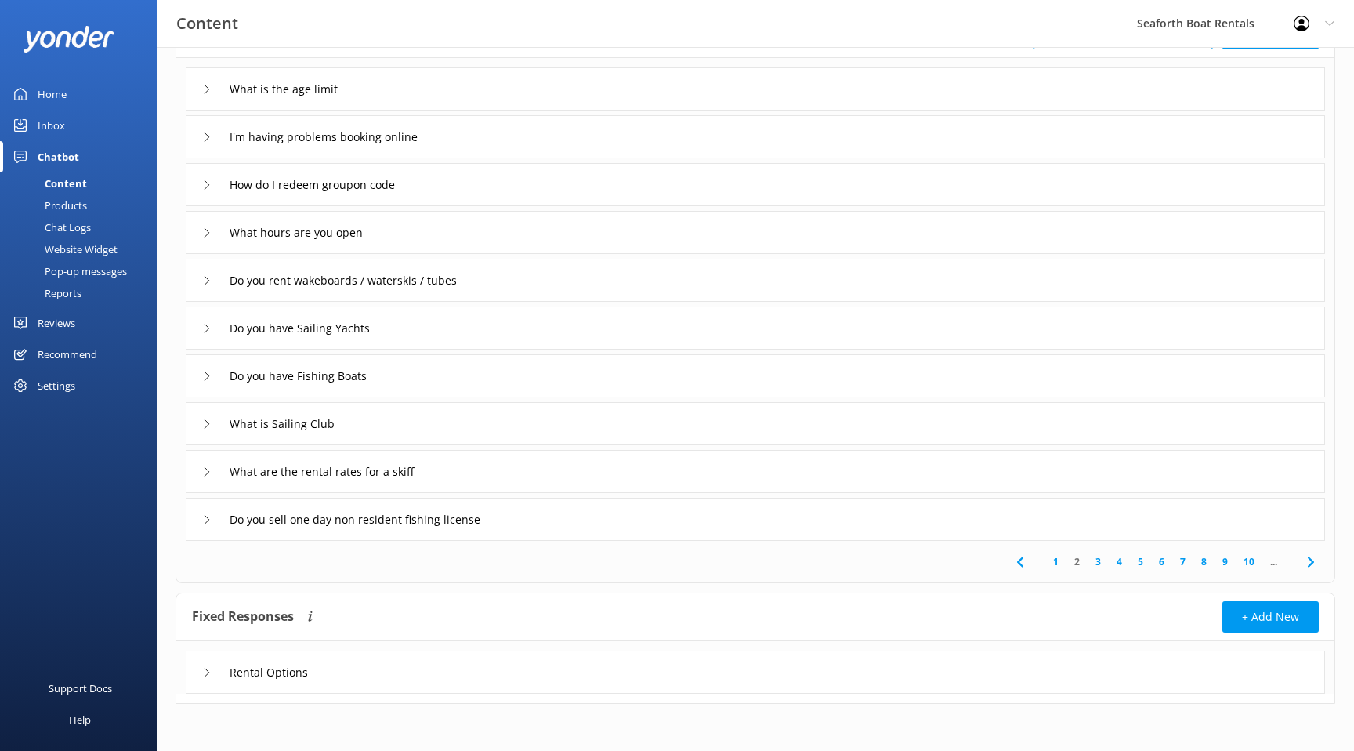
scroll to position [120, 0]
click at [574, 339] on div "Do you have Sailing Yachts" at bounding box center [756, 327] width 1140 height 43
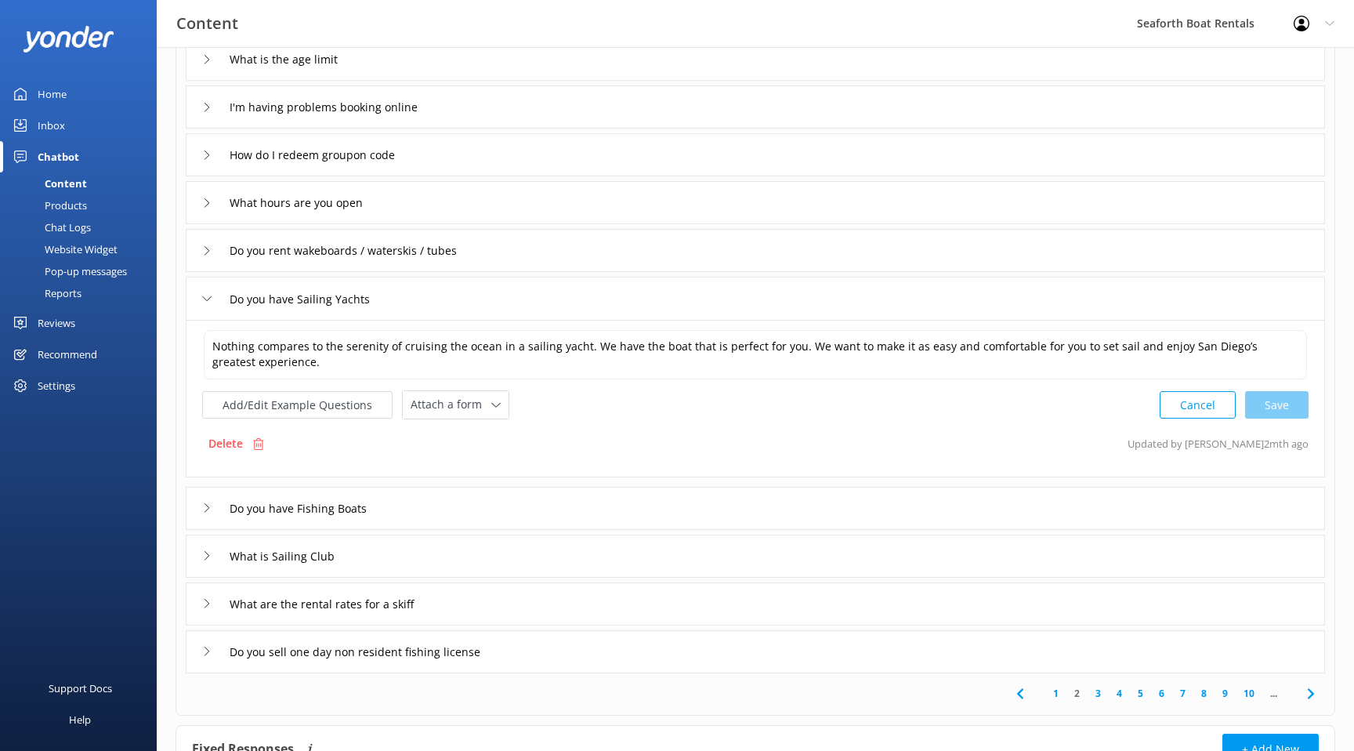
click at [561, 303] on div "Do you have Sailing Yachts" at bounding box center [756, 298] width 1140 height 43
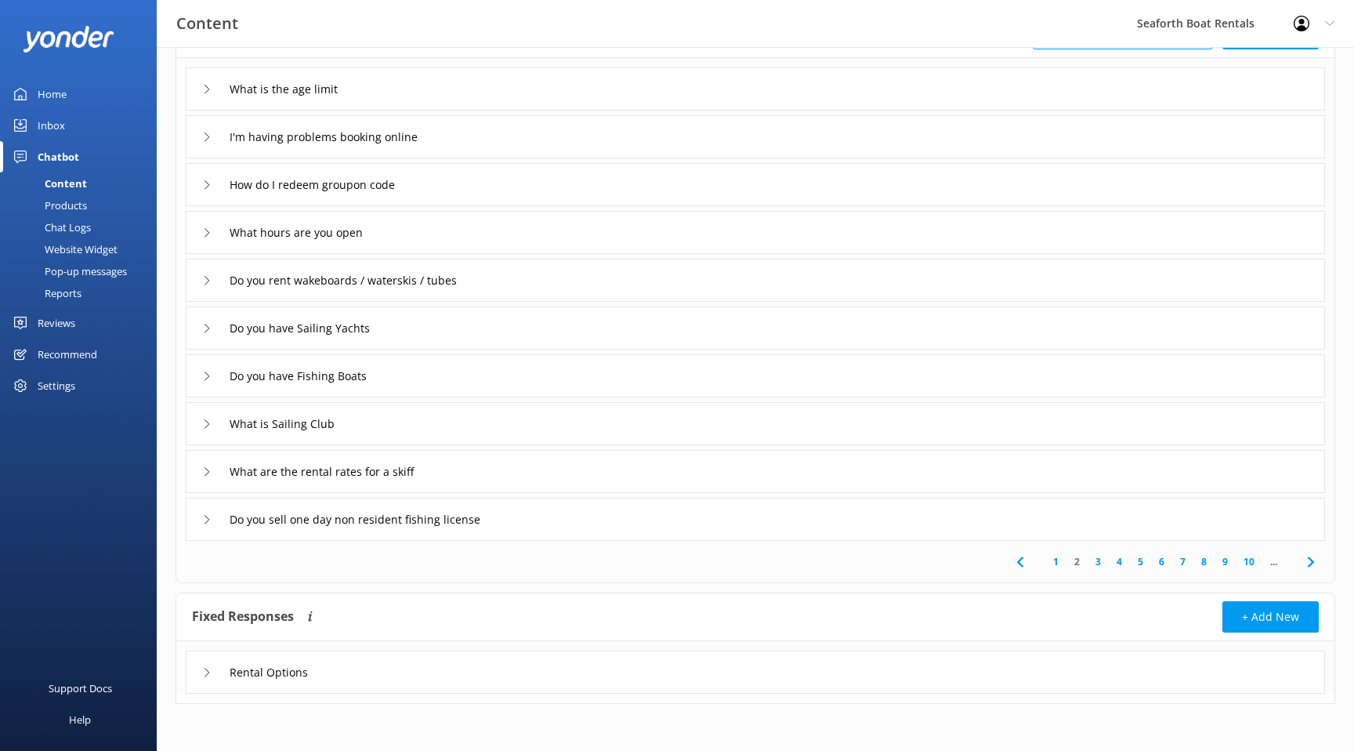
click at [541, 416] on div "What is Sailing Club" at bounding box center [756, 423] width 1140 height 43
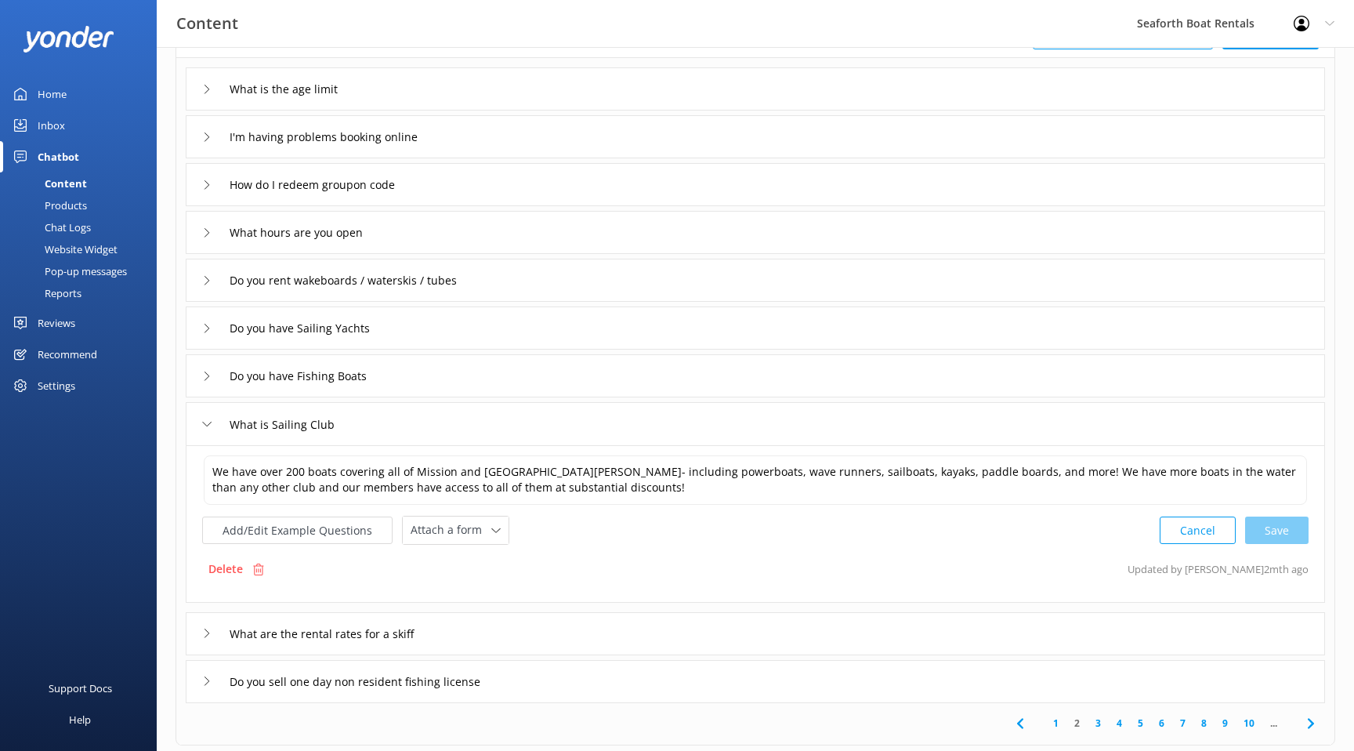
scroll to position [150, 0]
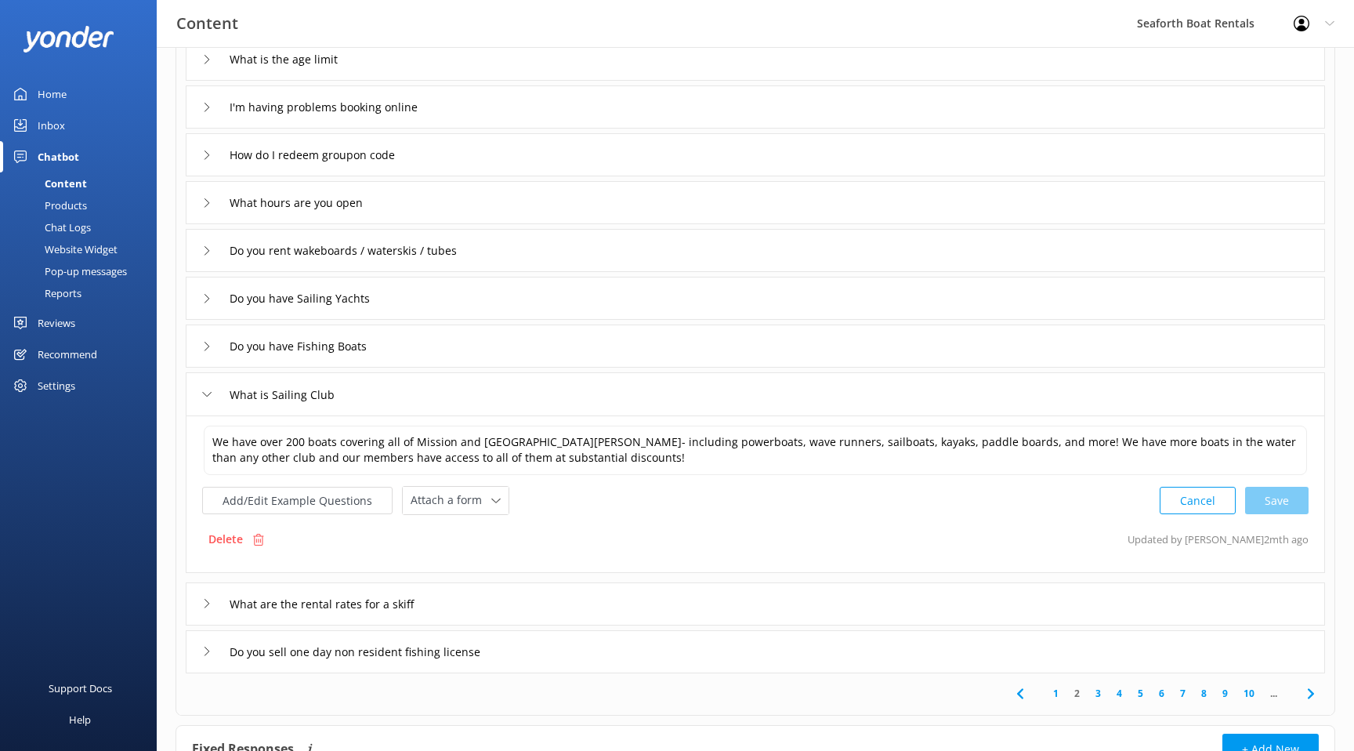
click at [556, 404] on div "What is Sailing Club" at bounding box center [756, 393] width 1140 height 43
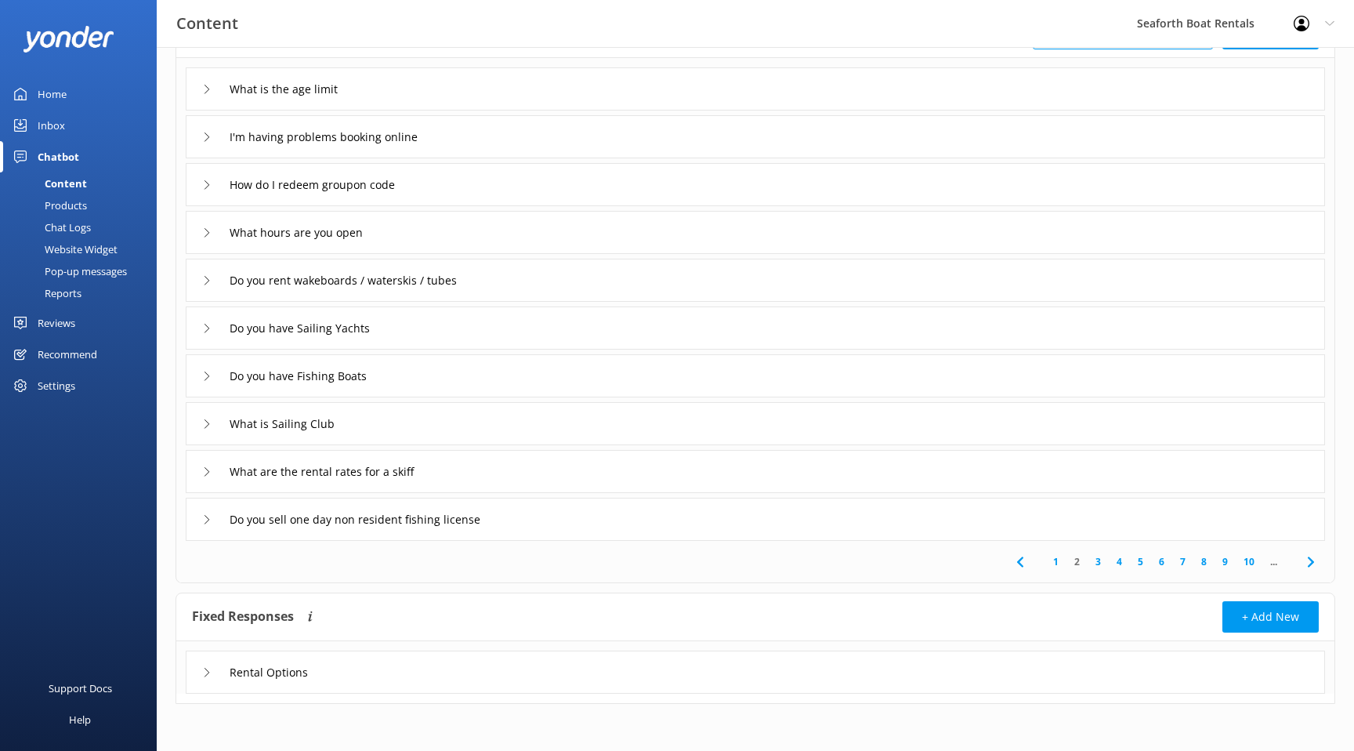
click at [551, 473] on div "What are the rental rates for a skiff" at bounding box center [756, 471] width 1140 height 43
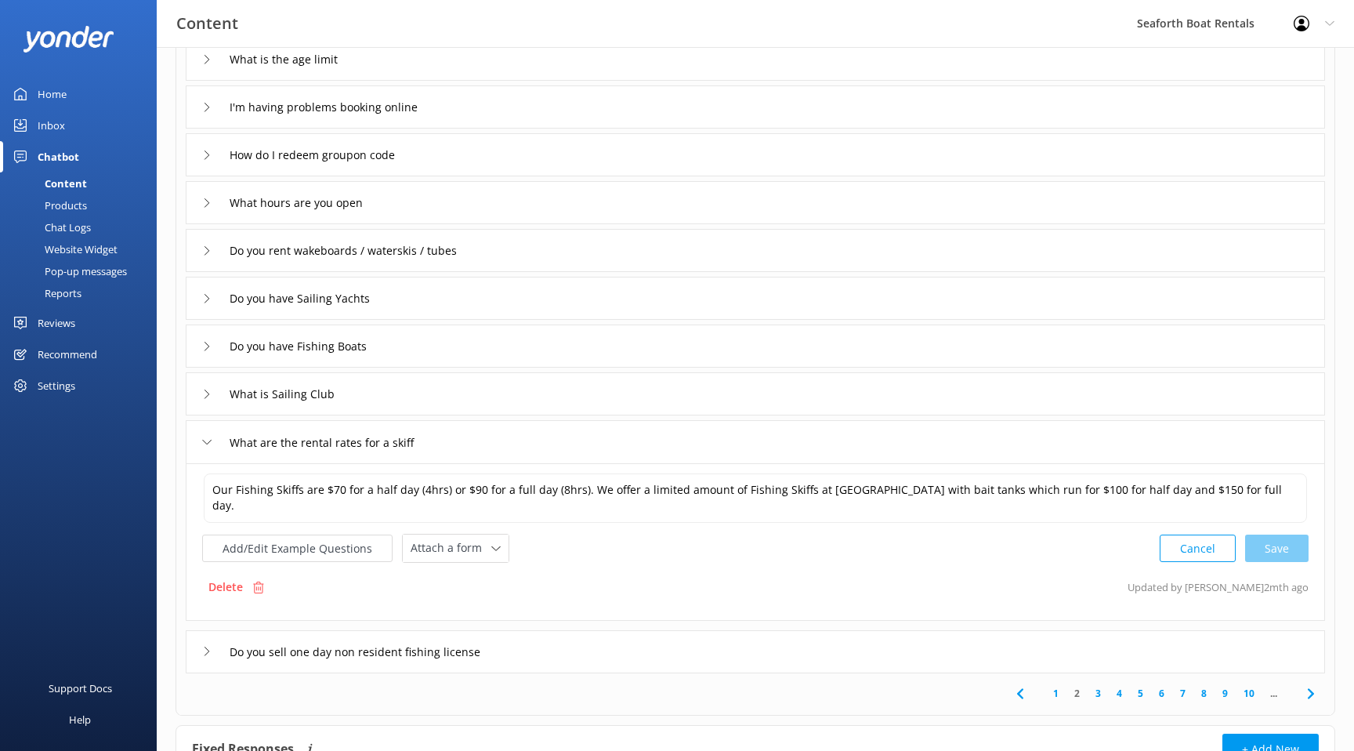
click at [578, 447] on div "What are the rental rates for a skiff" at bounding box center [756, 441] width 1140 height 43
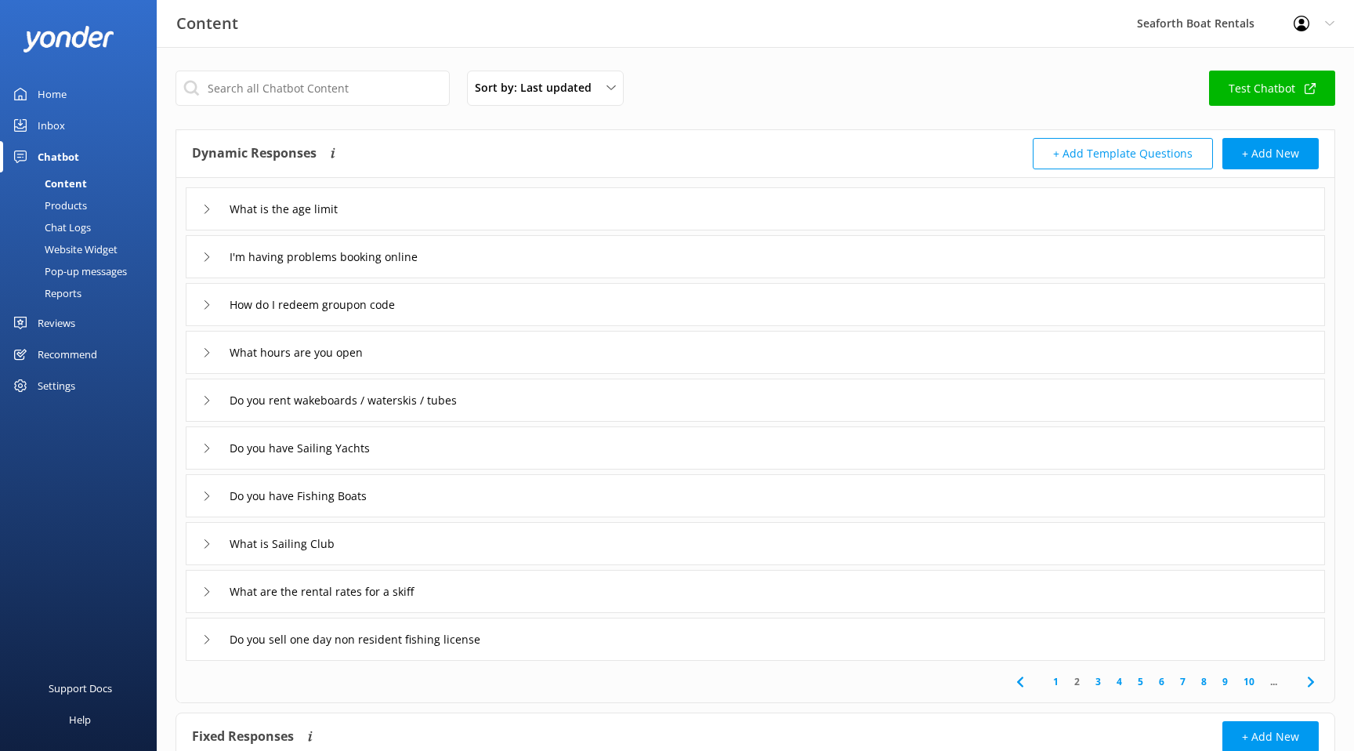
click at [87, 230] on div "Chat Logs" at bounding box center [50, 227] width 82 height 22
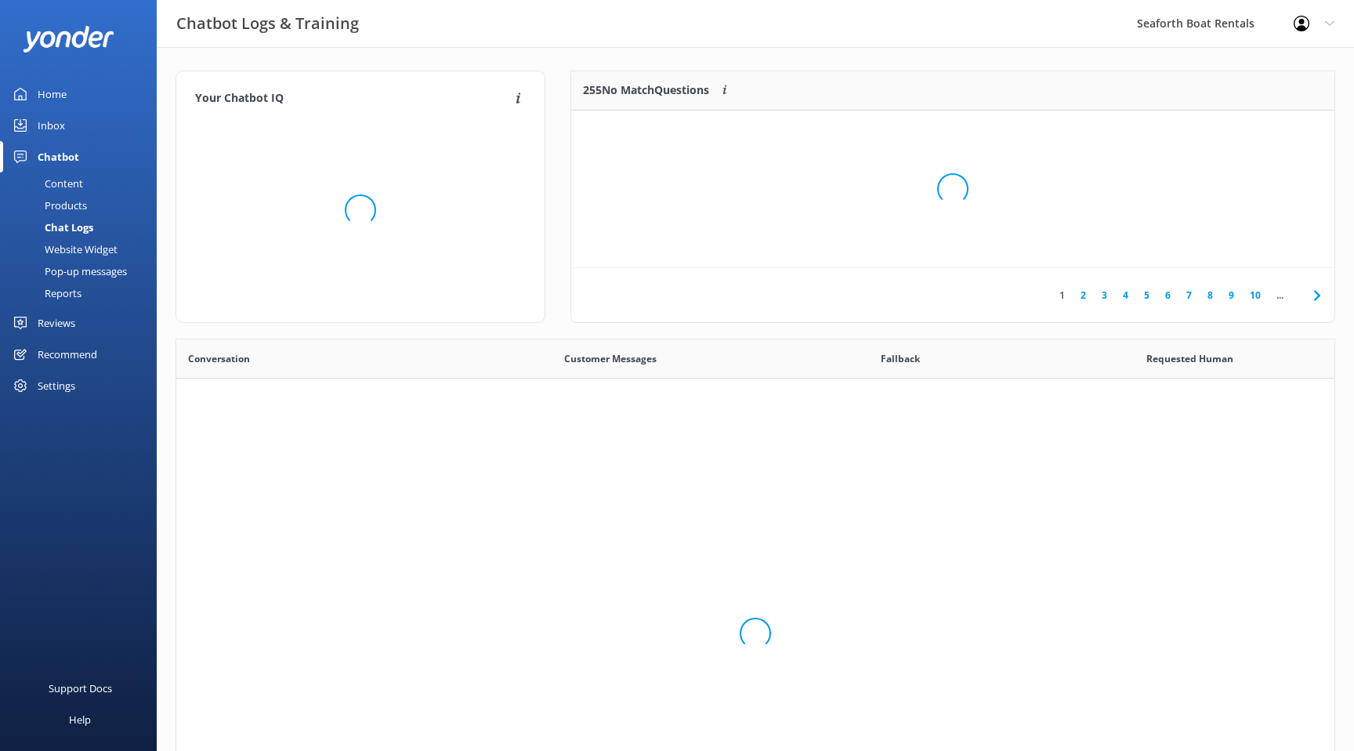
scroll to position [549, 1158]
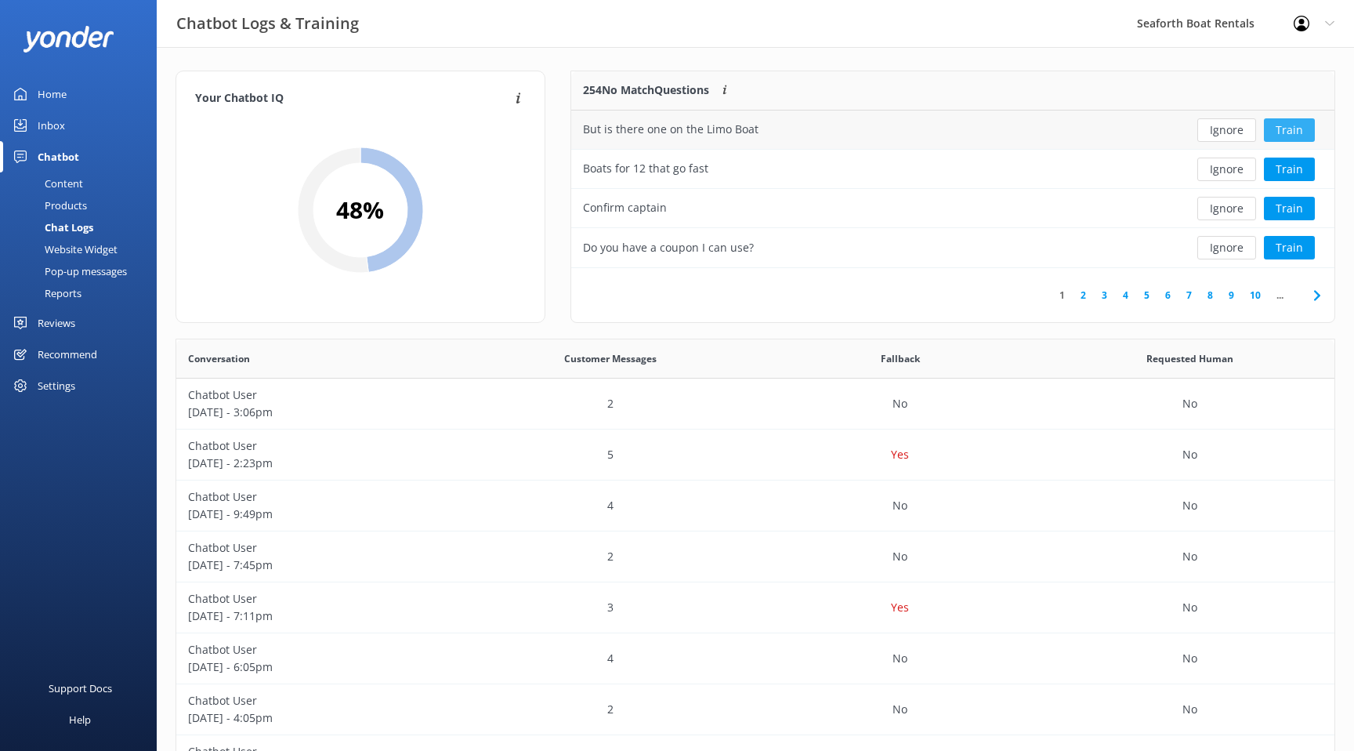
click at [1284, 126] on button "Train" at bounding box center [1289, 130] width 51 height 24
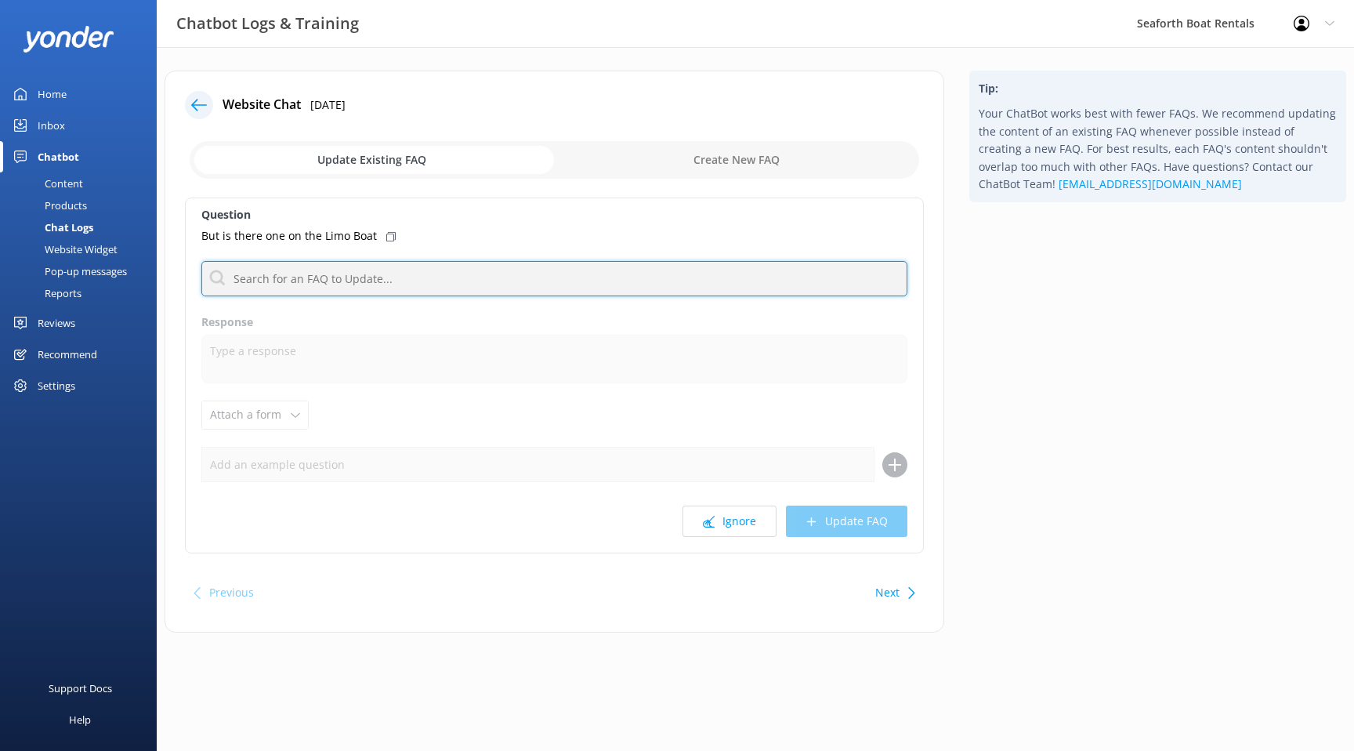
click at [461, 273] on input "text" at bounding box center [554, 278] width 706 height 35
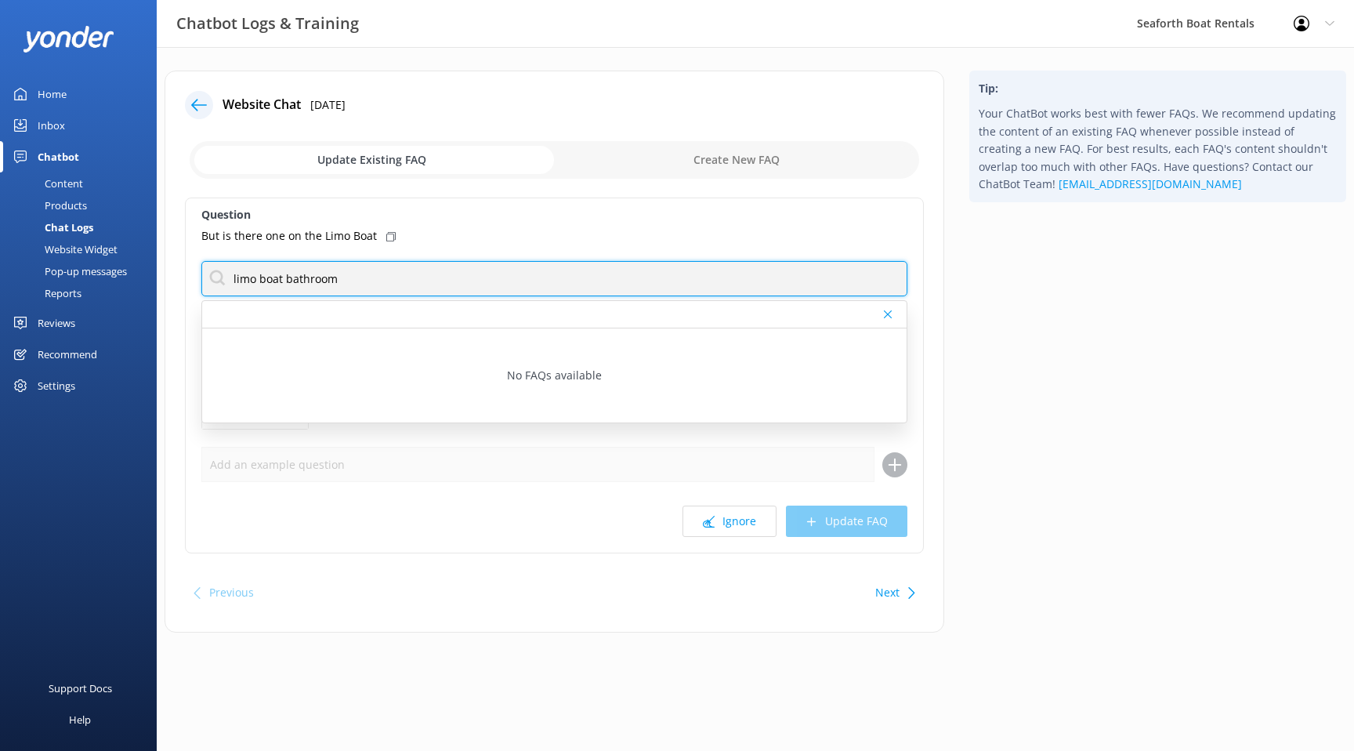
click at [404, 280] on input "limo boat bathroom" at bounding box center [554, 278] width 706 height 35
click at [437, 268] on input "limo" at bounding box center [554, 278] width 706 height 35
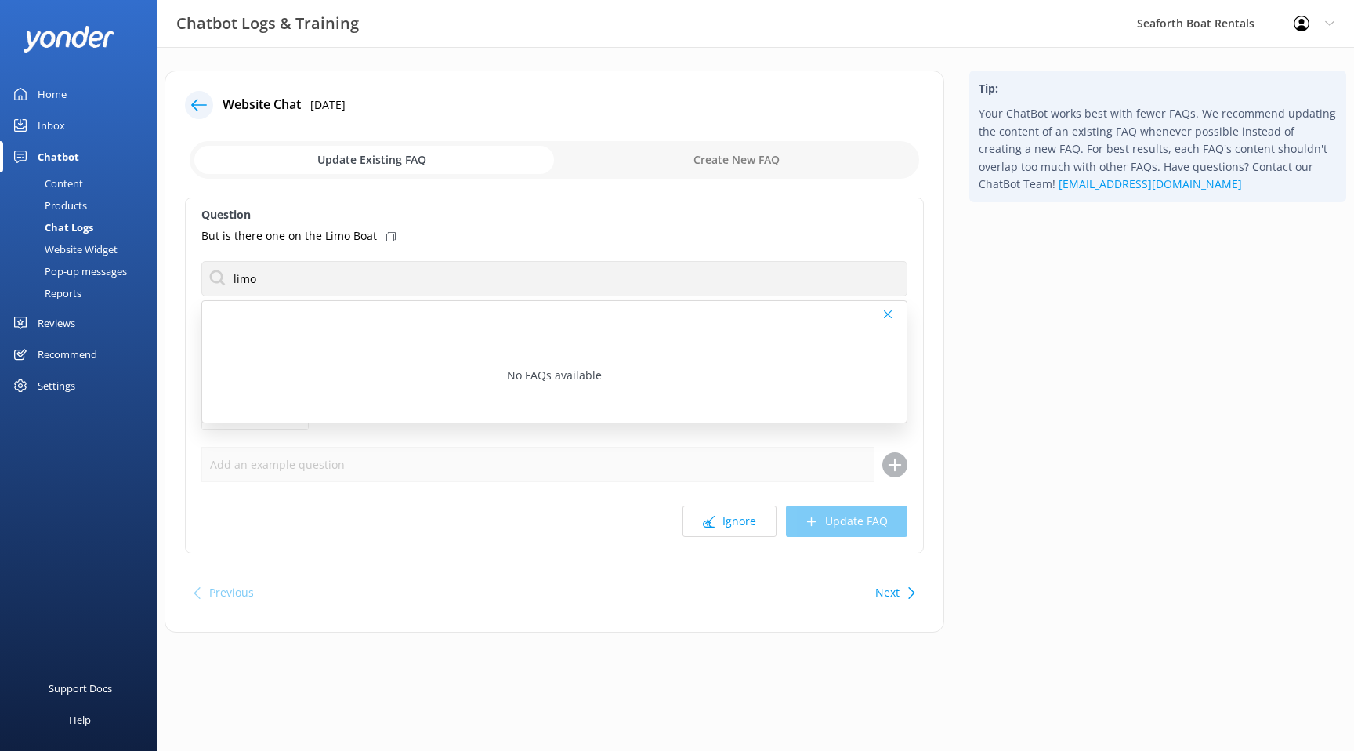
click at [524, 235] on div "But is there one on the Limo Boat" at bounding box center [554, 235] width 706 height 17
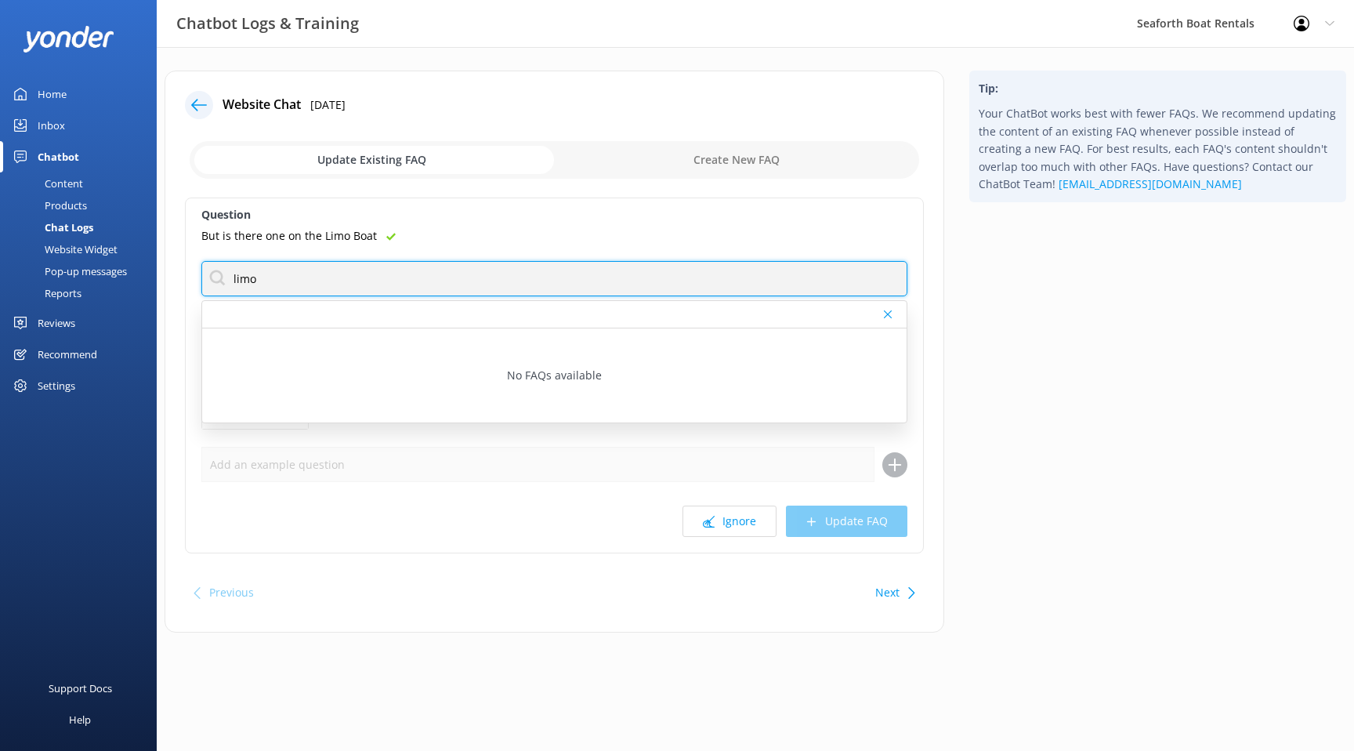
click at [480, 287] on input "limo" at bounding box center [554, 278] width 706 height 35
type input "l"
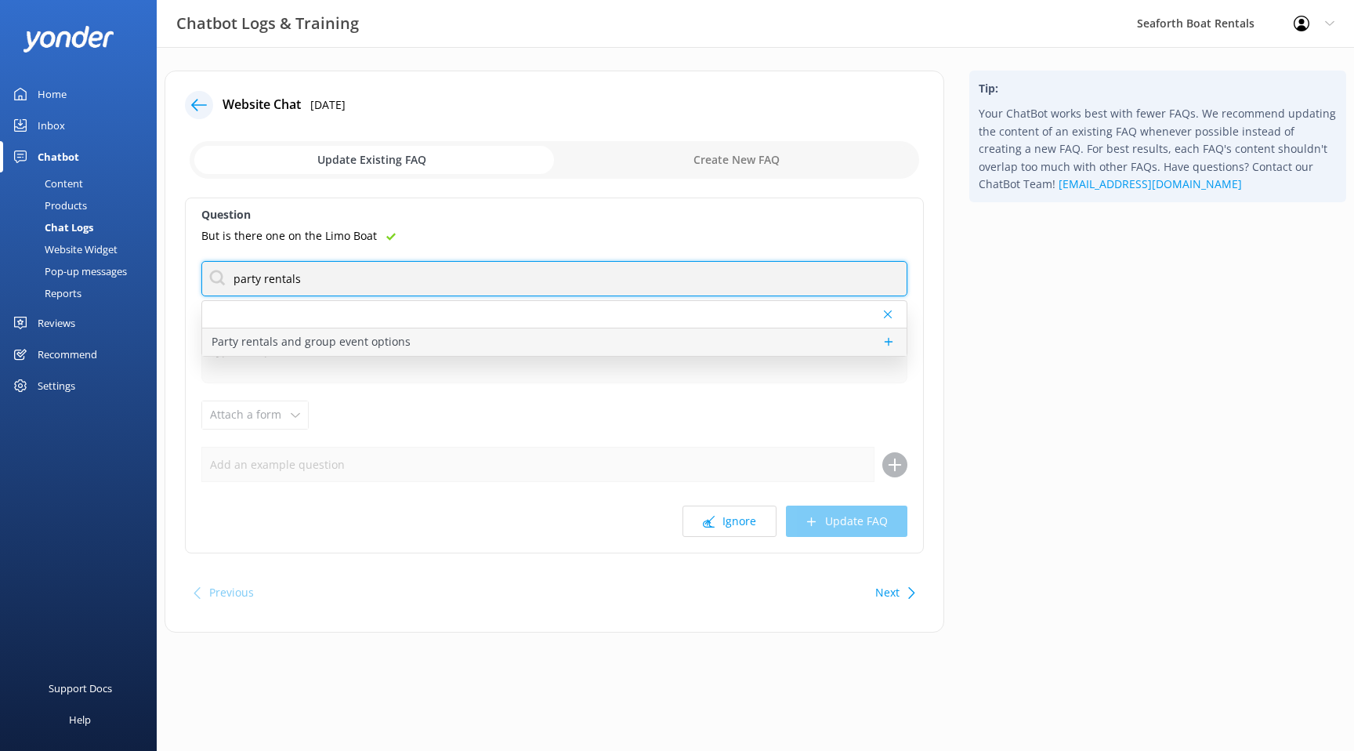
type input "party rentals"
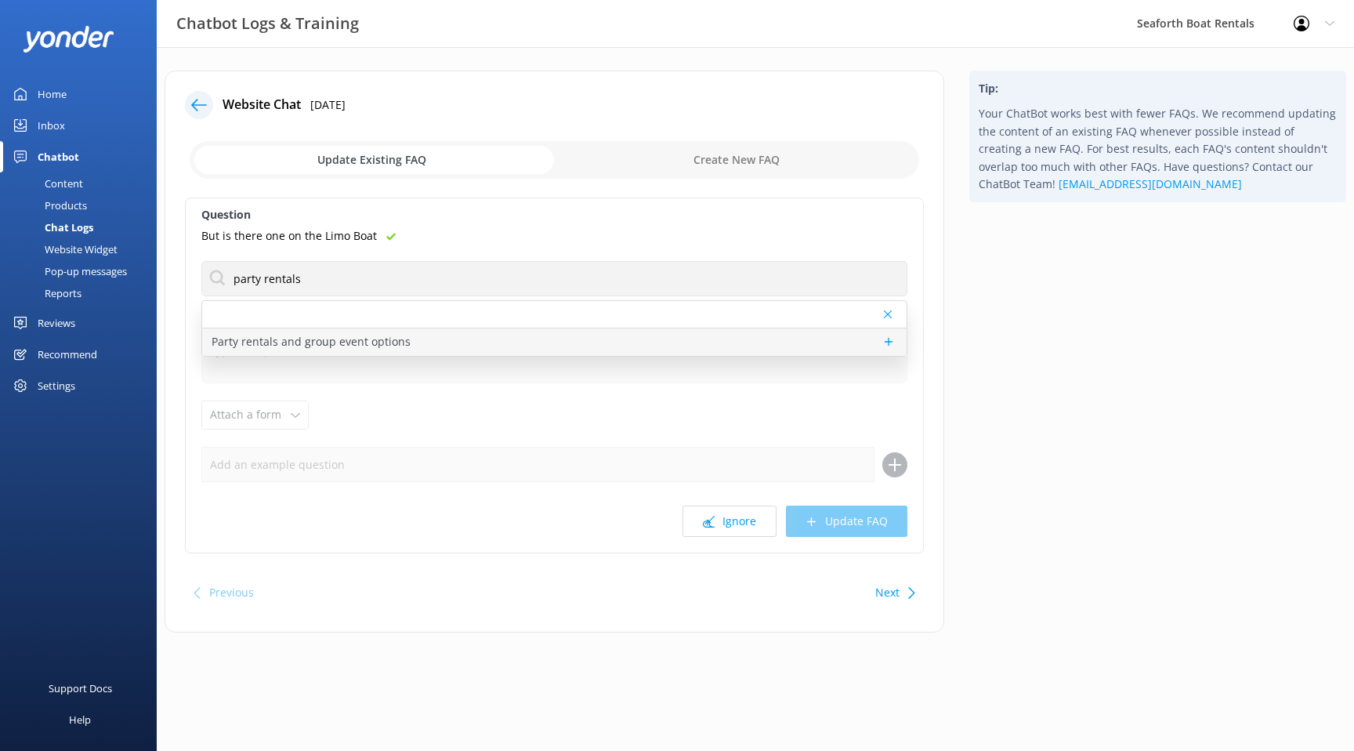
click at [572, 345] on div "Party rentals and group event options" at bounding box center [554, 341] width 705 height 27
type textarea "We offer a wide selection of fun rentals for group events and parties, includin…"
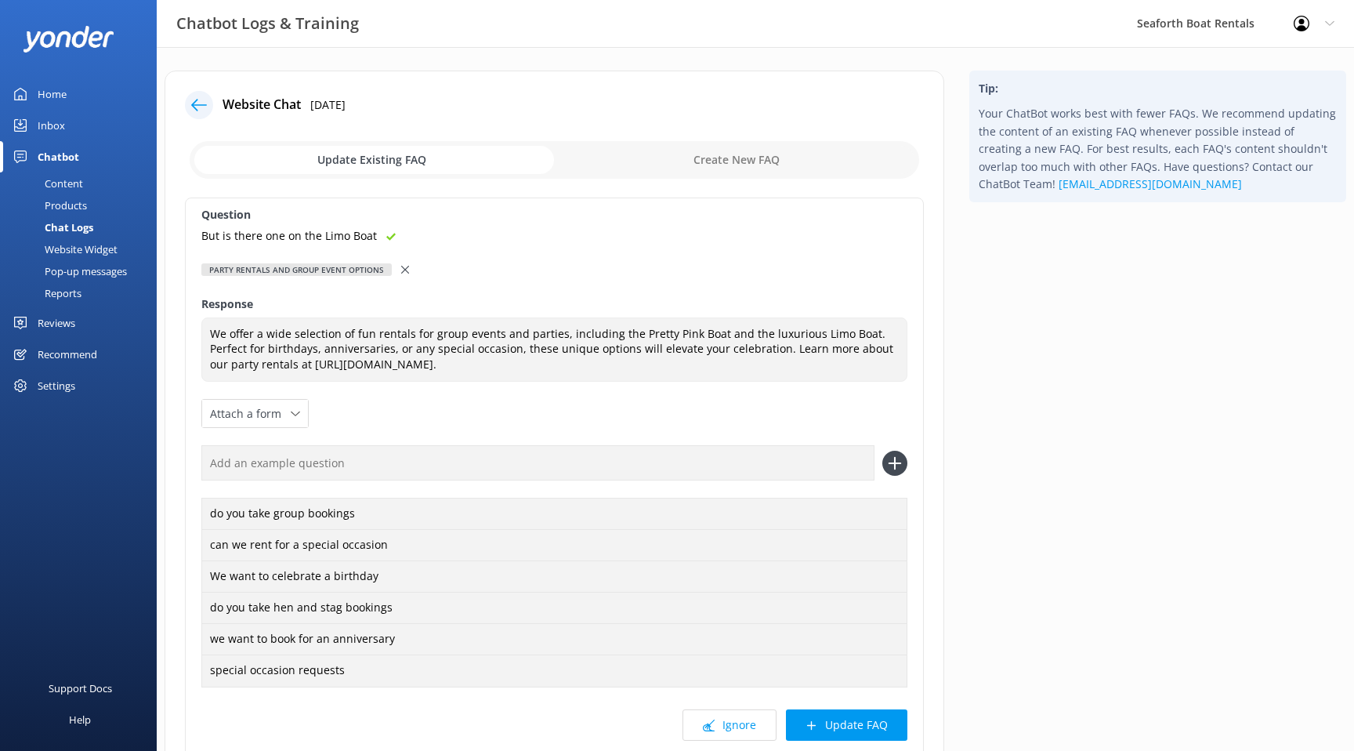
click at [207, 110] on div at bounding box center [199, 105] width 28 height 28
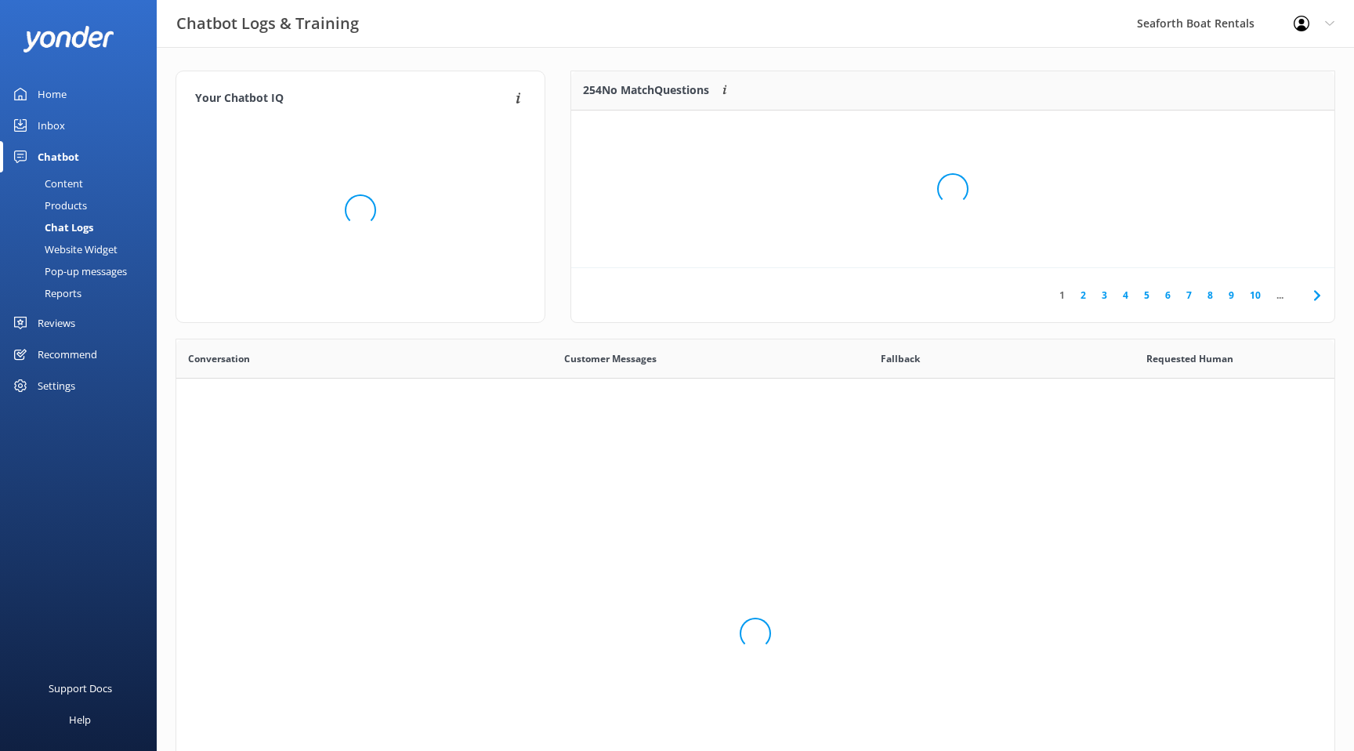
scroll to position [549, 1158]
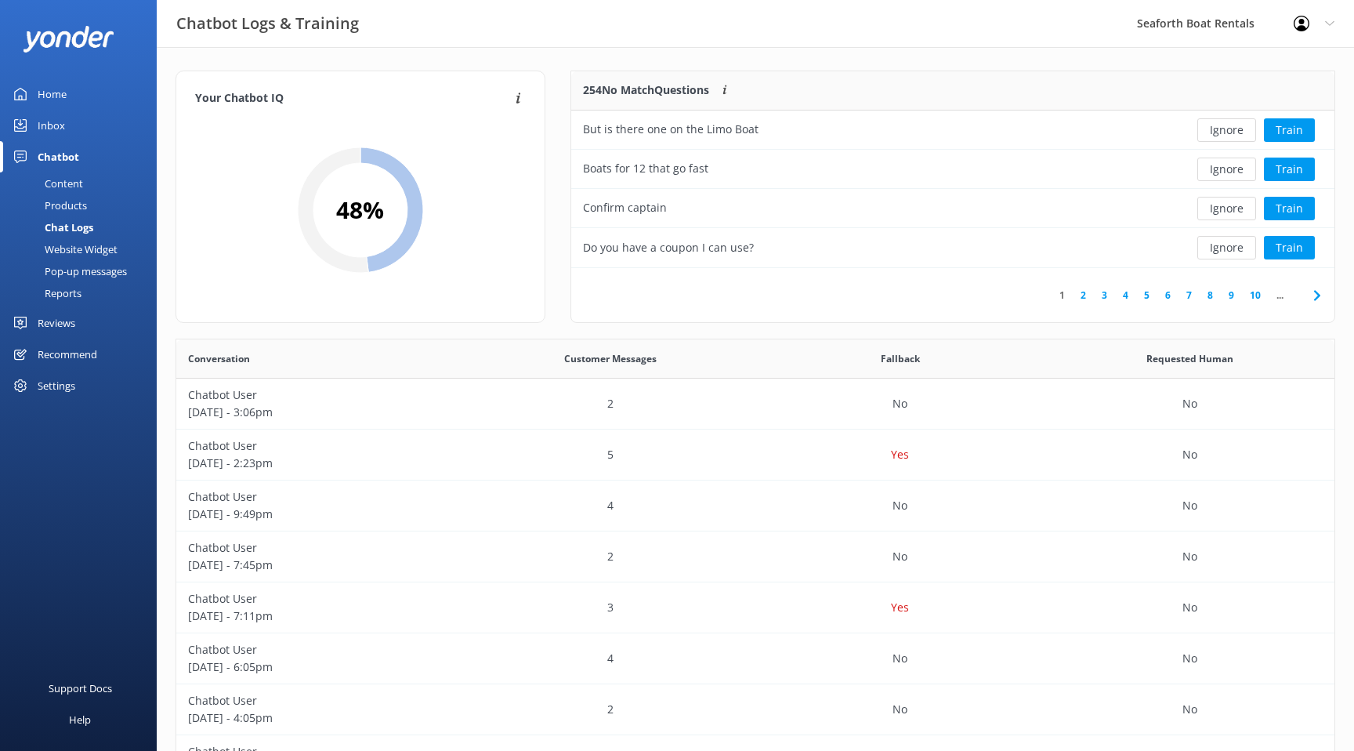
click at [75, 96] on link "Home" at bounding box center [78, 93] width 157 height 31
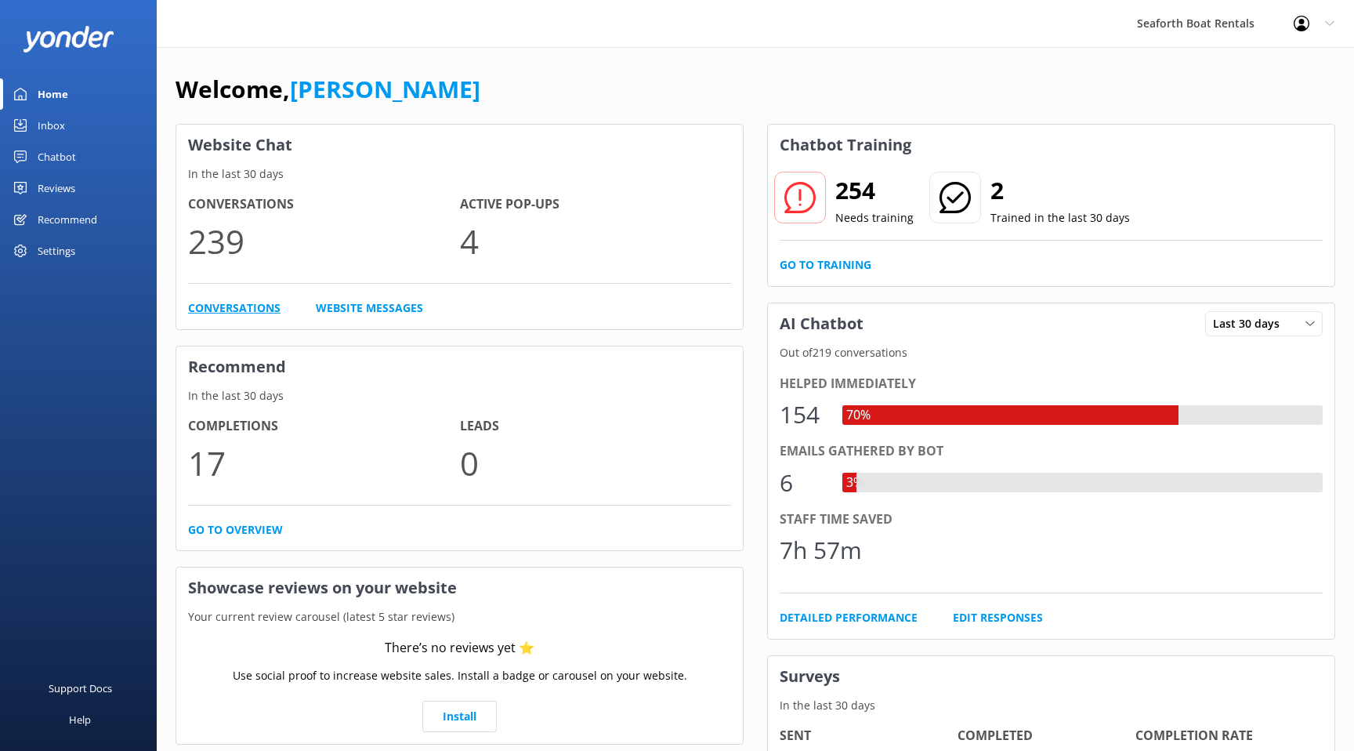
click at [227, 303] on link "Conversations" at bounding box center [234, 307] width 92 height 17
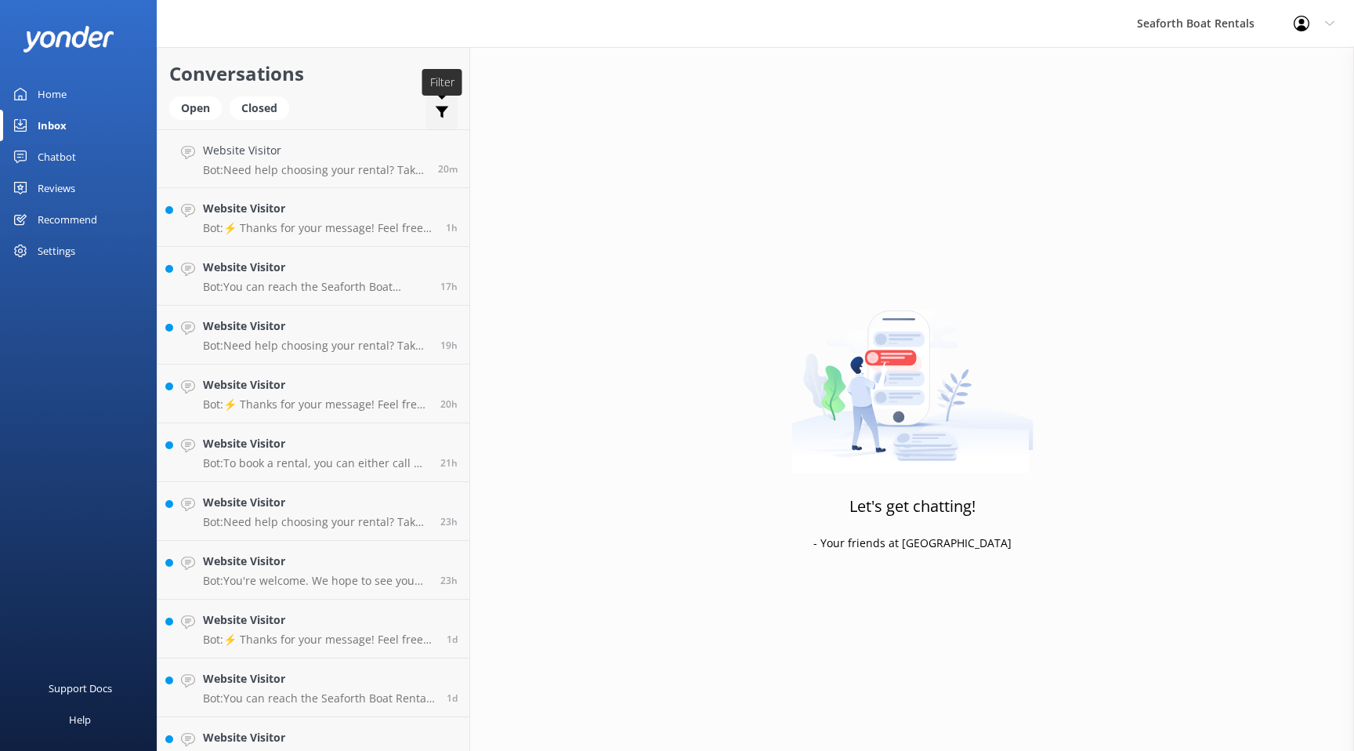
click at [448, 114] on icon at bounding box center [442, 112] width 16 height 16
click at [415, 113] on div "Open Closed Important Assigned to me Unassigned" at bounding box center [313, 115] width 288 height 38
click at [339, 159] on h4 "Website Visitor" at bounding box center [314, 150] width 223 height 17
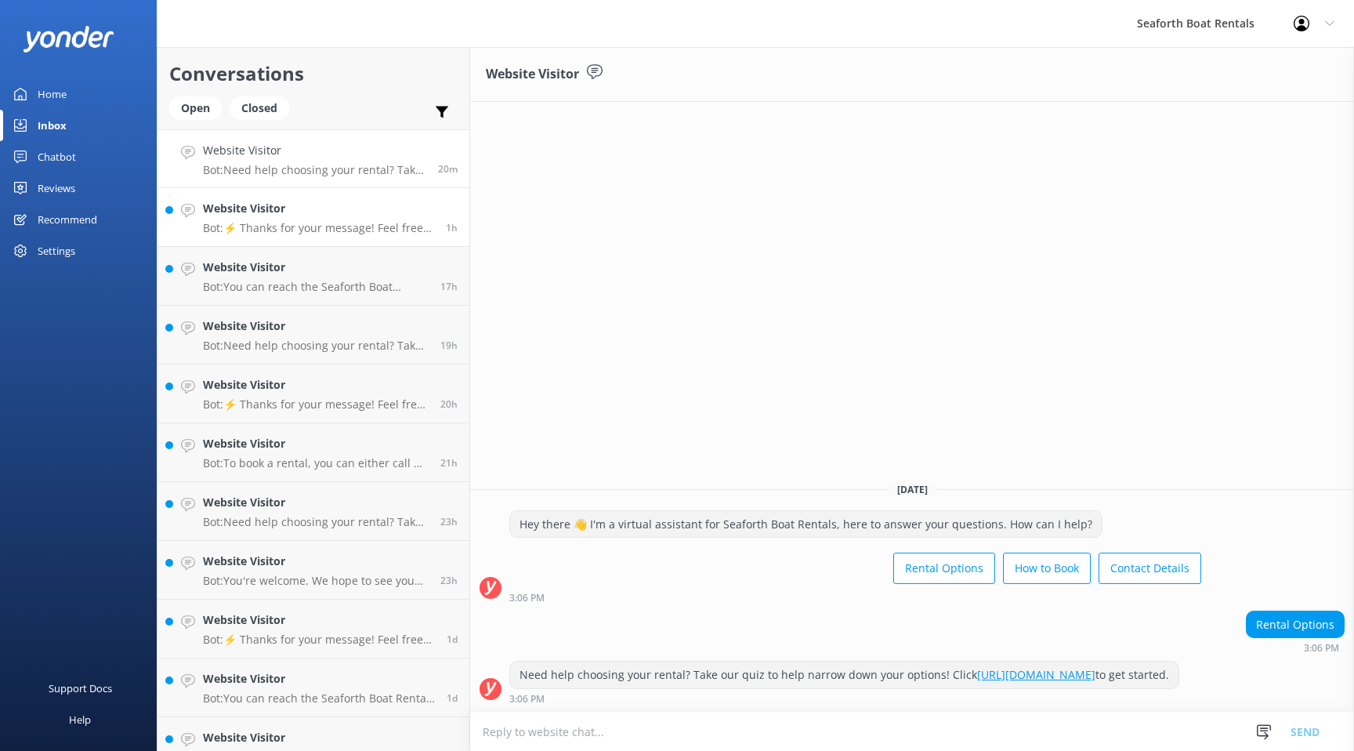
click at [315, 232] on p "Bot: ⚡ Thanks for your message! Feel free to keep chatting — our automated FAQ …" at bounding box center [318, 228] width 231 height 14
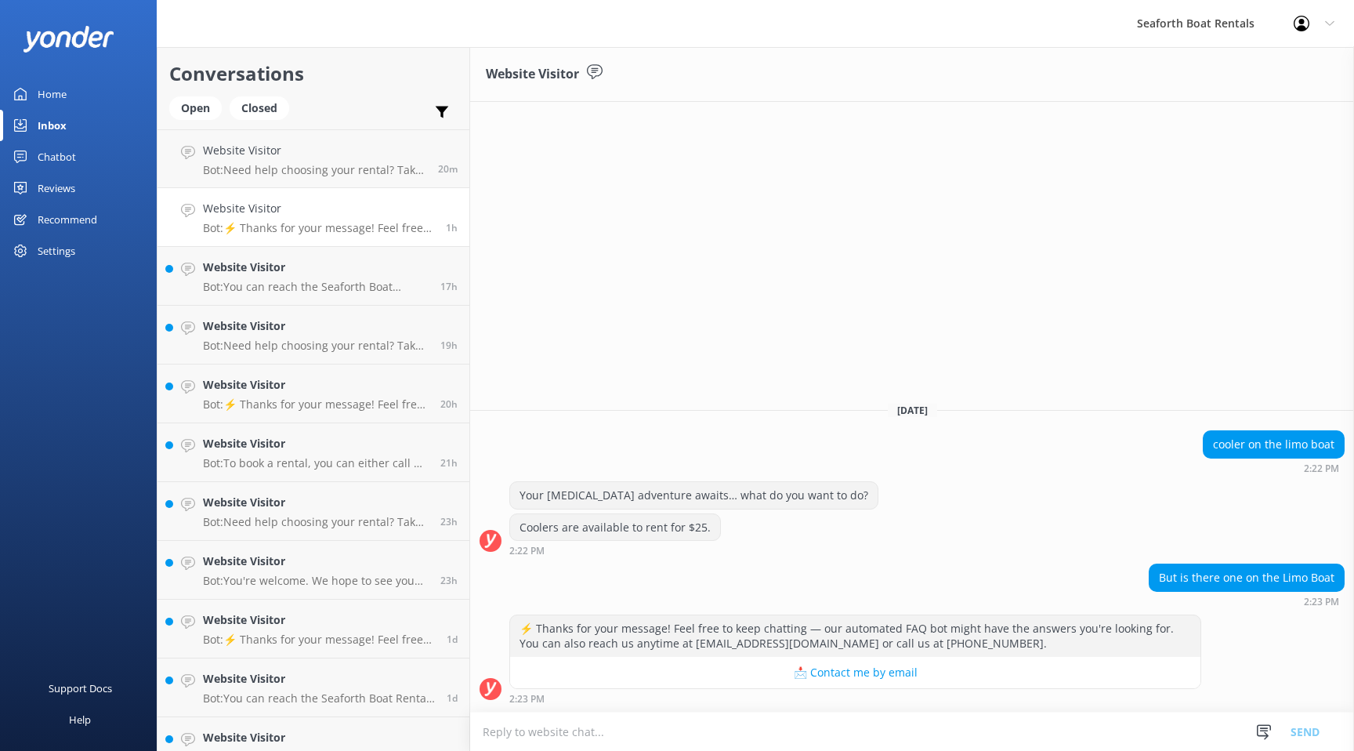
click at [78, 88] on link "Home" at bounding box center [78, 93] width 157 height 31
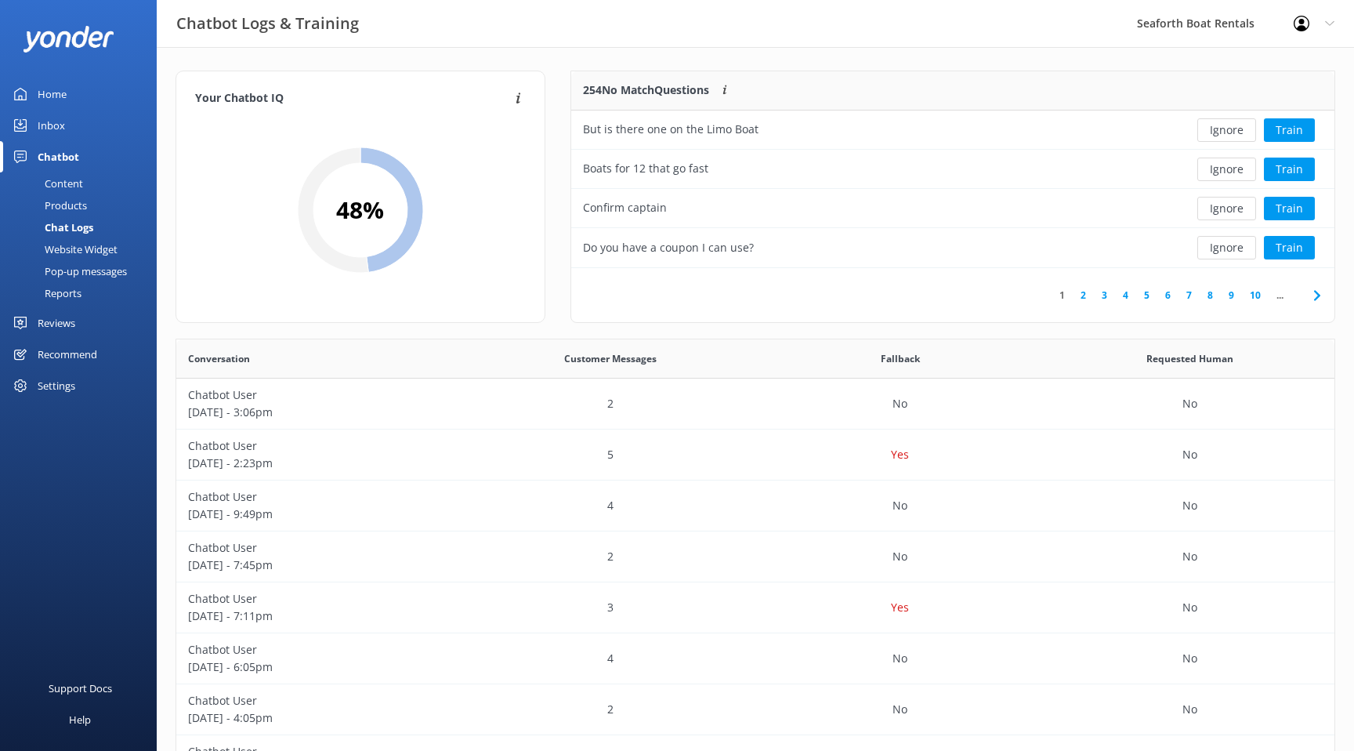
scroll to position [197, 763]
click at [61, 91] on div "Home" at bounding box center [52, 93] width 29 height 31
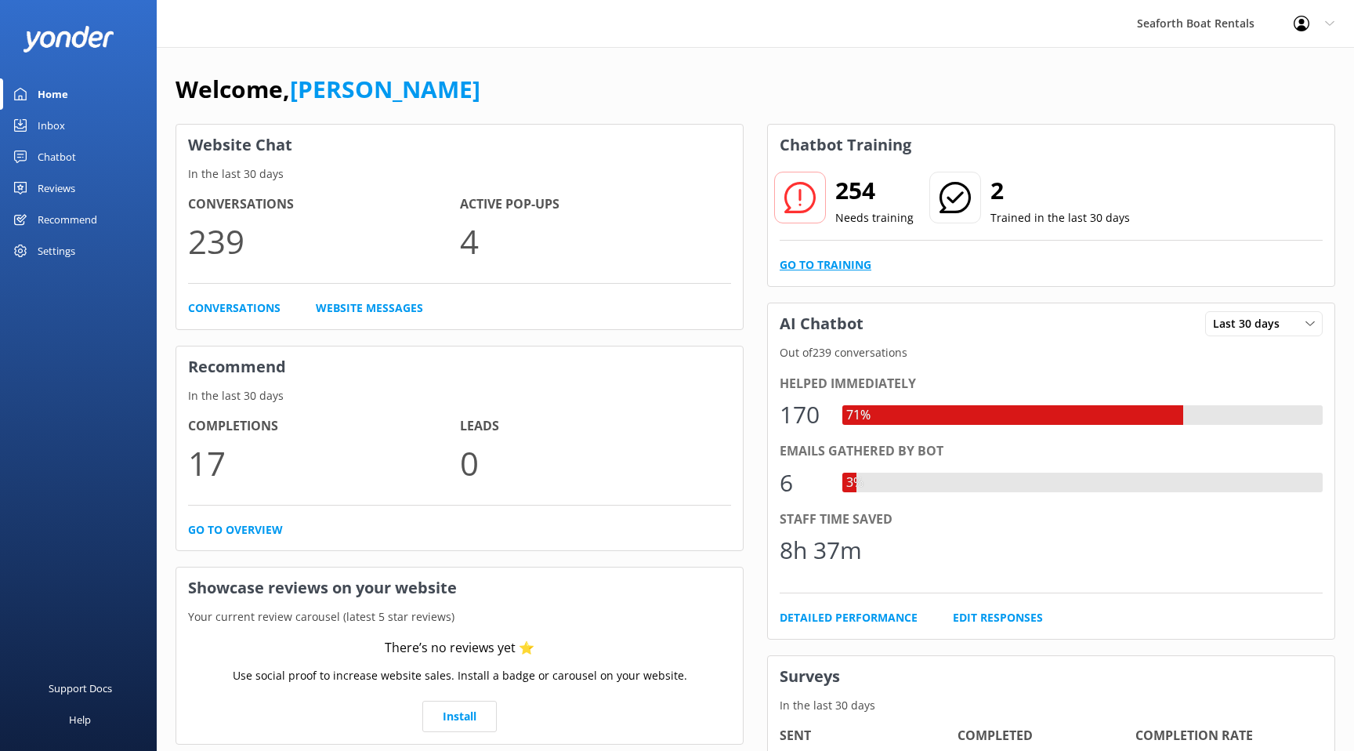
click at [823, 267] on link "Go to Training" at bounding box center [826, 264] width 92 height 17
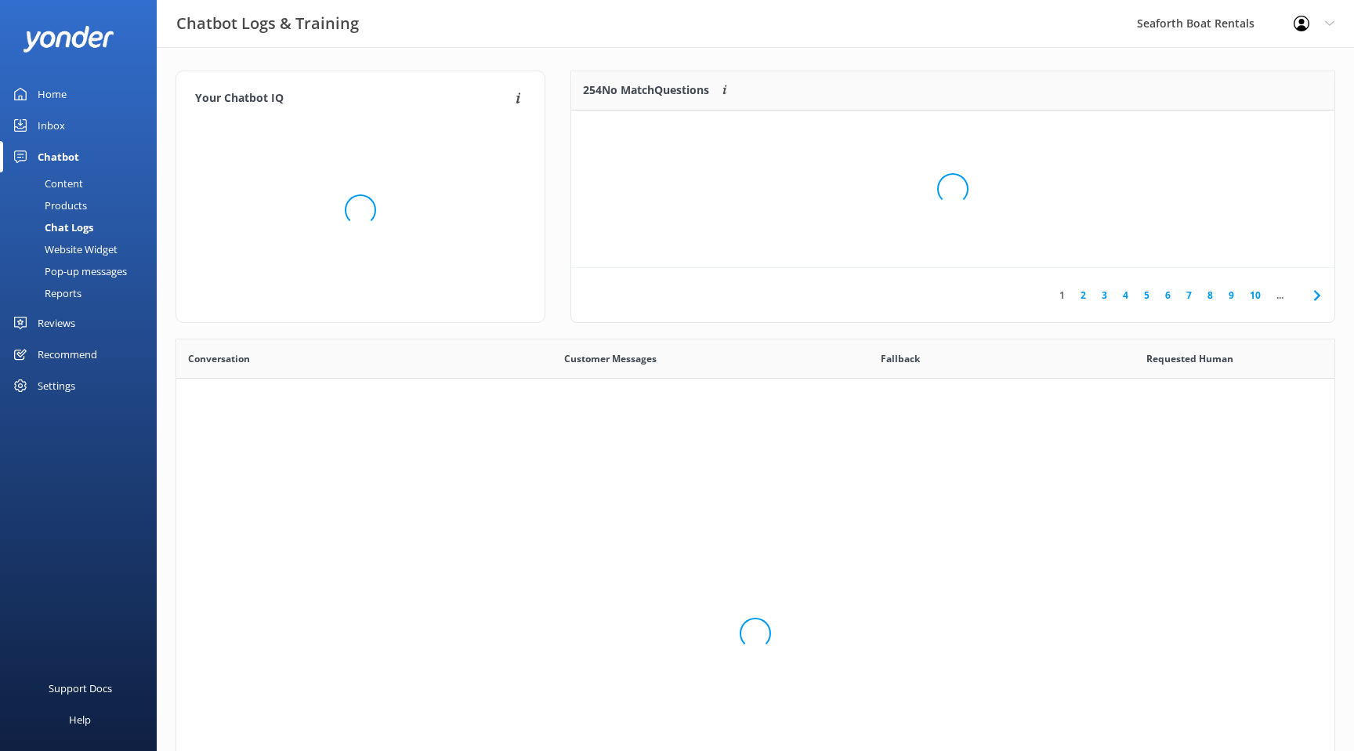
scroll to position [549, 1158]
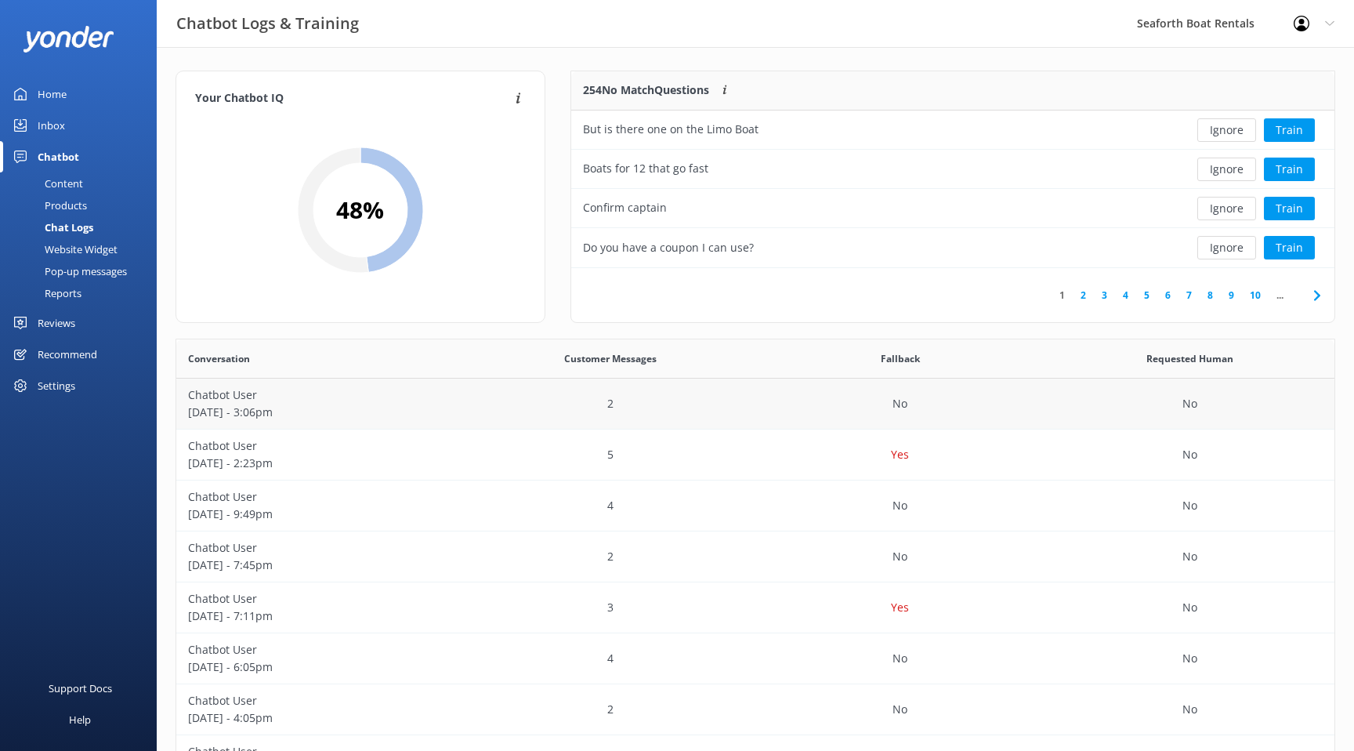
click at [629, 400] on div "2" at bounding box center [611, 404] width 290 height 51
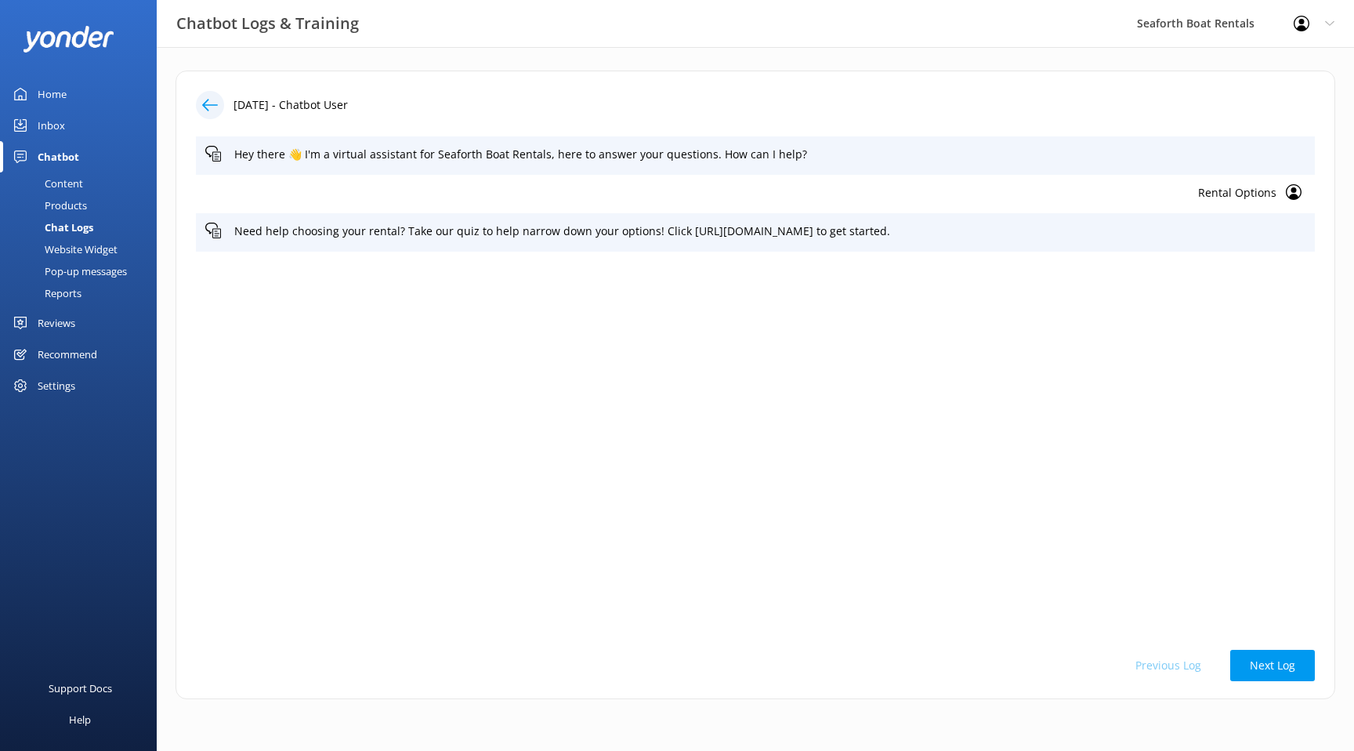
click at [215, 103] on icon at bounding box center [210, 105] width 16 height 16
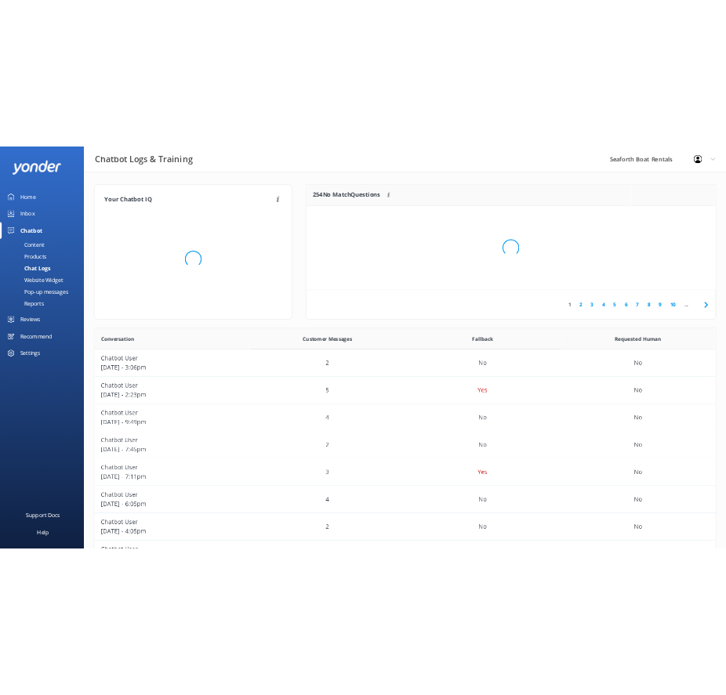
scroll to position [549, 1158]
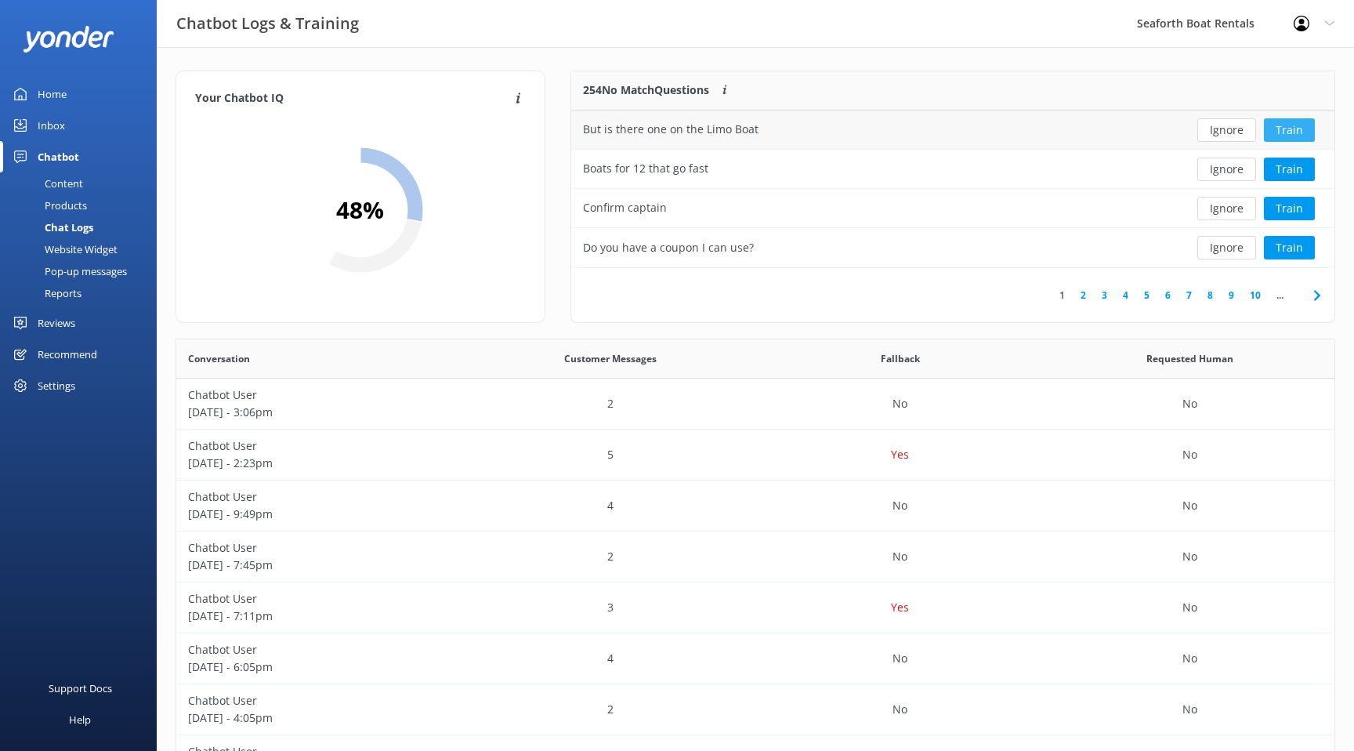
click at [1283, 131] on button "Train" at bounding box center [1289, 130] width 51 height 24
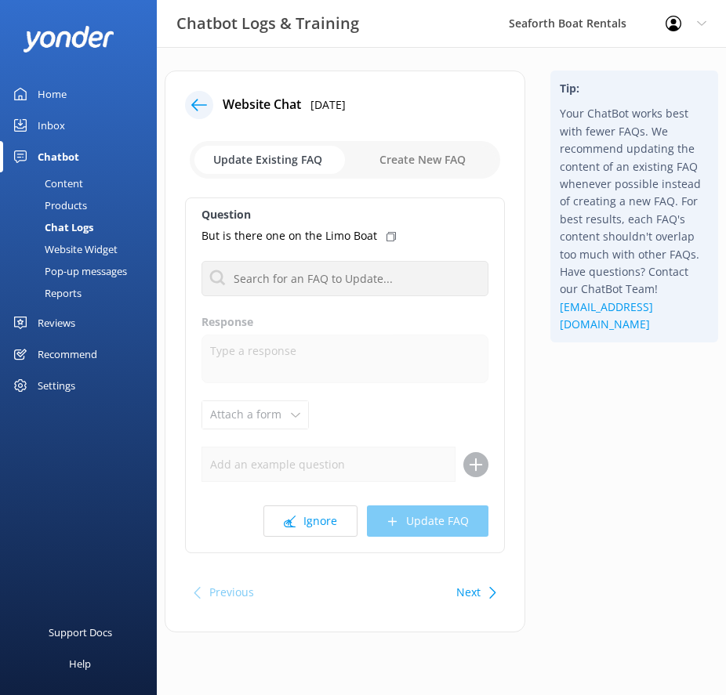
click at [198, 104] on use at bounding box center [199, 105] width 16 height 12
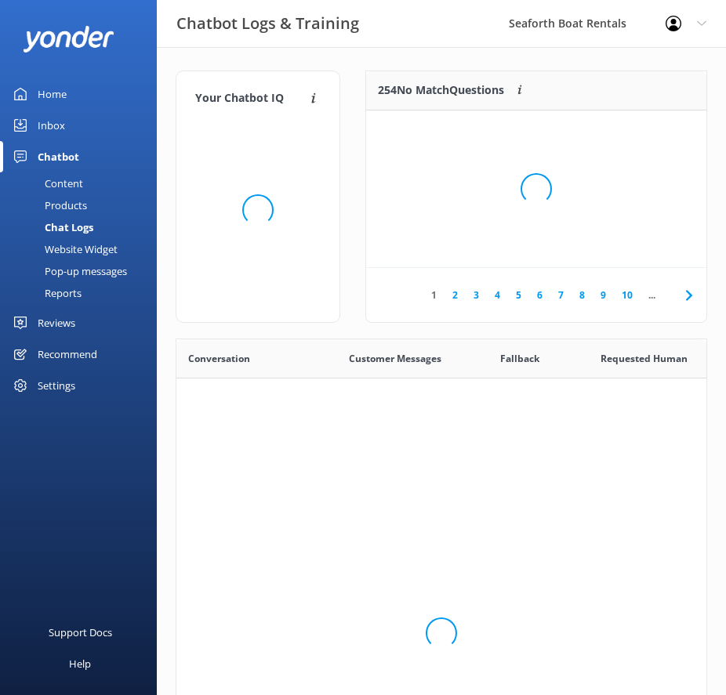
scroll to position [549, 530]
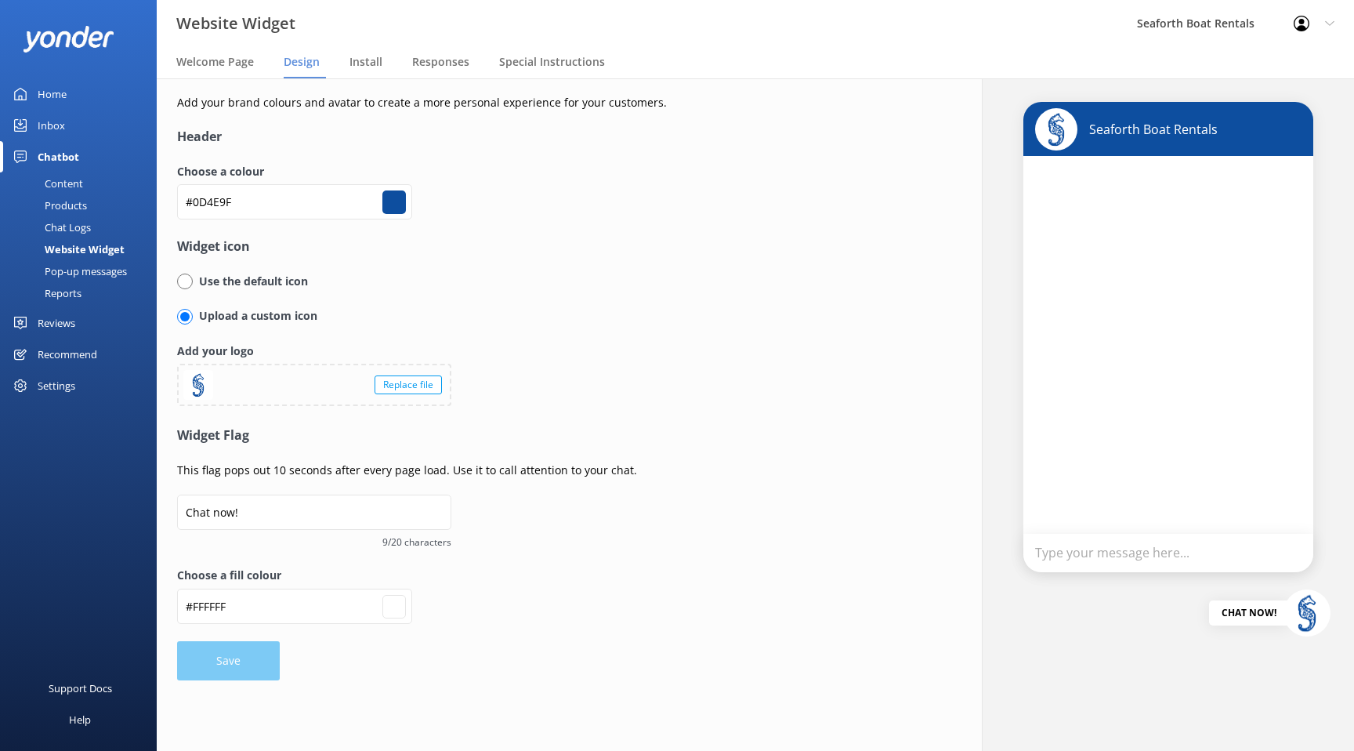
click at [400, 205] on input "#0d4e9f" at bounding box center [394, 202] width 24 height 24
type input "#ffffff"
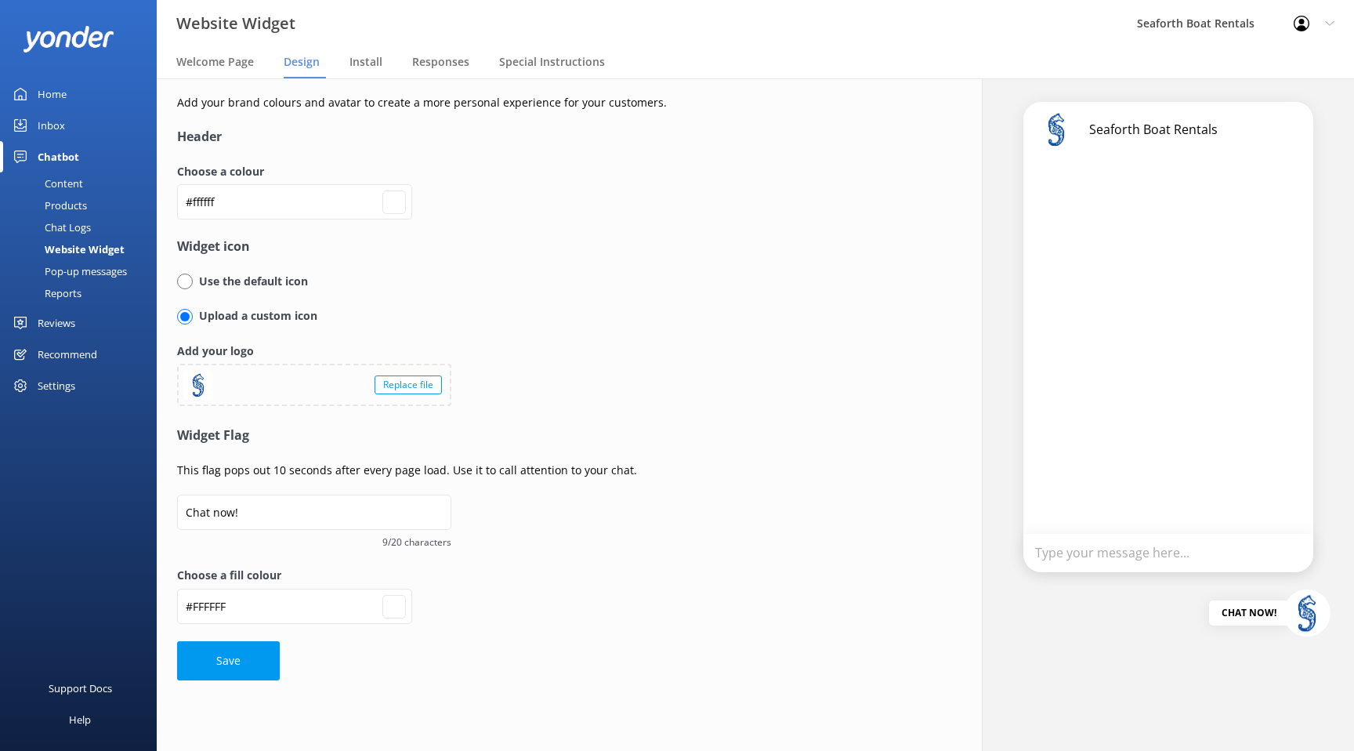
type input "#00ffff"
type input "#ffffff"
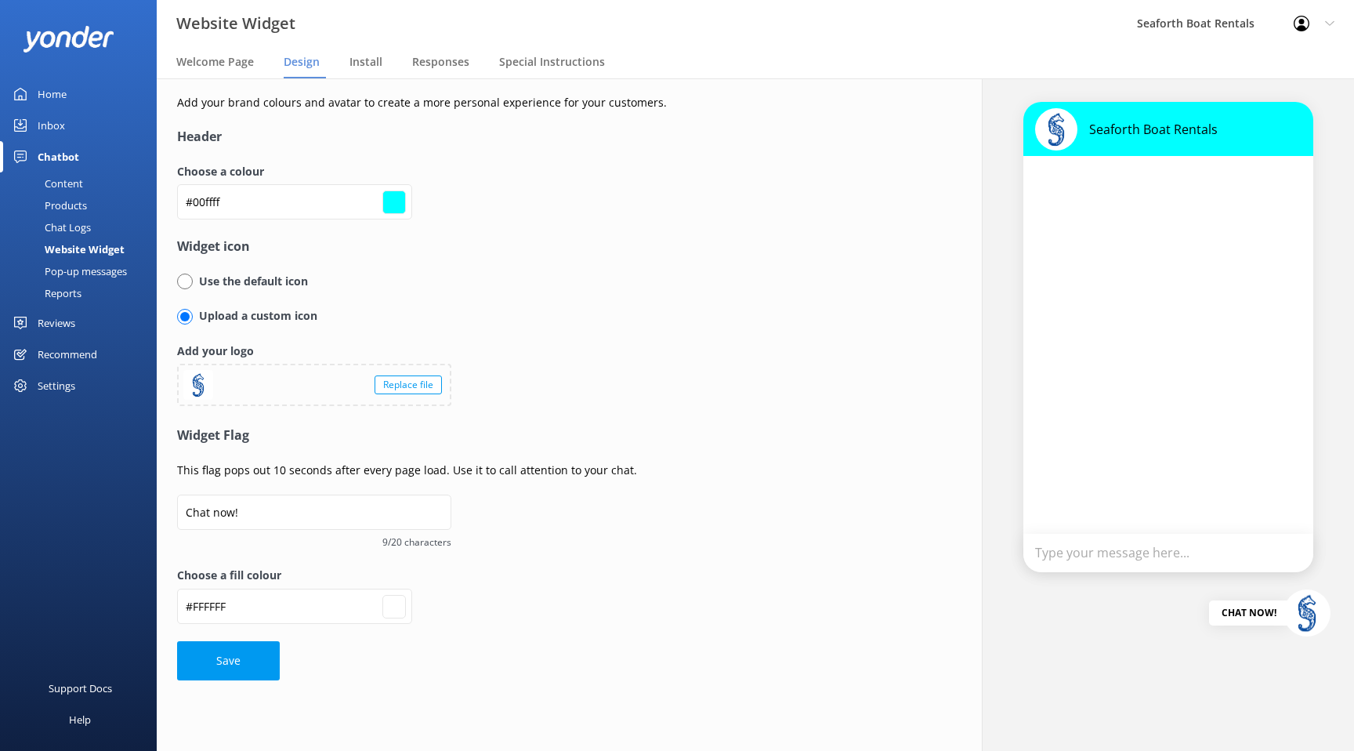
type input "#09ffff"
type input "#ffffff"
type input "#00ffff"
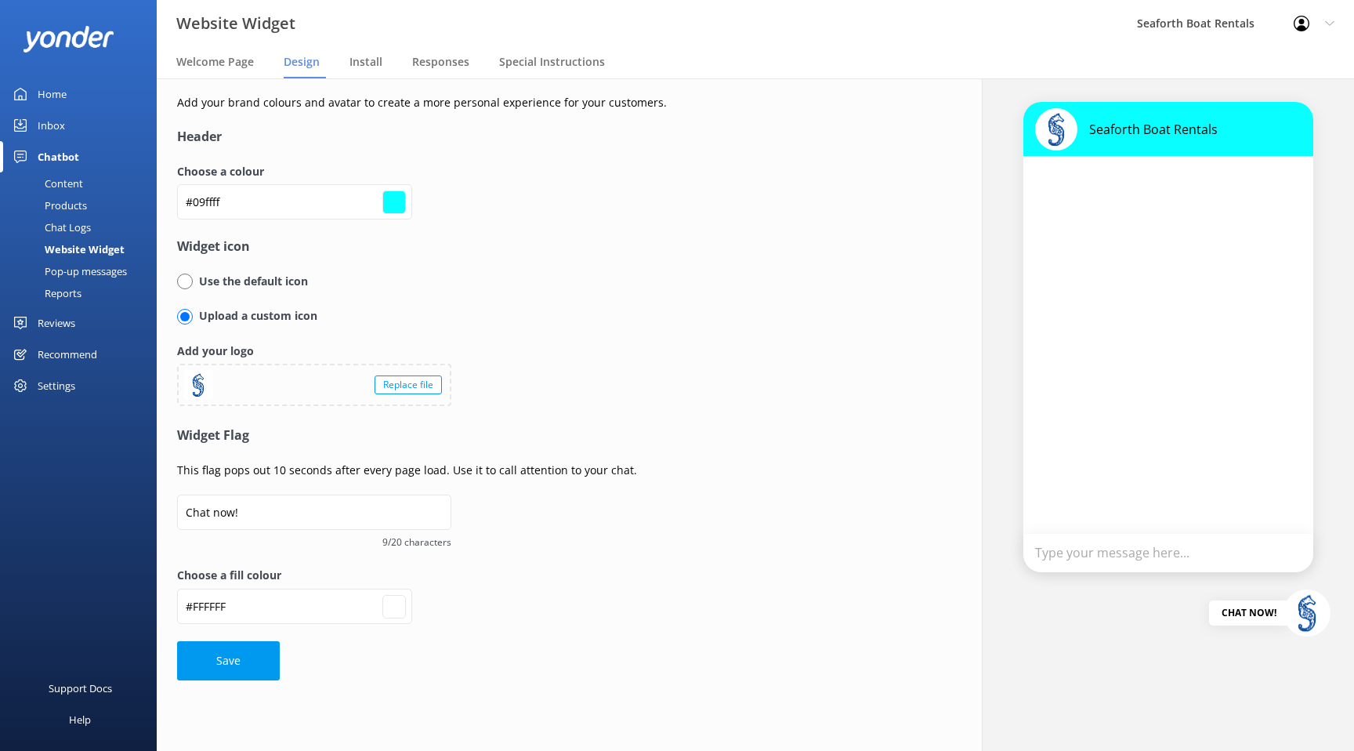
type input "#ffffff"
type input "#00ffff"
click at [449, 148] on form "Header Choose a colour #00ffff #00ffff Widget icon Use the default icon Upload …" at bounding box center [549, 403] width 744 height 553
click at [265, 205] on input "#00ffff" at bounding box center [294, 201] width 235 height 35
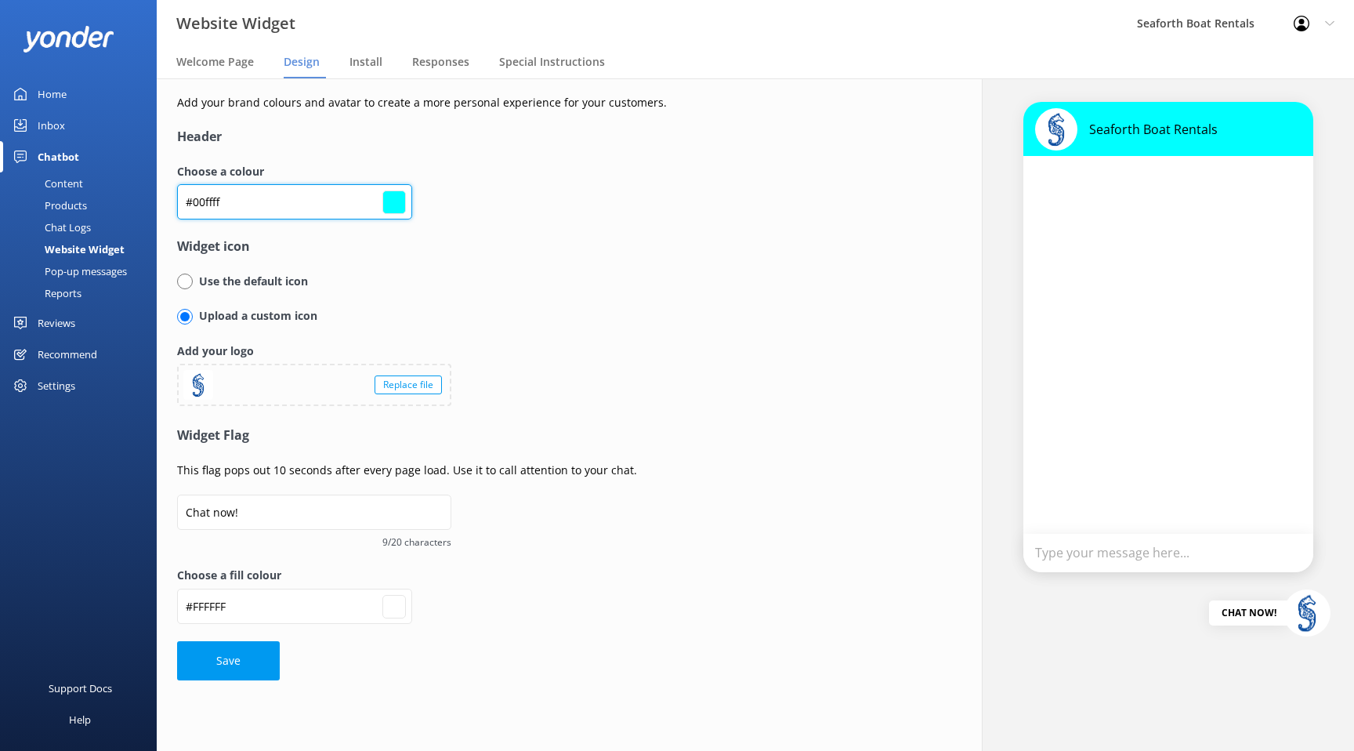
type input "#o"
type input "#000000"
type input "#ffffff"
type input "#"
type input "#000000"
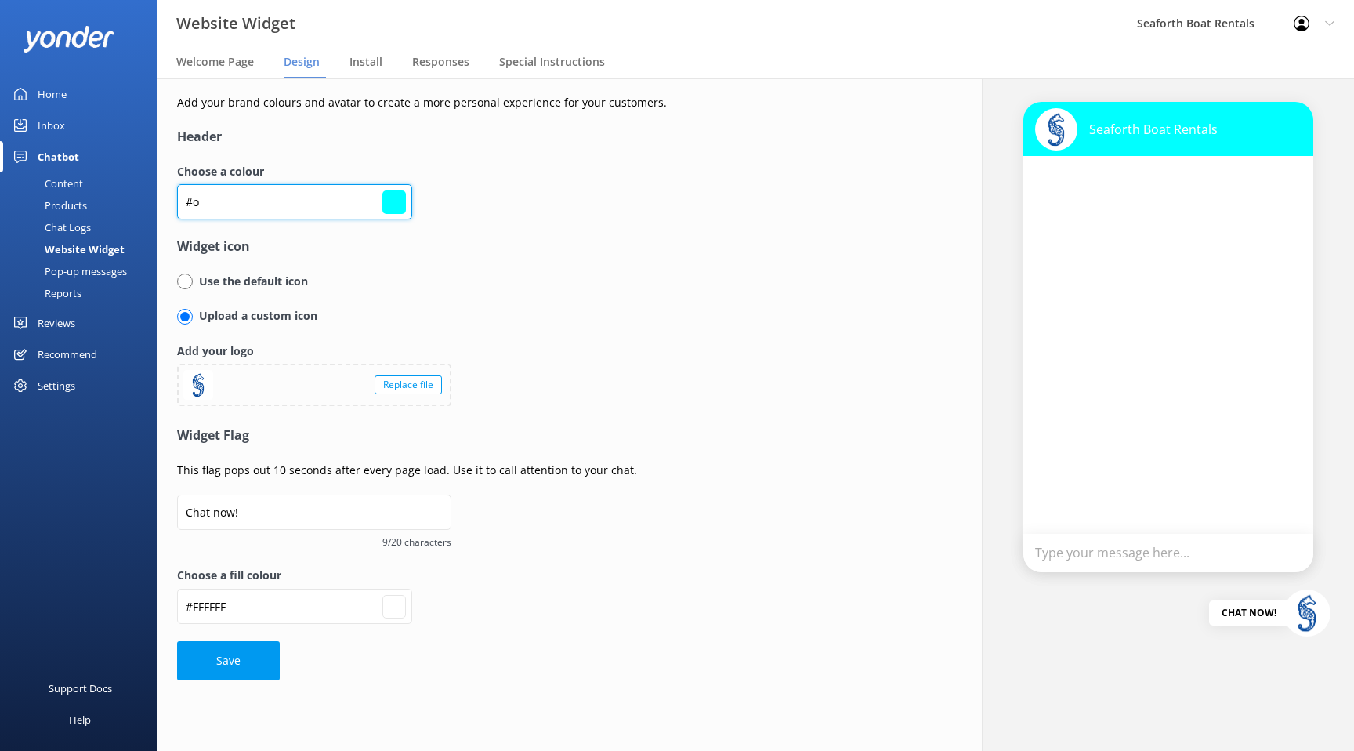
type input "#ffffff"
type input "#0"
type input "#000000"
type input "#ffffff"
type input "#0a"
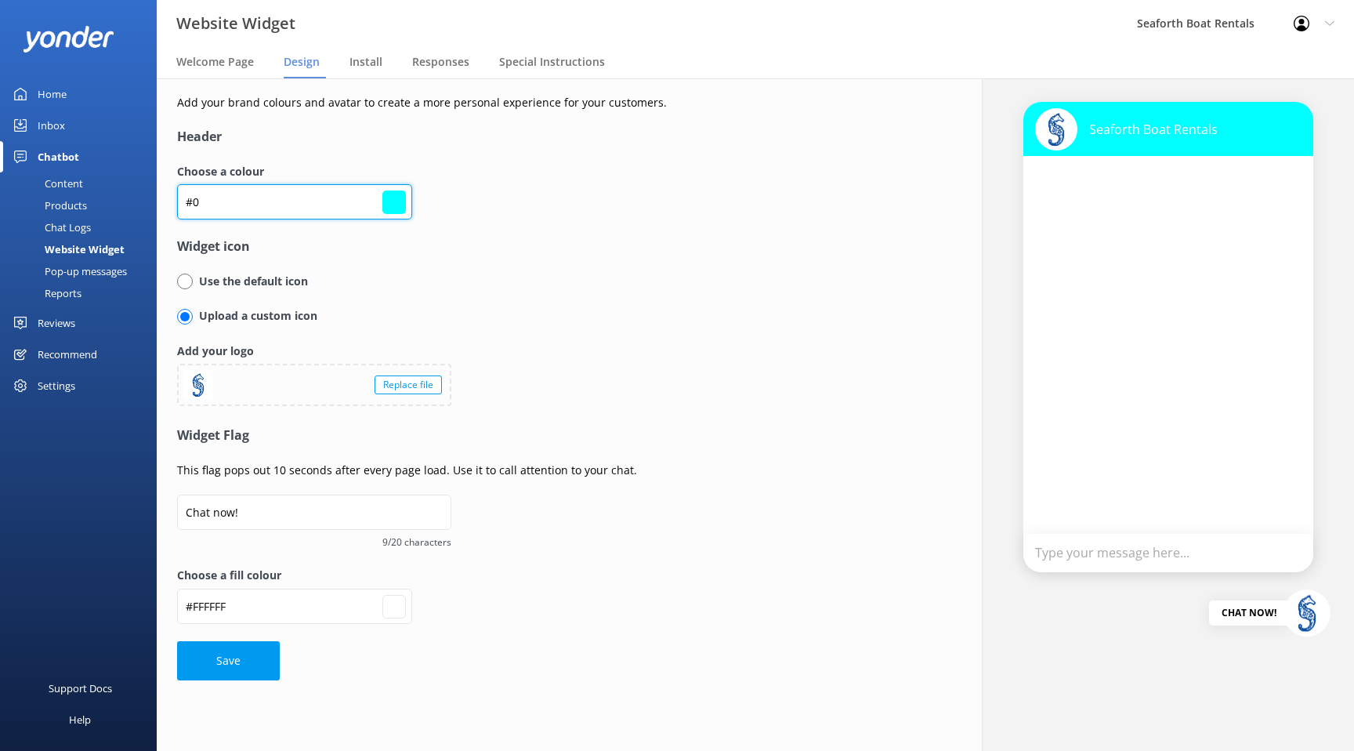
type input "#000000"
type input "#ffffff"
type input "#0af"
type input "#000000"
type input "#ffffff"
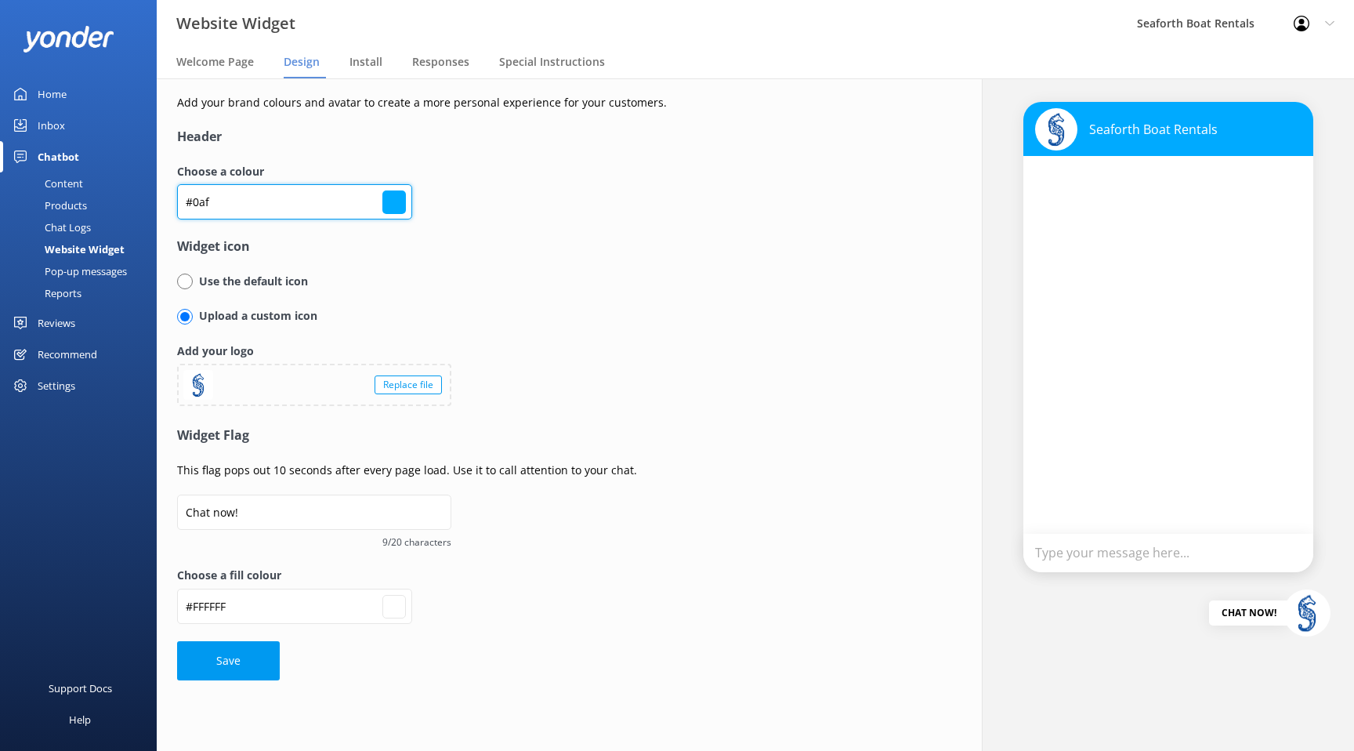
type input "#0afb"
type input "#000000"
type input "#ffffff"
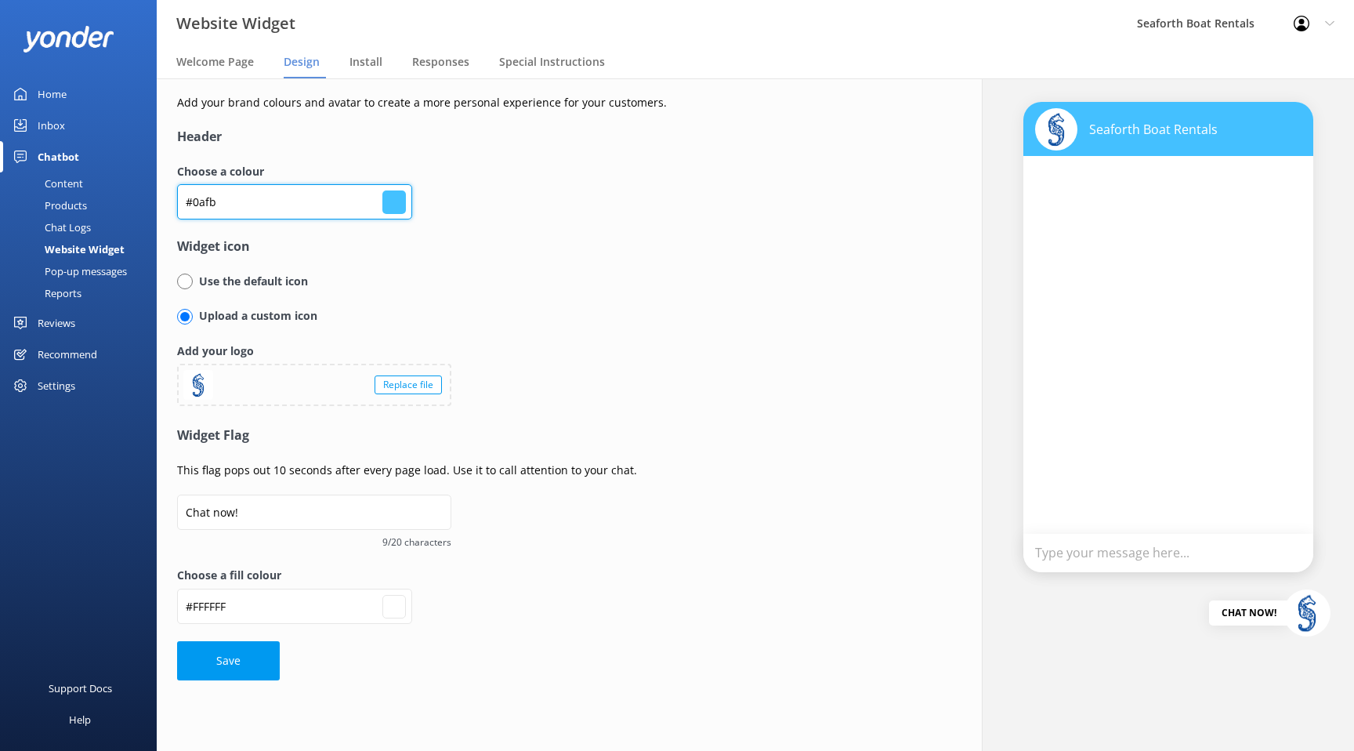
type input "#0afbc"
type input "#000000"
type input "#ffffff"
type input "#0afbc6"
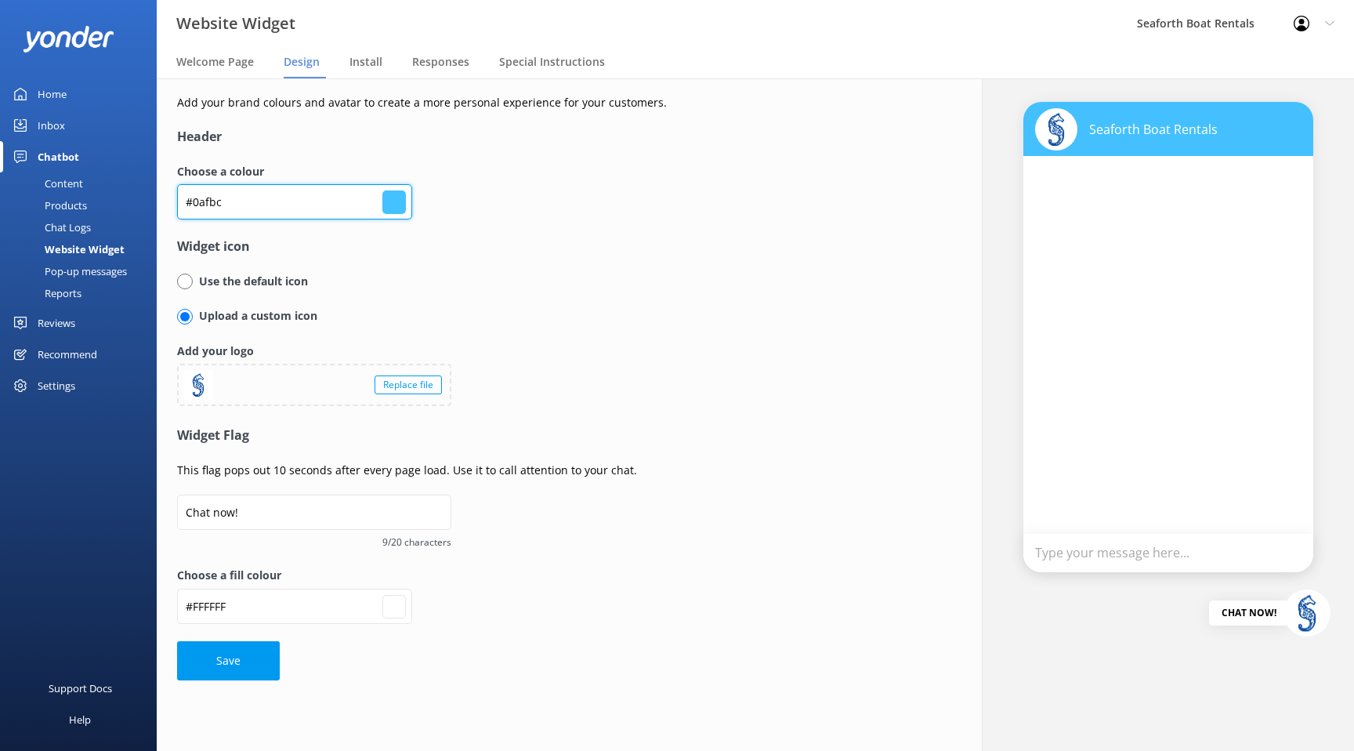
type input "#ffffff"
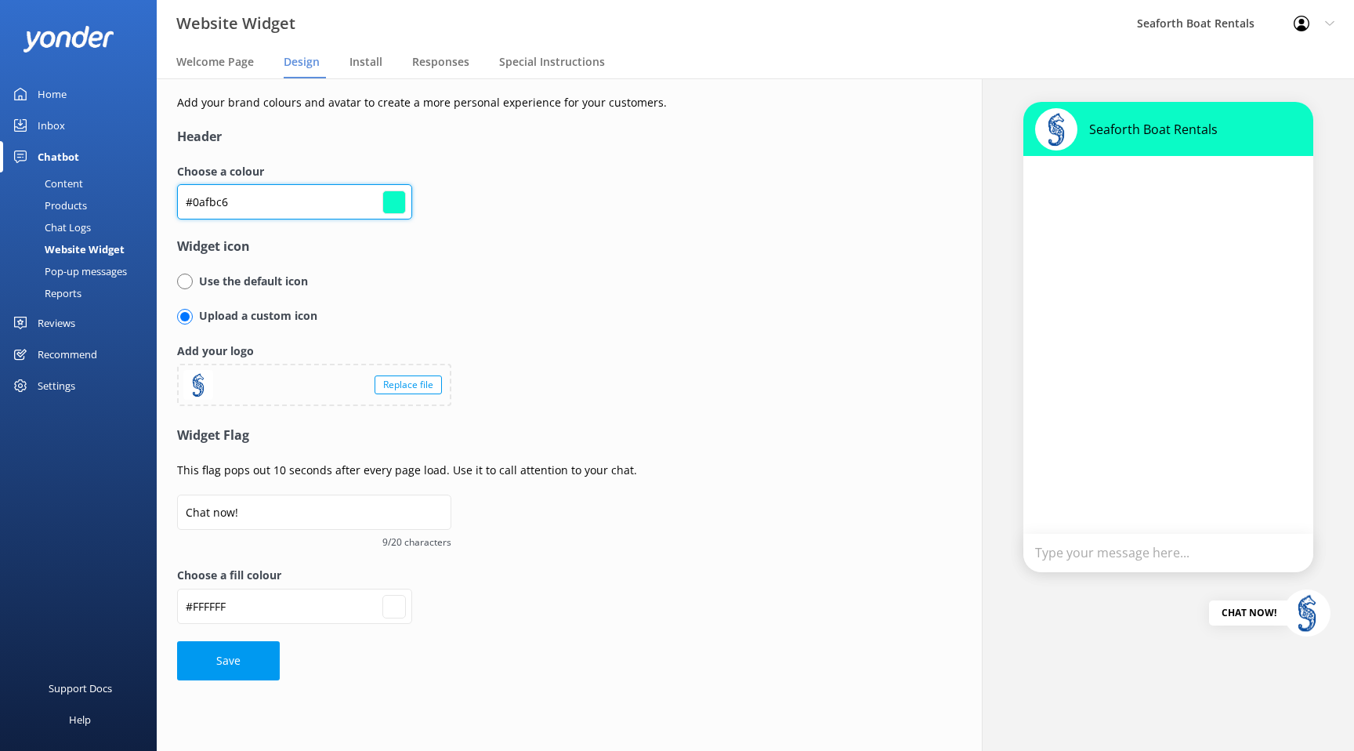
type input "#0afbc6"
click at [469, 208] on div "Choose a colour #0afbc6 #0afbc6" at bounding box center [549, 200] width 744 height 74
click at [395, 605] on input "#ffffff" at bounding box center [394, 607] width 24 height 24
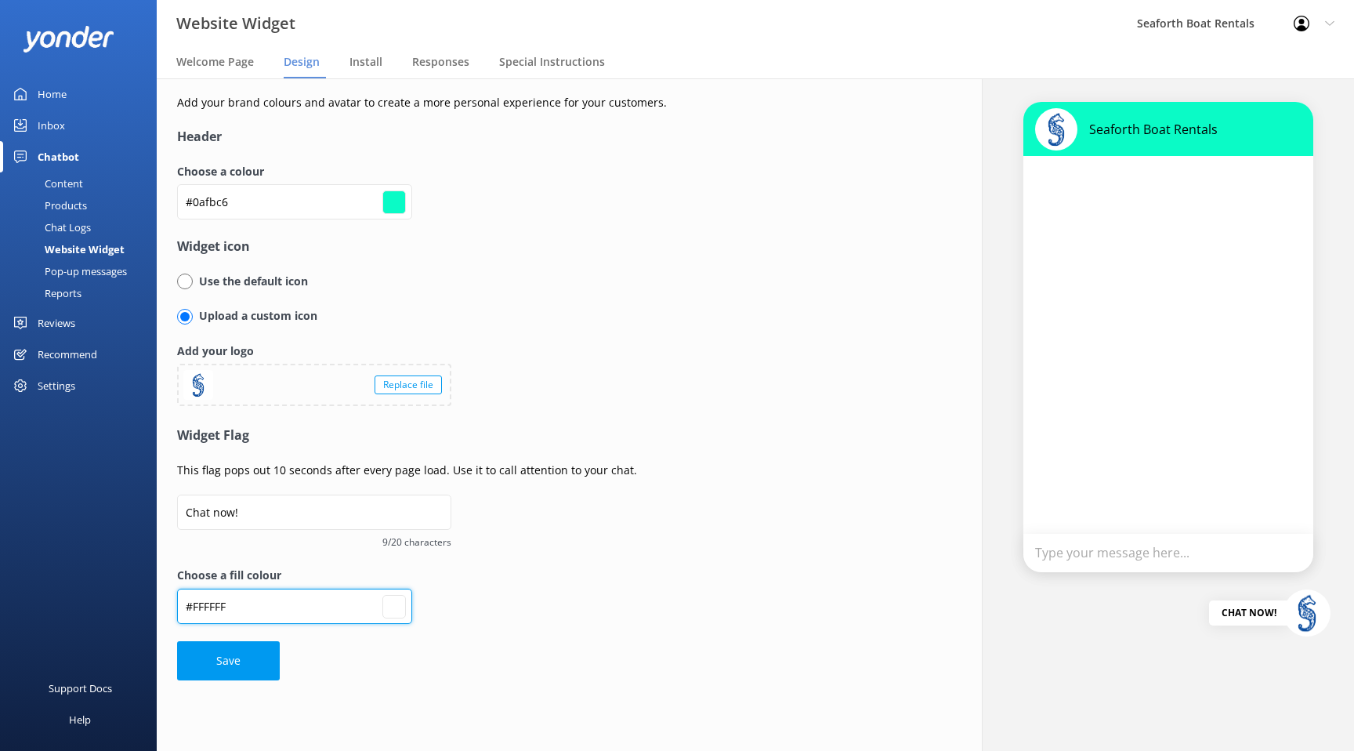
click at [266, 219] on input "#FFFFFF" at bounding box center [294, 201] width 235 height 35
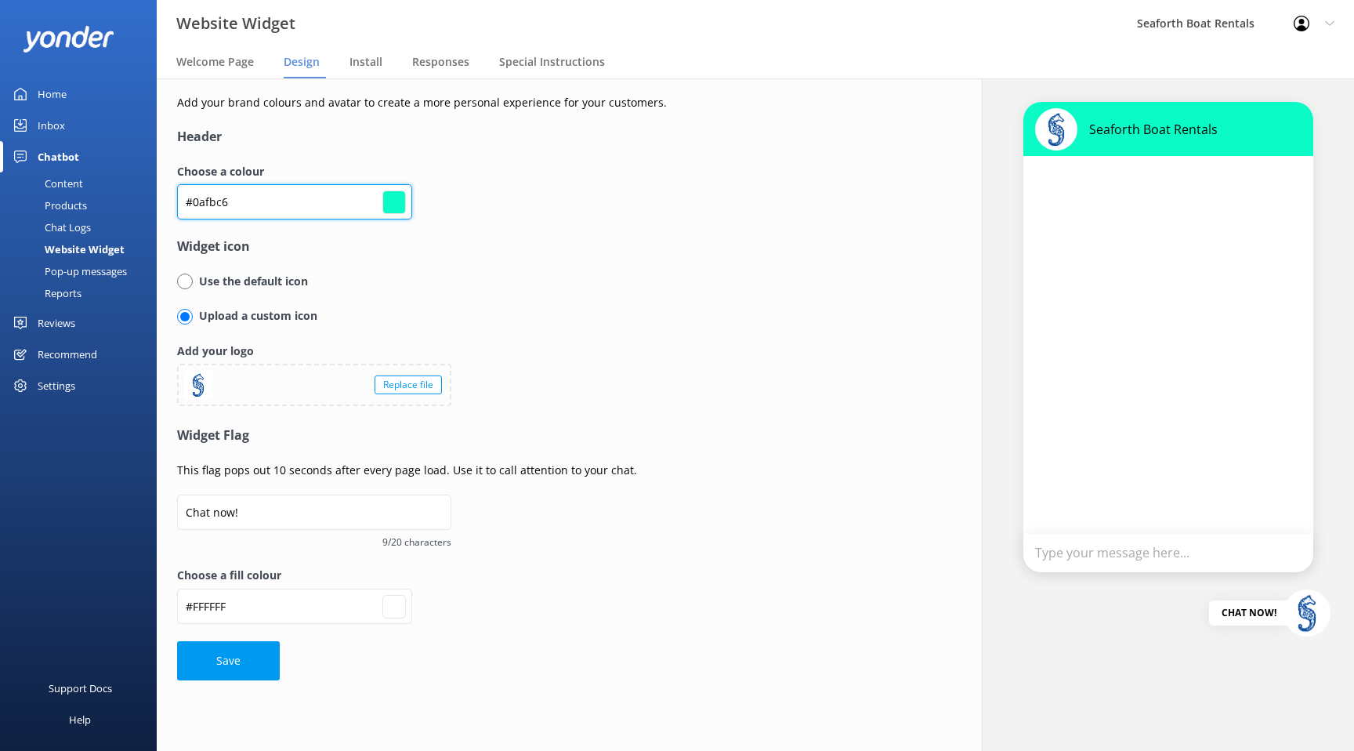
click at [234, 205] on input "#0afbc6" at bounding box center [294, 201] width 235 height 35
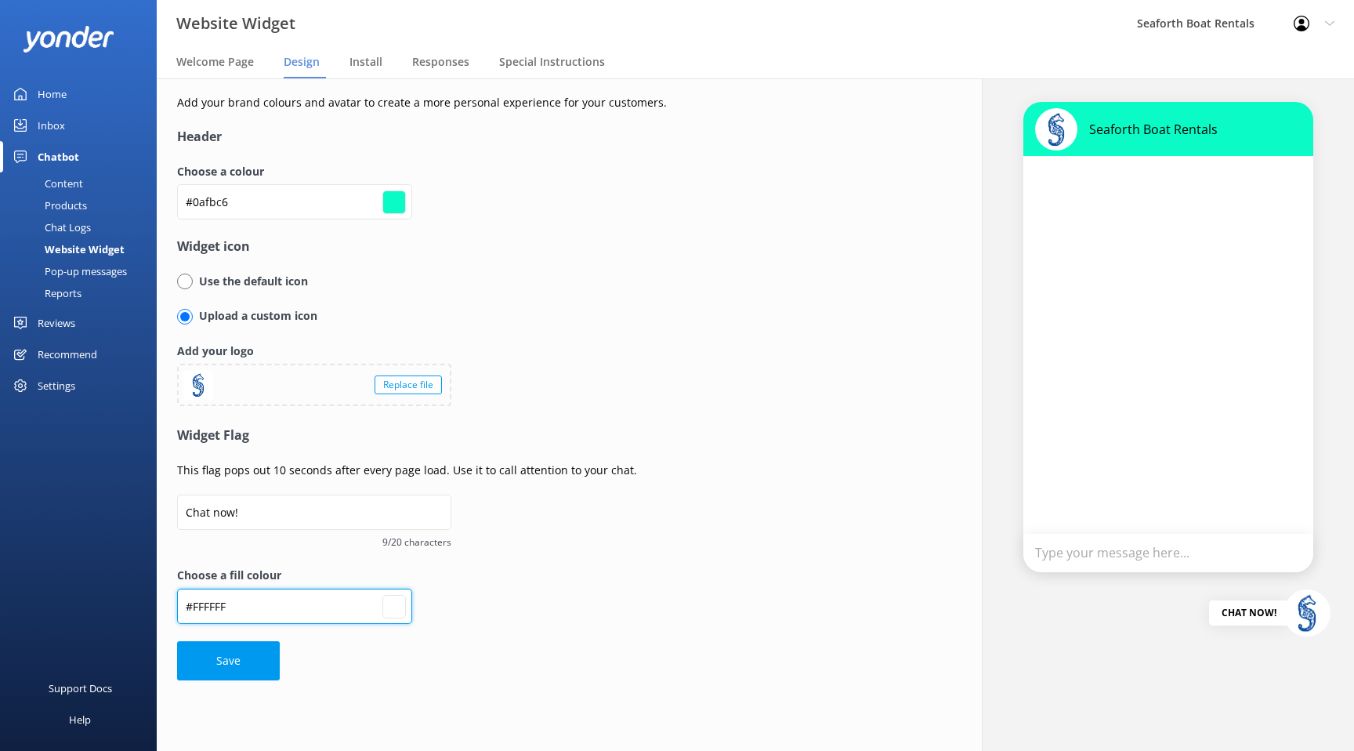
click at [254, 219] on input "#FFFFFF" at bounding box center [294, 201] width 235 height 35
paste input "0afbc6"
type input "#0afbc6"
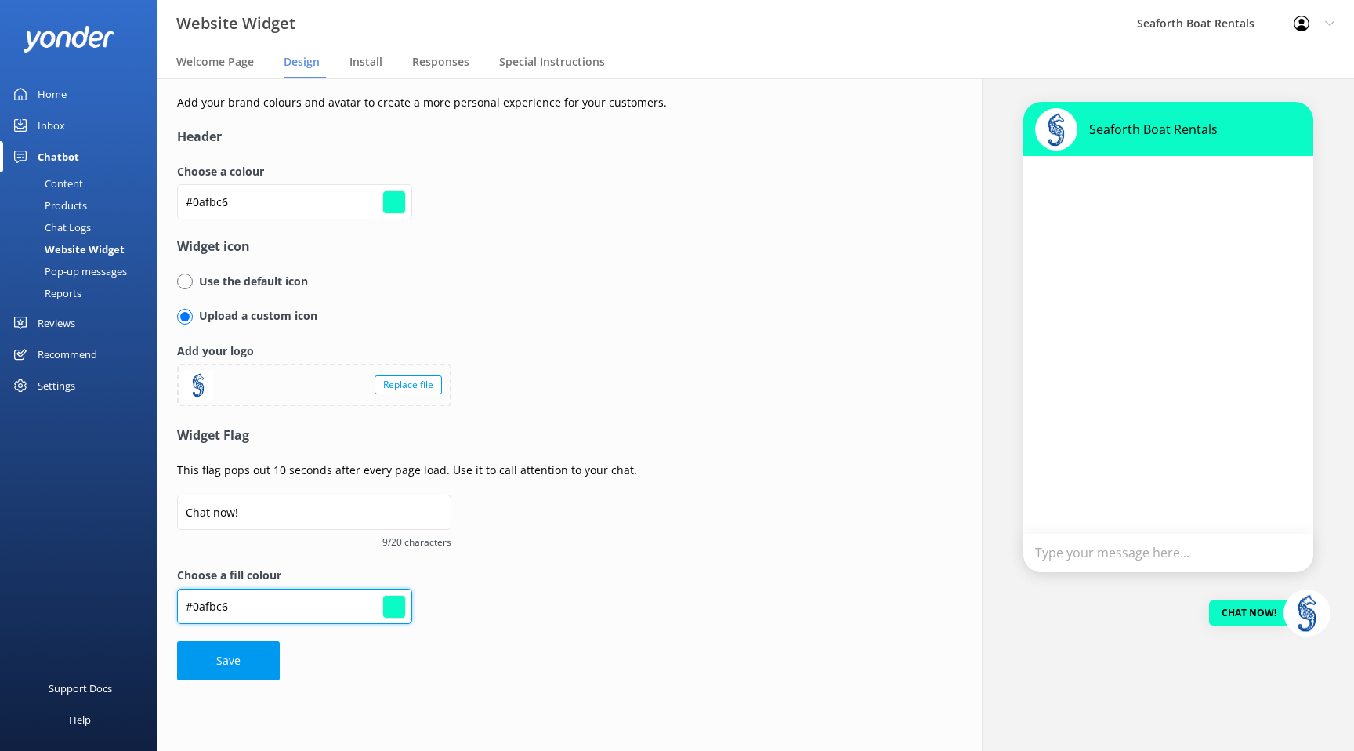
click at [259, 219] on input "#0afbc6" at bounding box center [294, 201] width 235 height 35
type input "#"
type input "#000000"
type input "#"
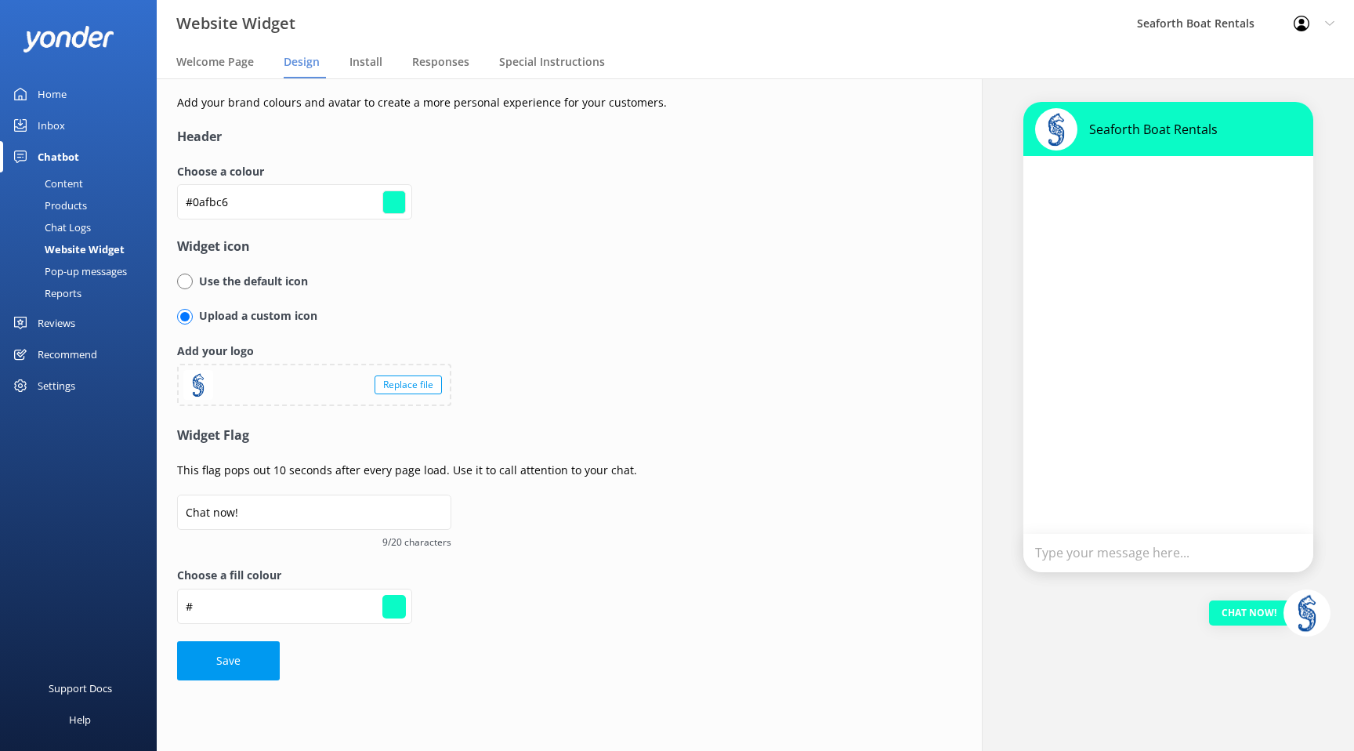
click at [461, 578] on label "Choose a fill colour" at bounding box center [549, 575] width 744 height 17
click at [343, 219] on input "#" at bounding box center [294, 201] width 235 height 35
type input "#000000"
click at [489, 605] on div "Choose a fill colour #000000" at bounding box center [549, 604] width 744 height 74
click at [283, 219] on input "text" at bounding box center [294, 201] width 235 height 35
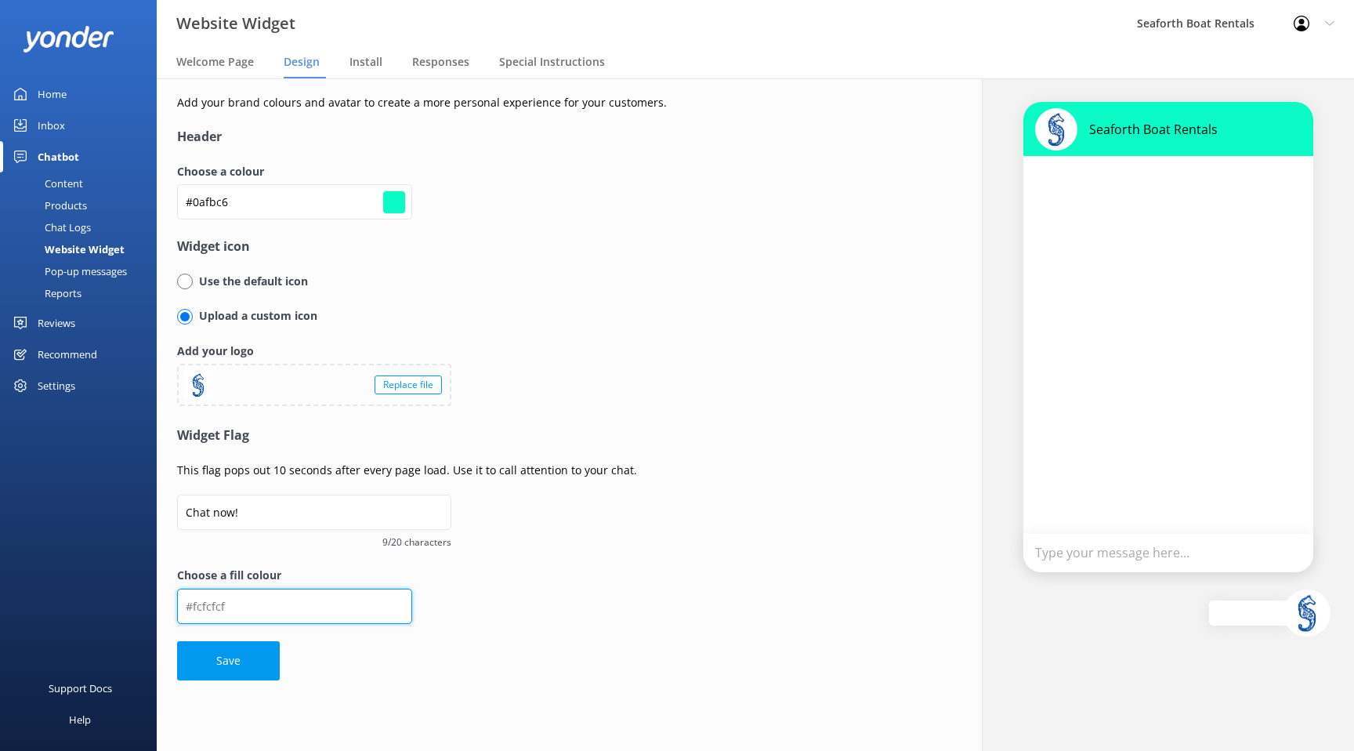
click at [283, 219] on input "text" at bounding box center [294, 201] width 235 height 35
click at [458, 558] on form "Header Choose a colour #0afbc6 #0afbc6 Widget icon Use the default icon Upload …" at bounding box center [549, 403] width 744 height 553
click at [223, 62] on span "Welcome Page" at bounding box center [215, 62] width 78 height 16
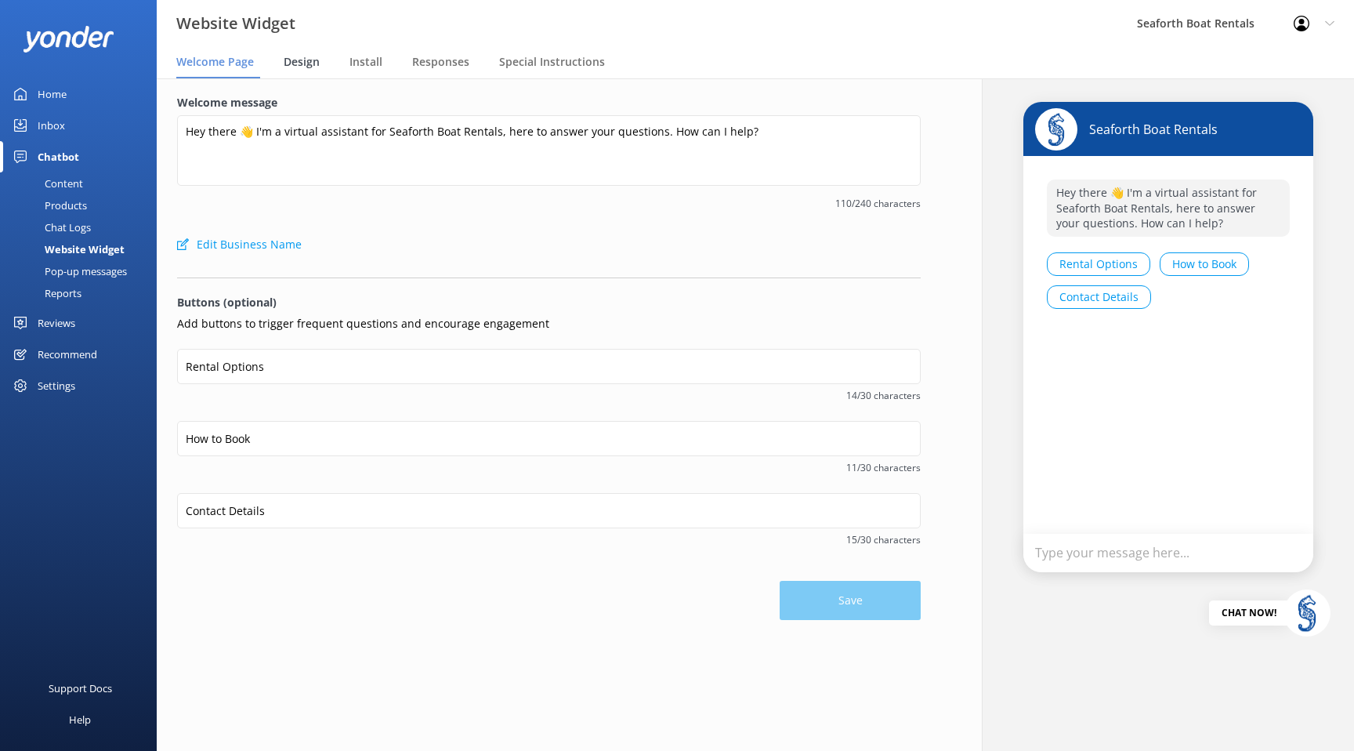
click at [299, 52] on div "Design" at bounding box center [305, 62] width 42 height 31
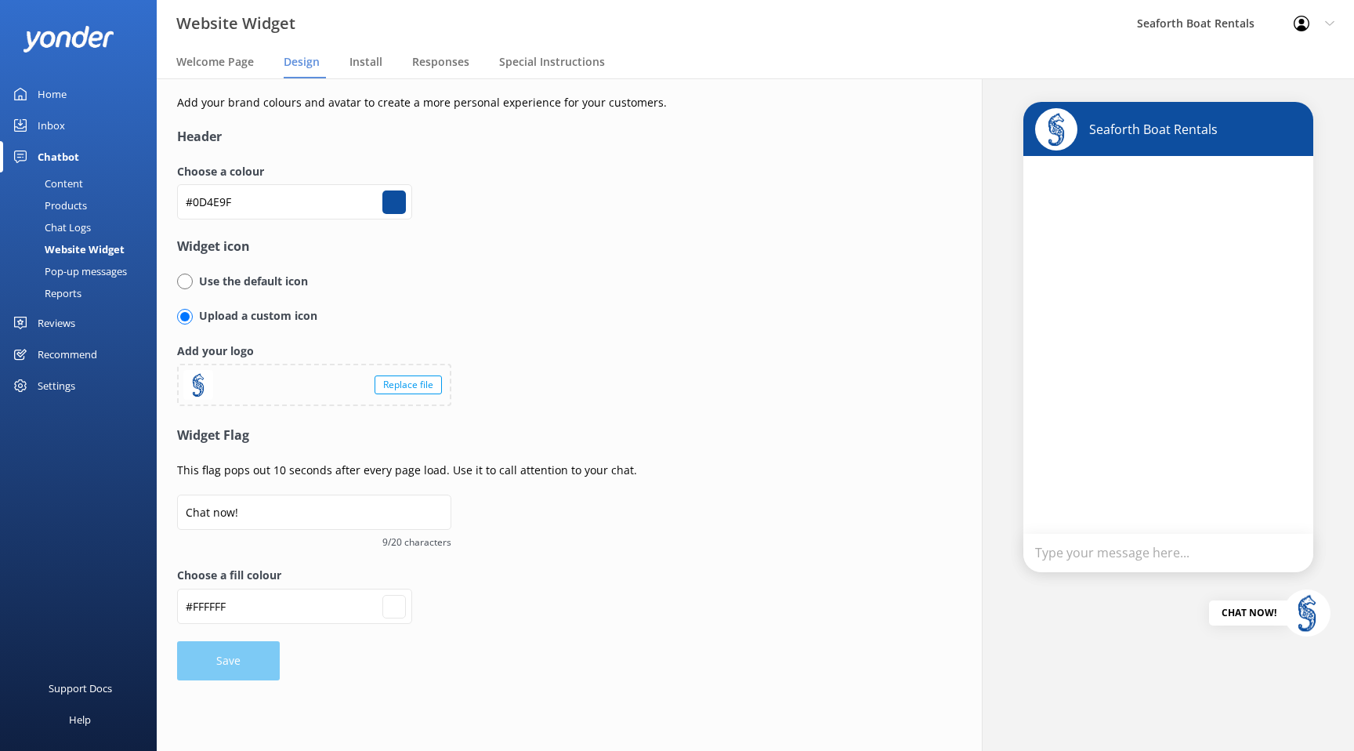
type input "#0d4e9f"
type input "#ffffff"
type input "#0d4e9f"
type input "#ffffff"
type input "#0d4e9f"
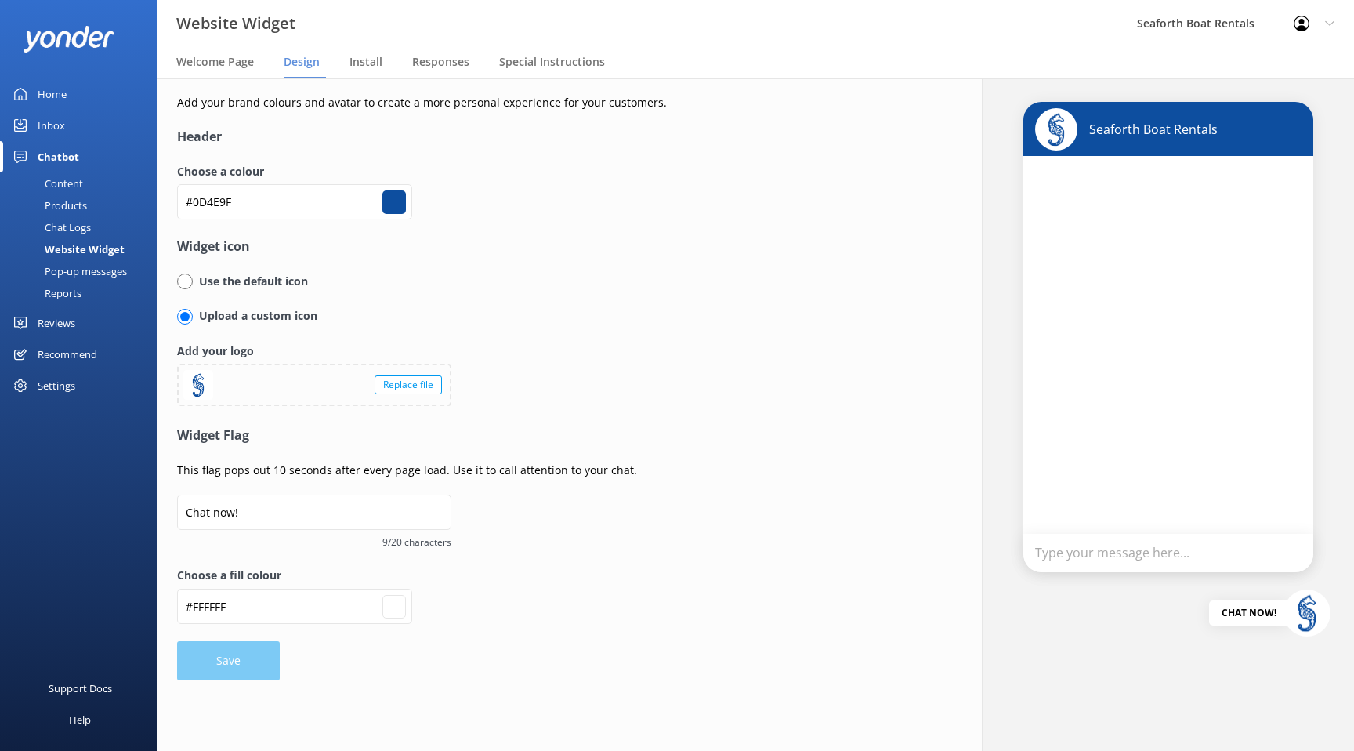
type input "#ffffff"
type input "#0d4e9f"
type input "#ffffff"
